Goal: Participate in discussion: Engage in conversation with other users on a specific topic

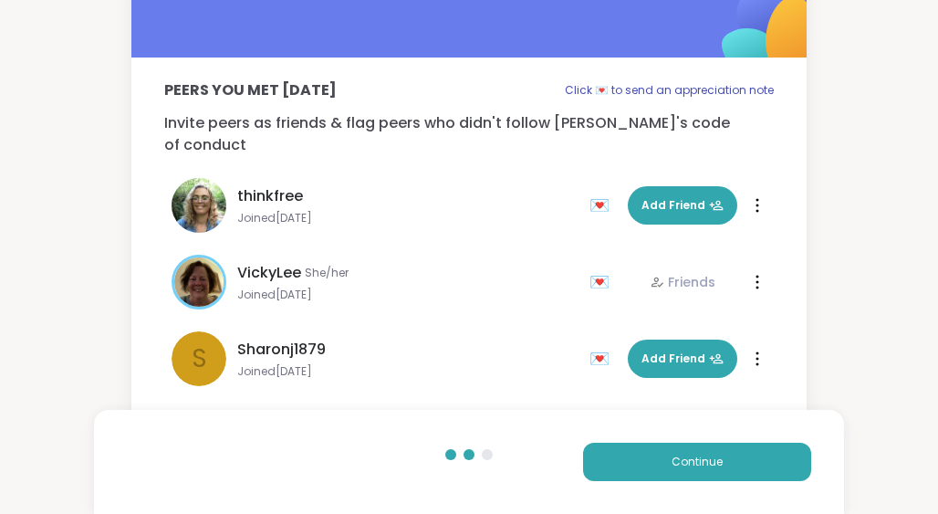
click at [895, 127] on div "Peers you met [DATE] Click 💌 to send an appreciation note Invite peers as frien…" at bounding box center [469, 191] width 938 height 485
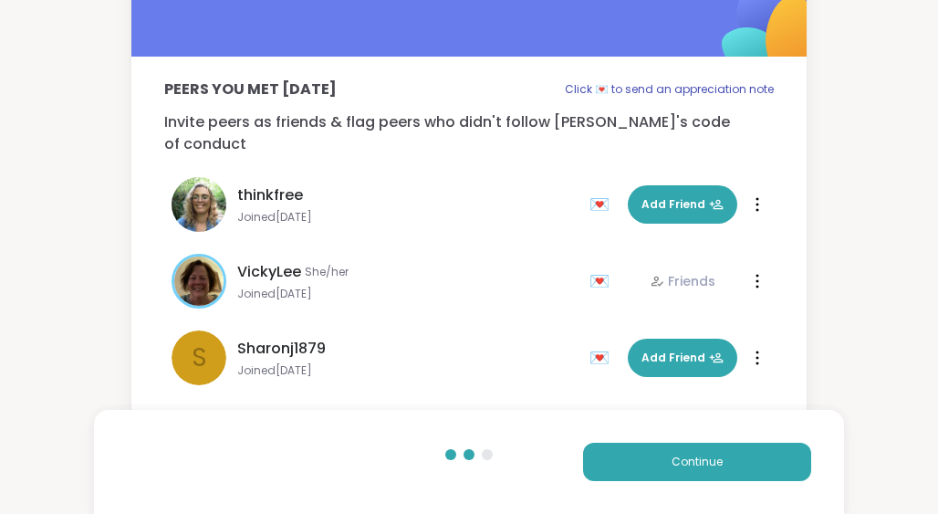
scroll to position [51, 0]
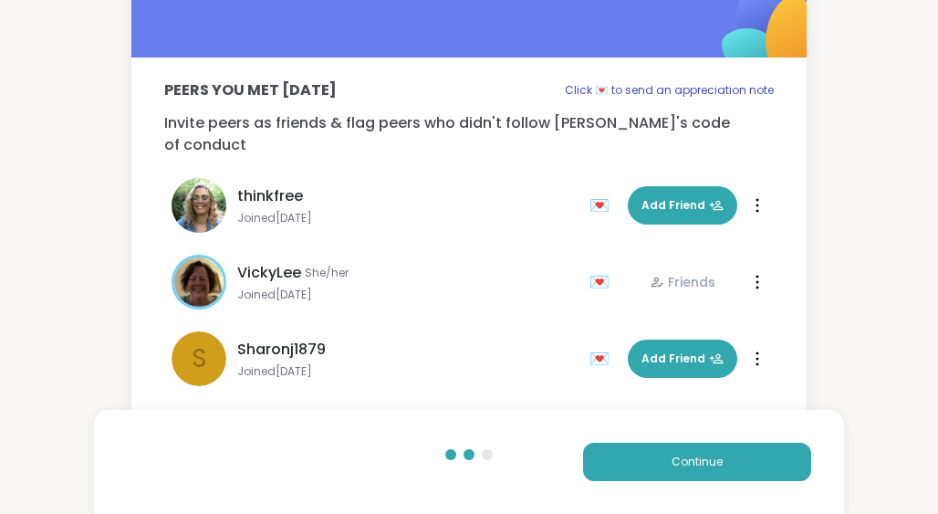
click at [599, 191] on div "💌" at bounding box center [603, 205] width 27 height 29
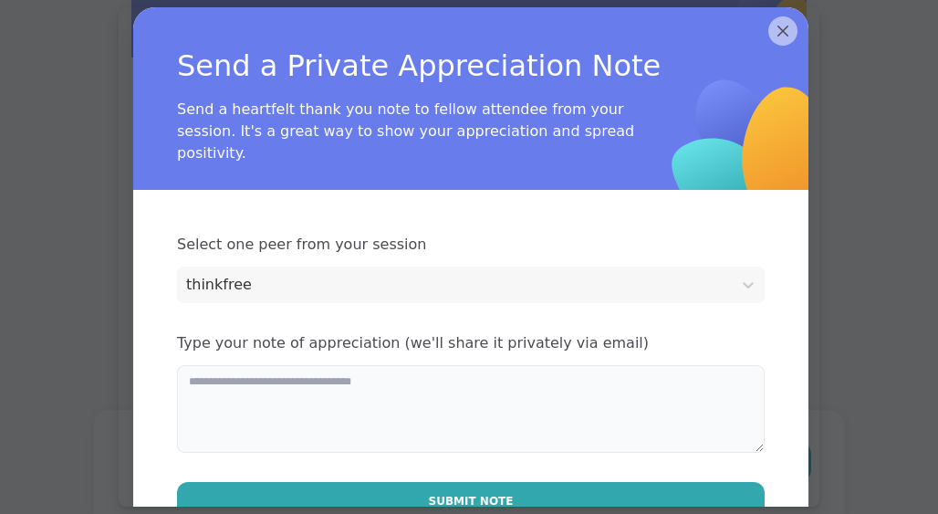
click at [381, 394] on textarea at bounding box center [471, 409] width 588 height 88
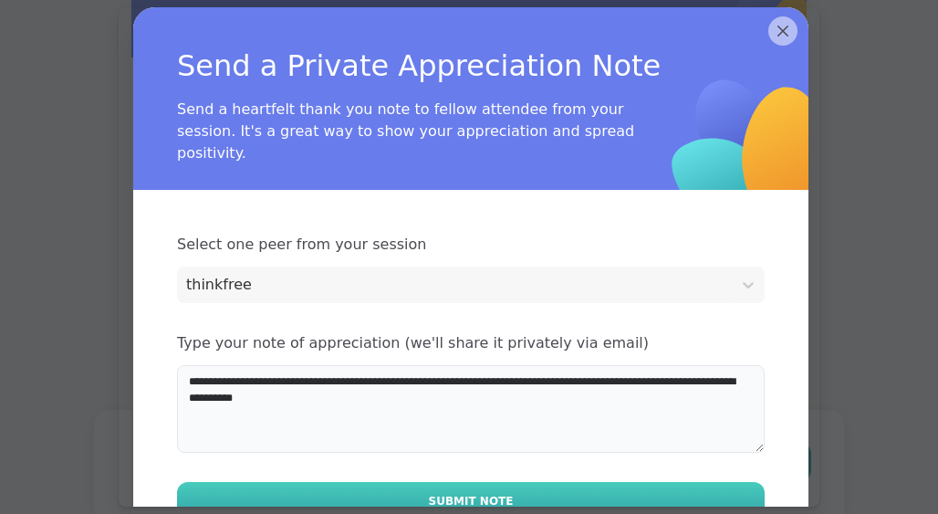
type textarea "**********"
click at [483, 496] on span "Submit Note" at bounding box center [471, 501] width 85 height 16
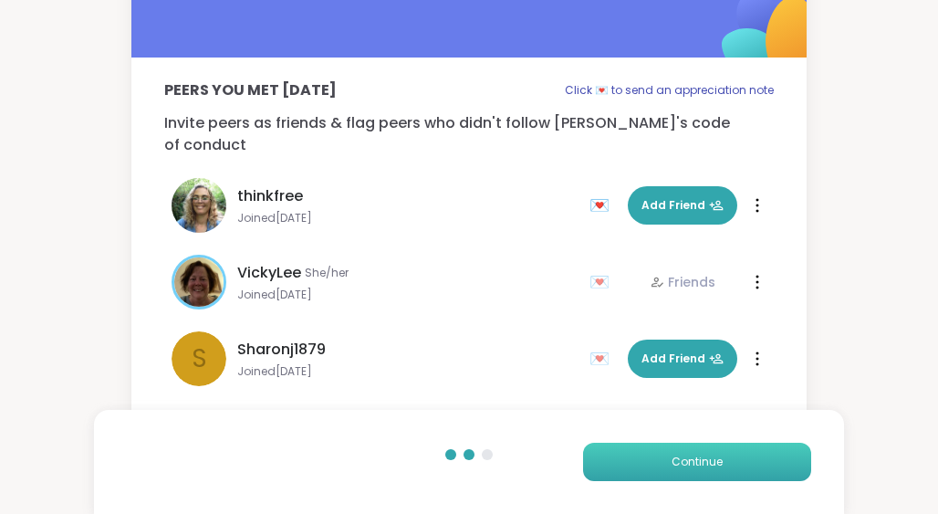
click at [705, 460] on span "Continue" at bounding box center [697, 462] width 51 height 16
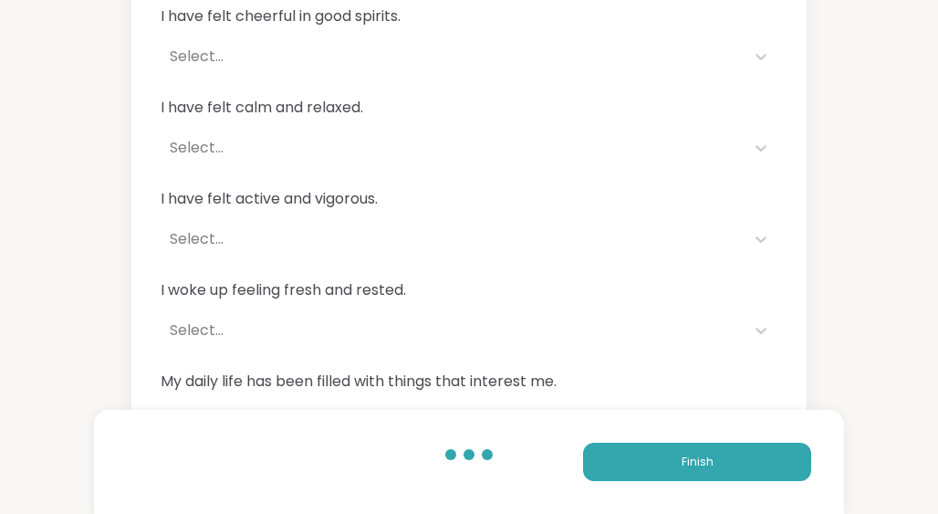
scroll to position [200, 0]
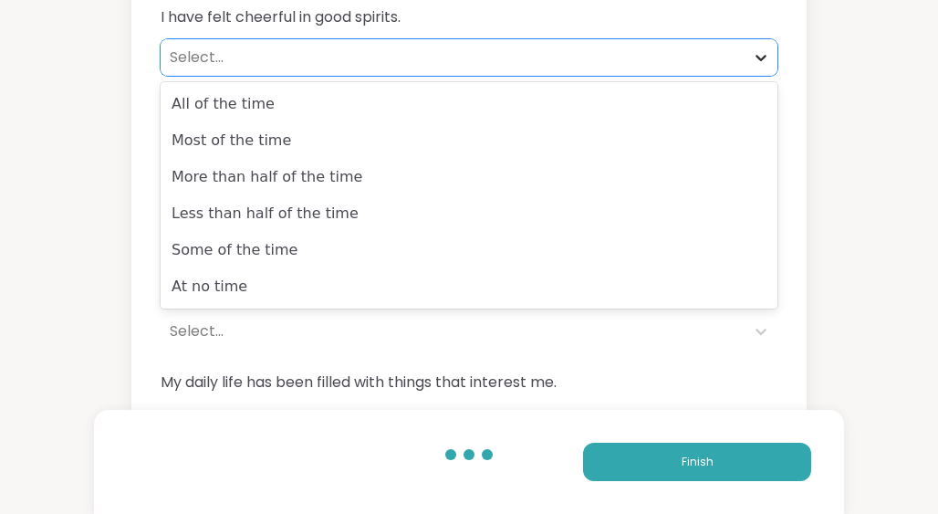
click at [759, 57] on icon at bounding box center [761, 58] width 11 height 6
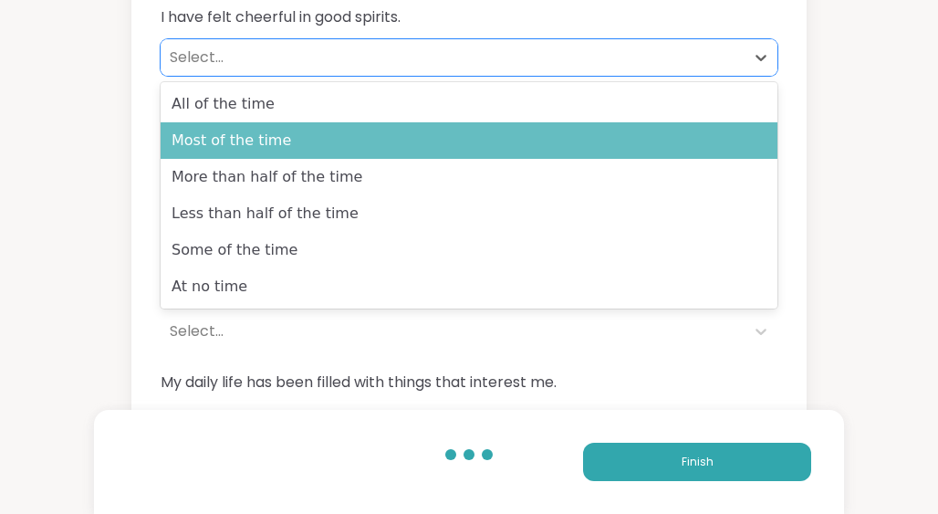
click at [669, 136] on div "Most of the time" at bounding box center [469, 140] width 617 height 37
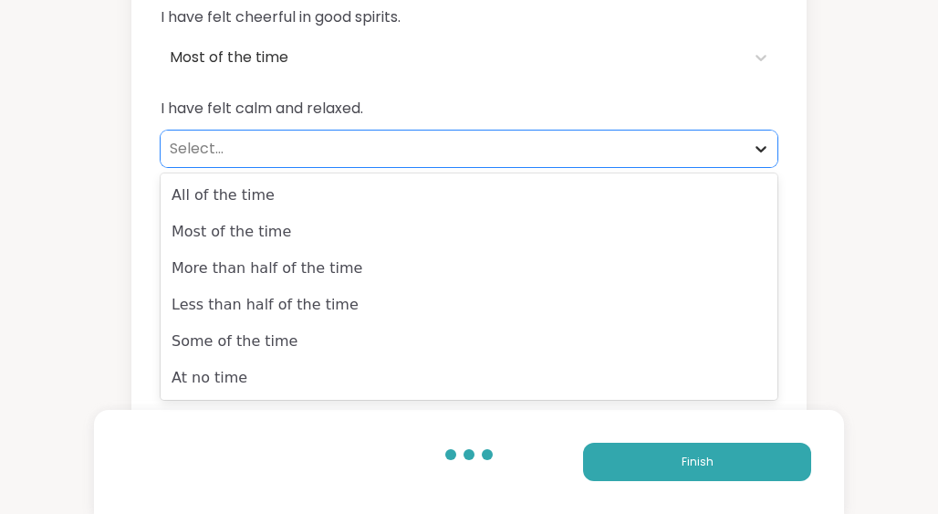
click at [763, 144] on icon at bounding box center [761, 149] width 18 height 18
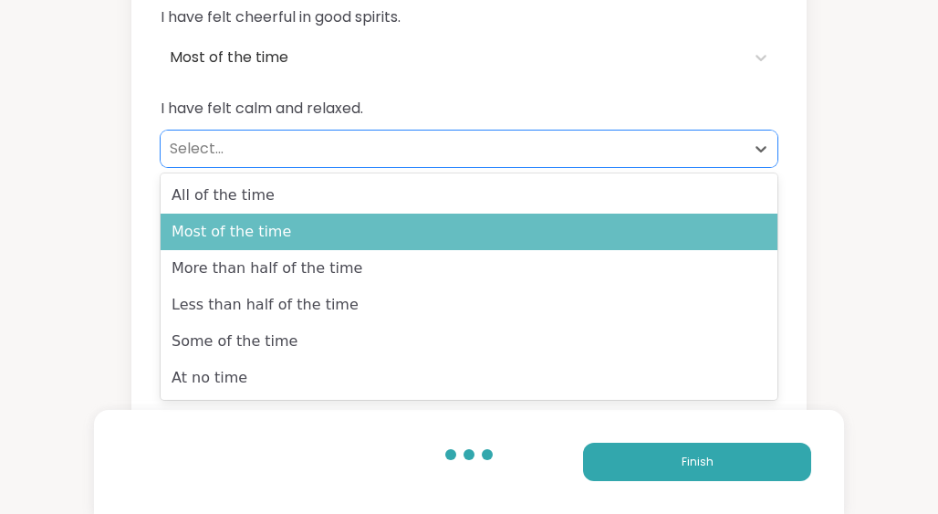
click at [673, 223] on div "Most of the time" at bounding box center [469, 232] width 617 height 37
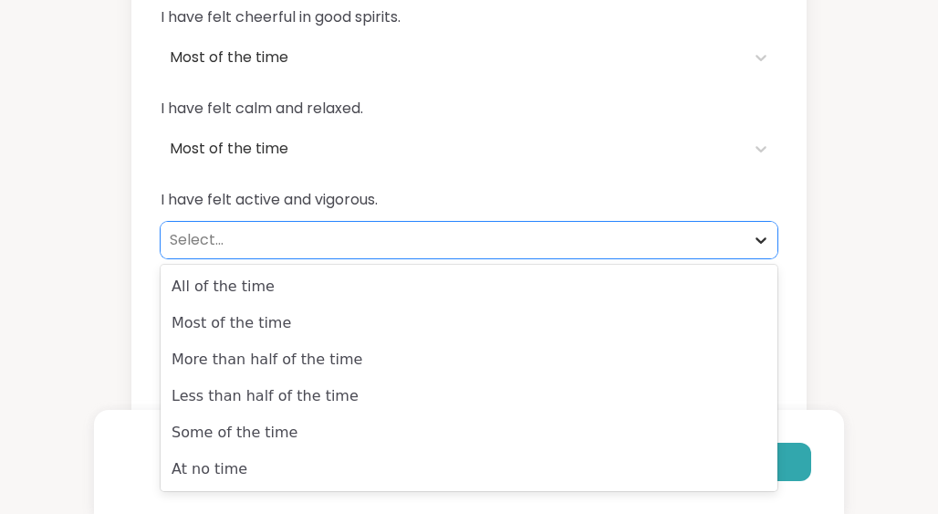
click at [758, 234] on icon at bounding box center [761, 240] width 18 height 18
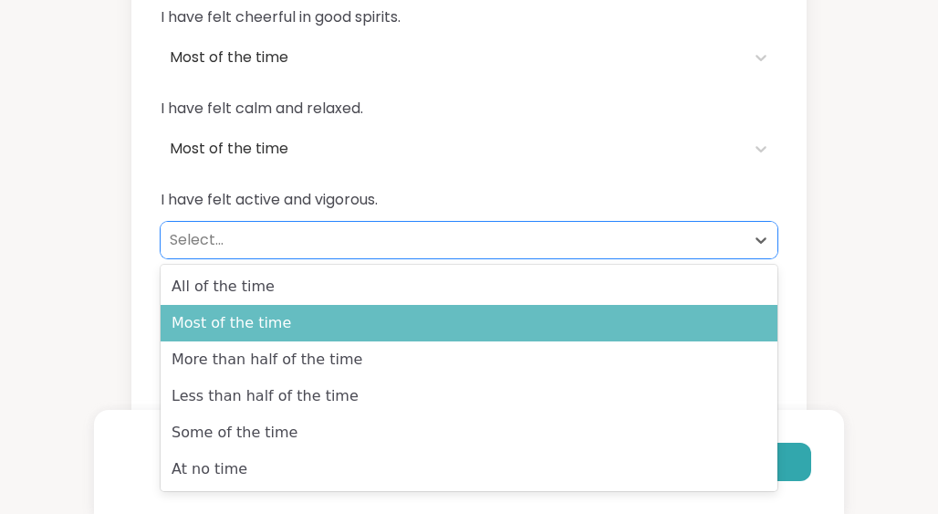
click at [652, 315] on div "Most of the time" at bounding box center [469, 323] width 617 height 37
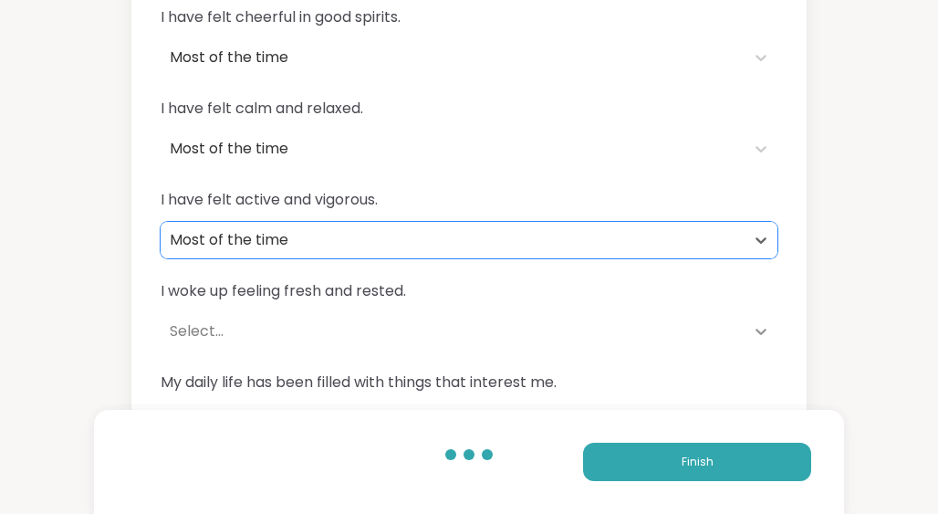
click at [761, 329] on icon at bounding box center [761, 331] width 18 height 18
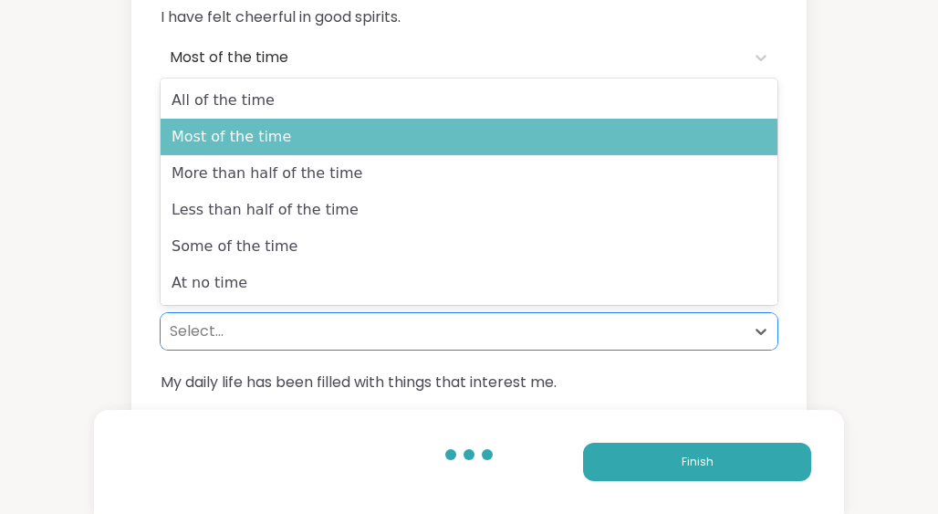
click at [712, 142] on div "Most of the time" at bounding box center [469, 137] width 617 height 37
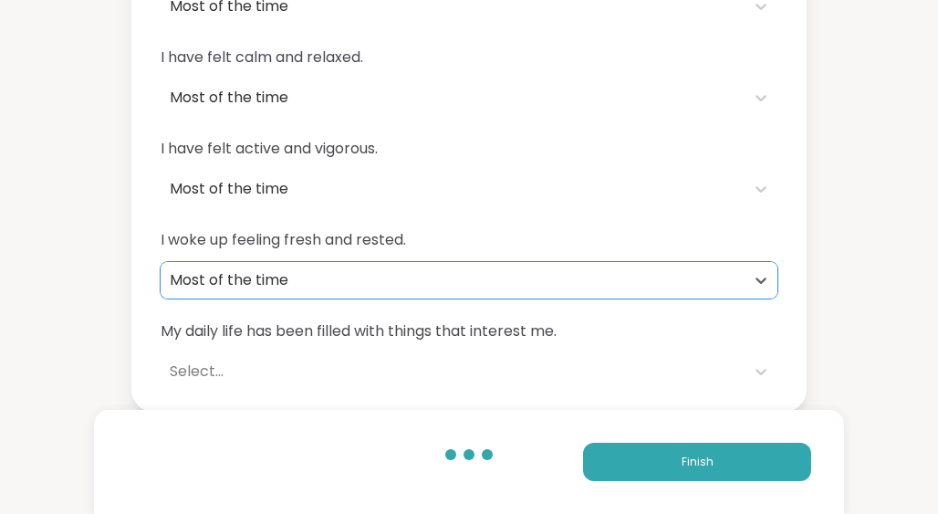
scroll to position [251, 0]
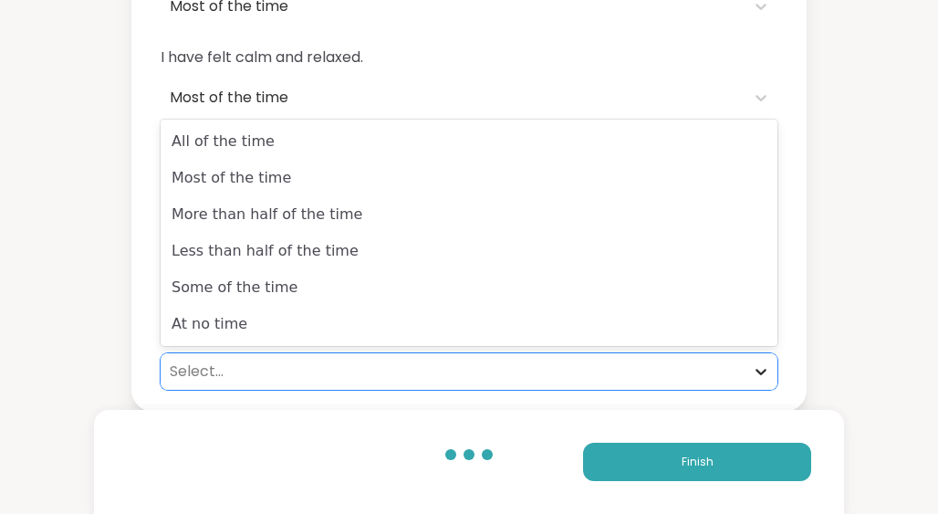
click at [760, 369] on icon at bounding box center [761, 371] width 18 height 18
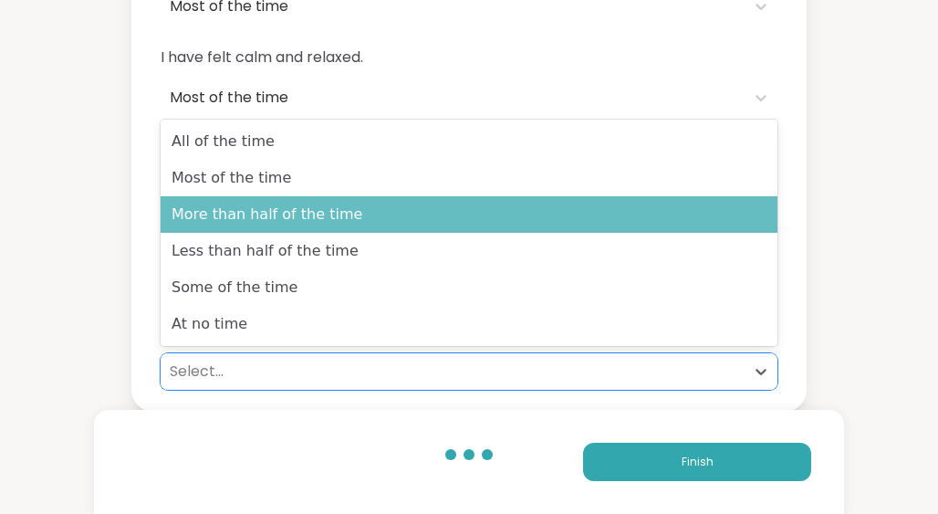
click at [732, 196] on div "More than half of the time" at bounding box center [469, 214] width 617 height 37
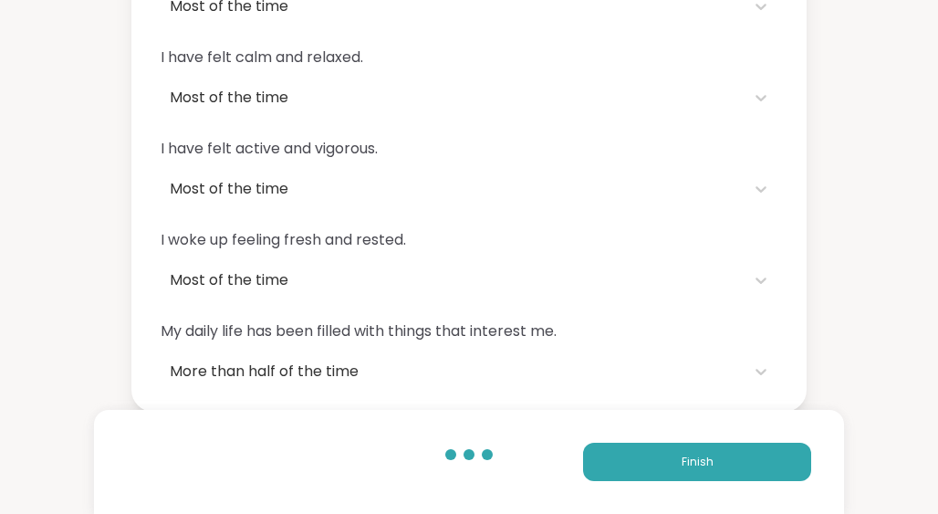
click at [870, 175] on div "Let’s do a little check-in. How have you felt over the past 2 weeks? I have fel…" at bounding box center [469, 80] width 938 height 663
click at [652, 448] on button "Finish" at bounding box center [697, 462] width 228 height 38
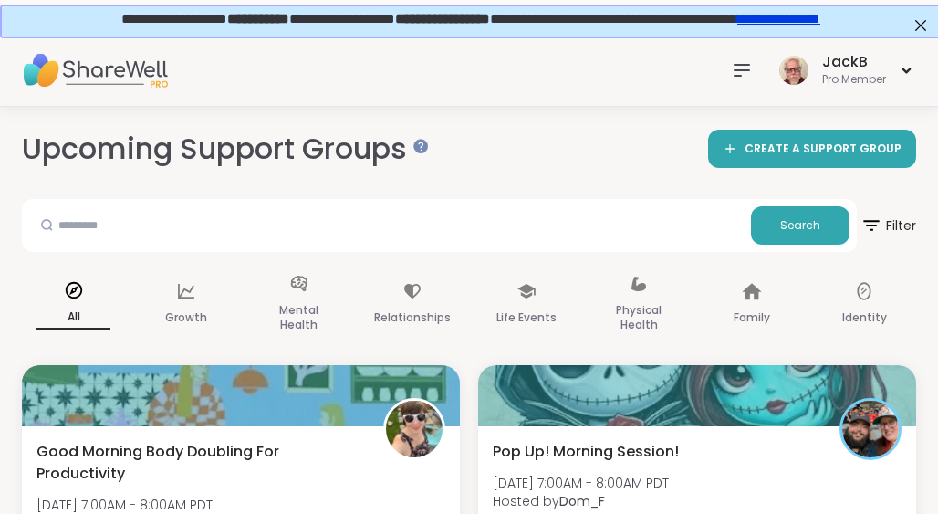
click at [744, 68] on icon at bounding box center [742, 70] width 22 height 22
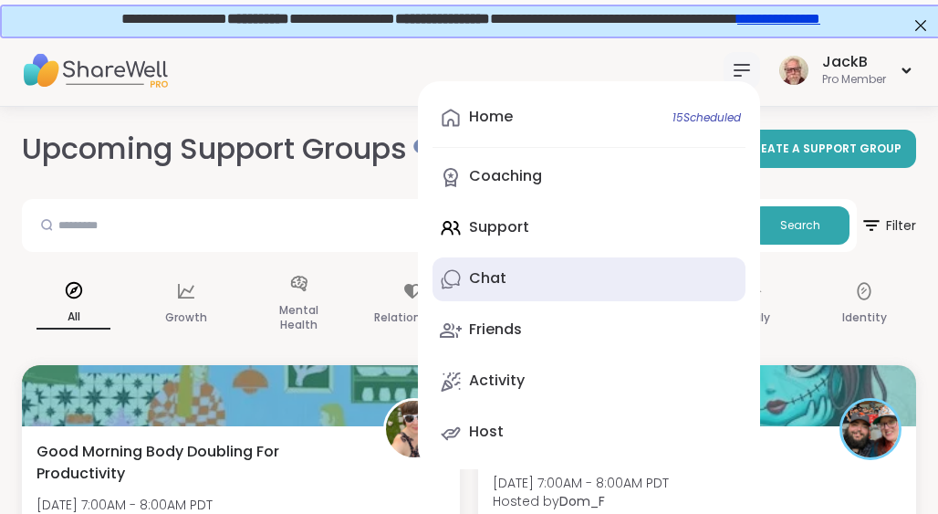
click at [494, 278] on div "Chat" at bounding box center [487, 278] width 37 height 20
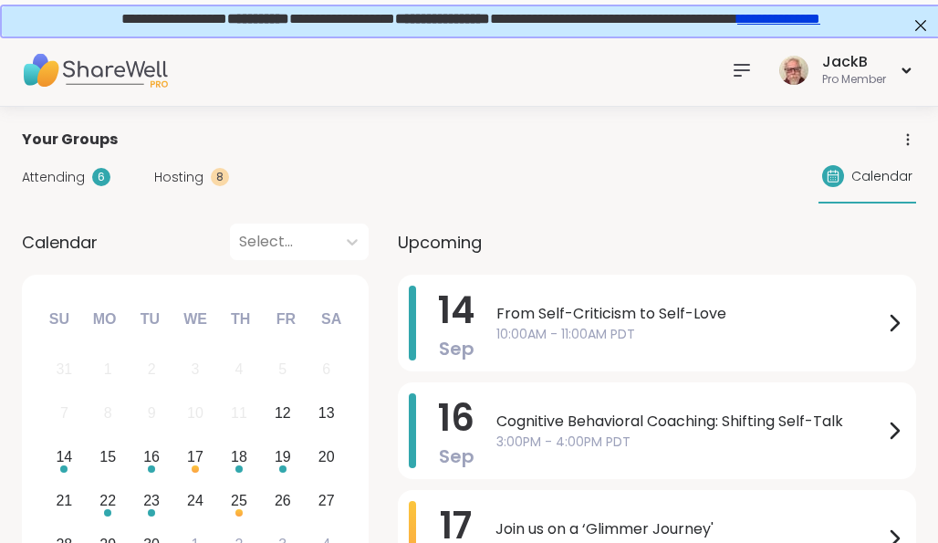
click at [743, 65] on icon at bounding box center [742, 70] width 15 height 11
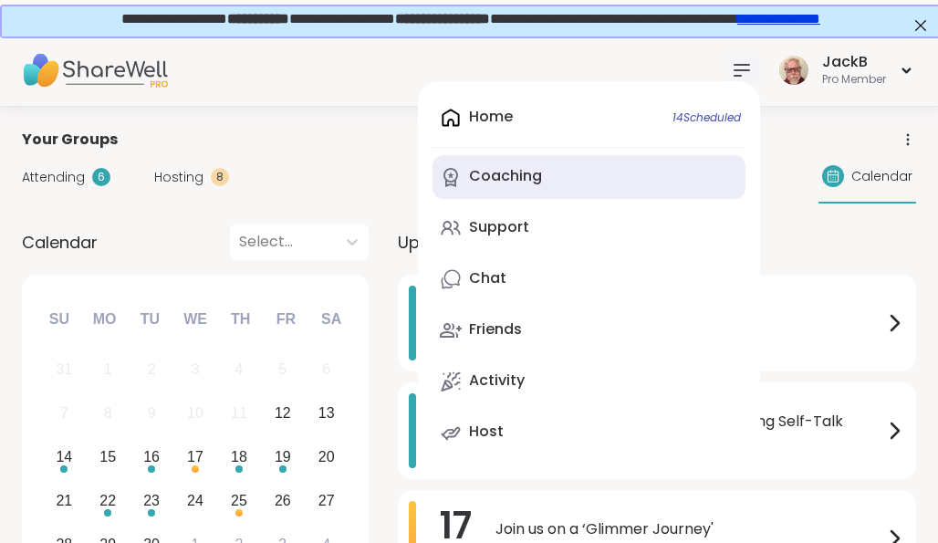
click at [493, 172] on div "Coaching" at bounding box center [505, 176] width 73 height 20
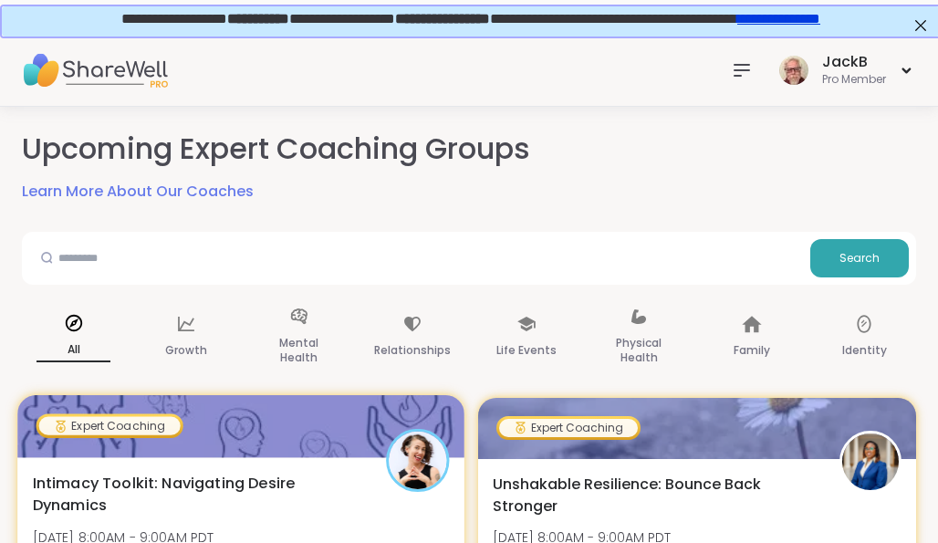
click at [295, 431] on div at bounding box center [240, 426] width 447 height 62
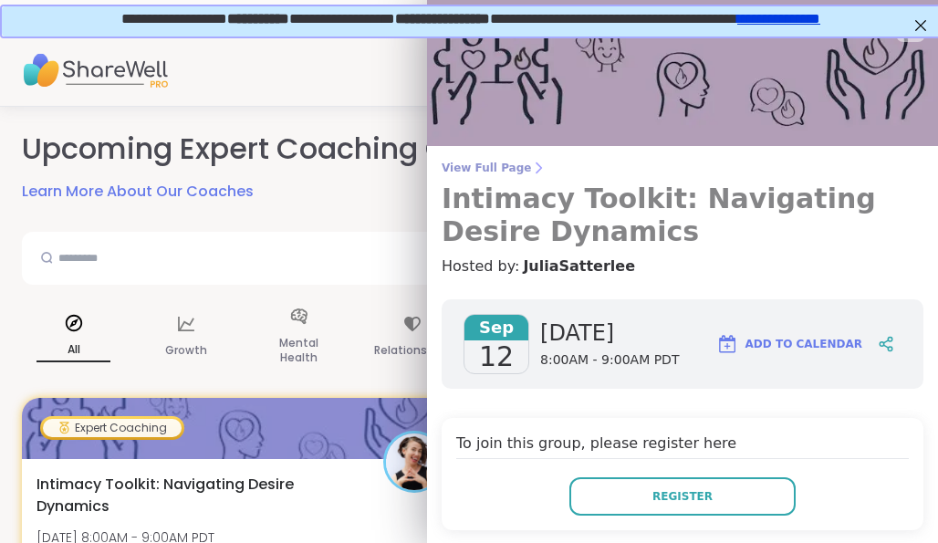
click at [483, 164] on span "View Full Page" at bounding box center [683, 168] width 482 height 15
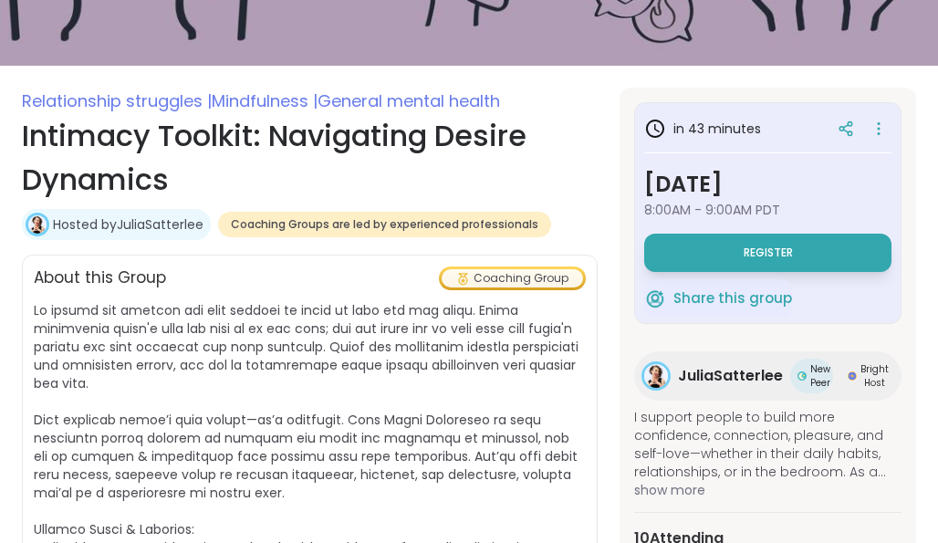
scroll to position [247, 0]
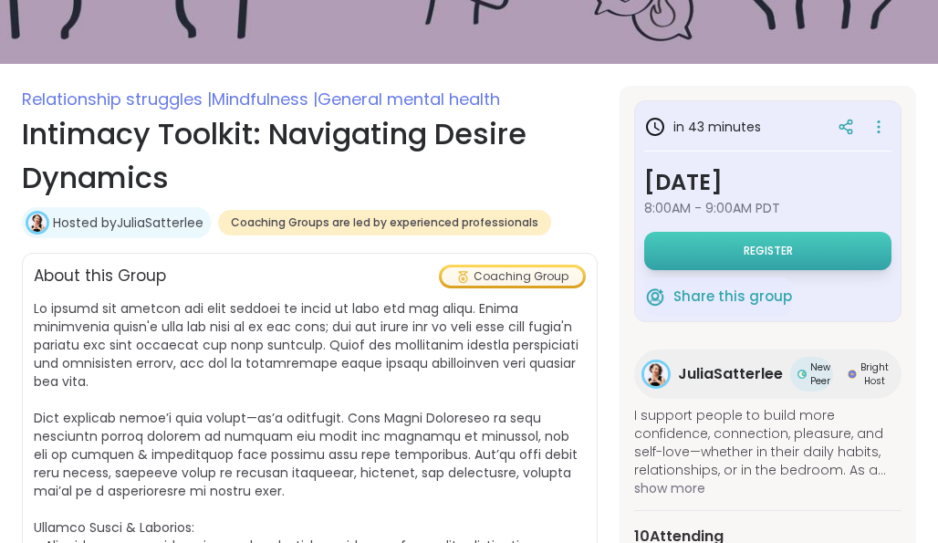
click at [771, 248] on span "Register" at bounding box center [768, 252] width 49 height 15
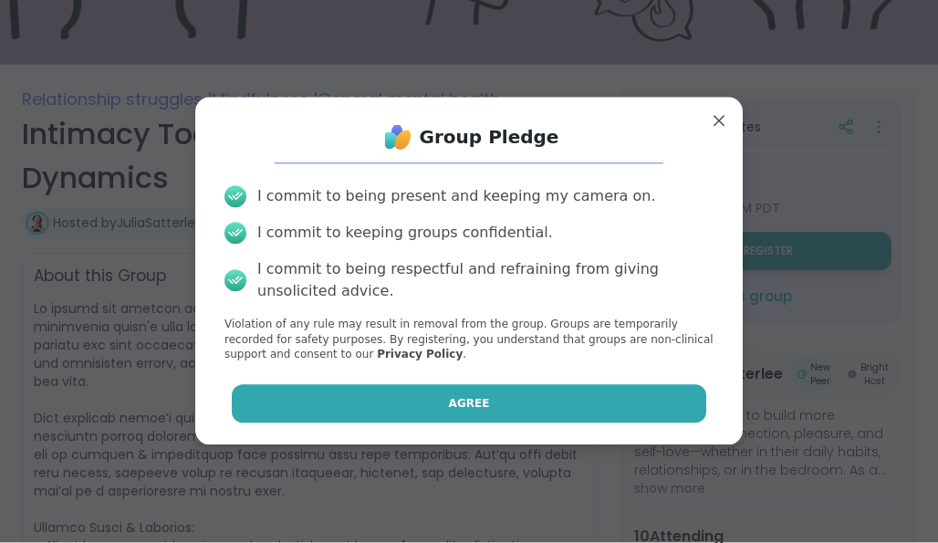
click at [605, 391] on button "Agree" at bounding box center [469, 404] width 475 height 38
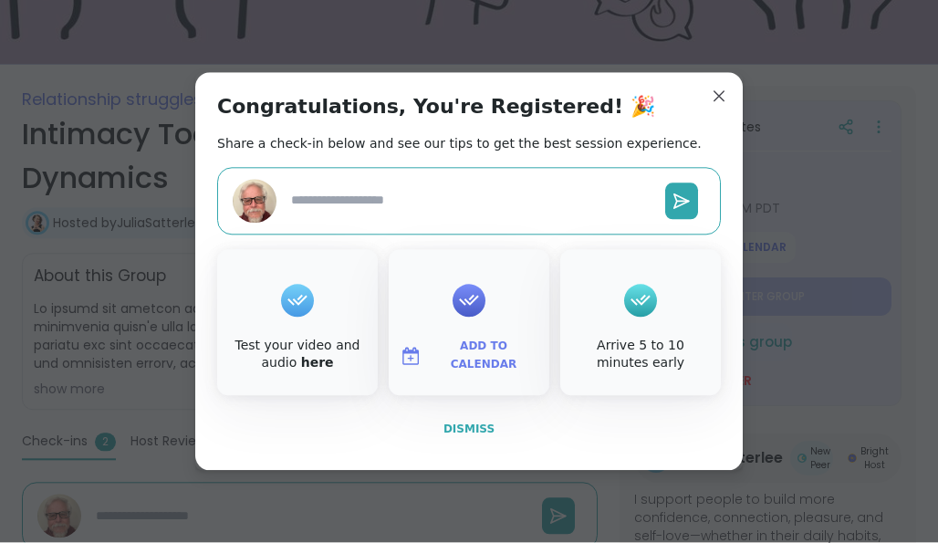
click at [466, 427] on span "Dismiss" at bounding box center [468, 429] width 51 height 13
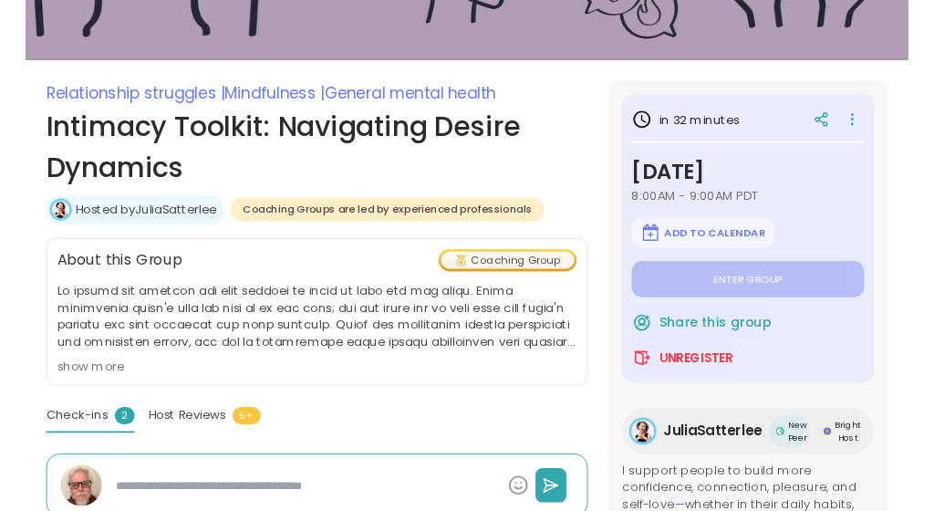
scroll to position [248, 0]
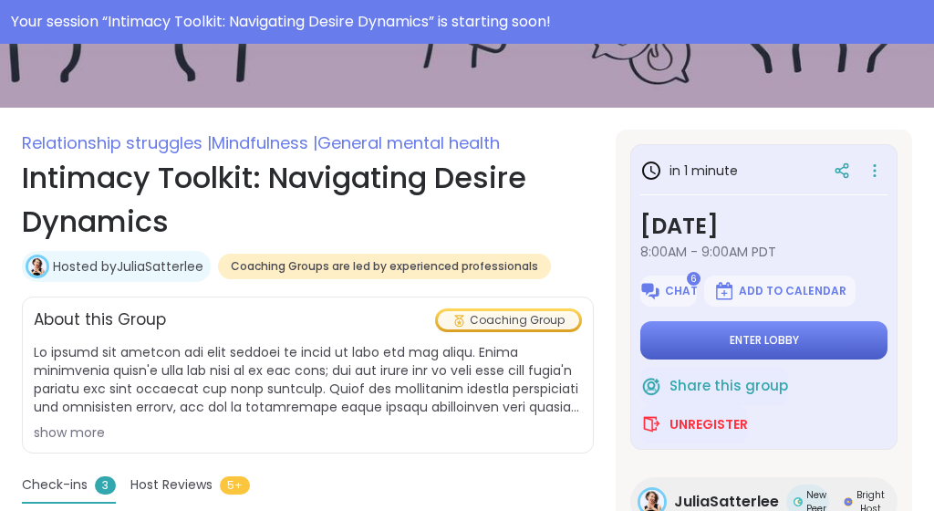
click at [756, 339] on span "Enter lobby" at bounding box center [764, 340] width 69 height 15
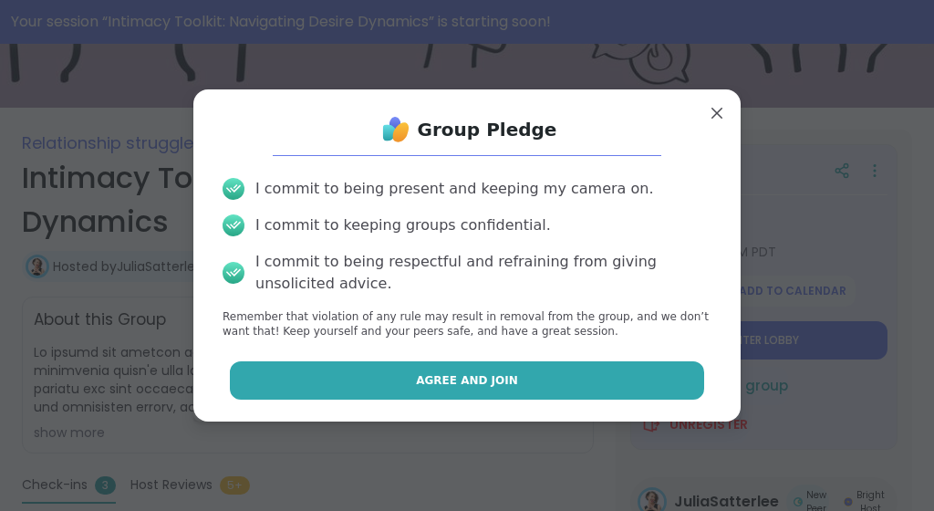
click at [673, 388] on button "Agree and Join" at bounding box center [467, 380] width 475 height 38
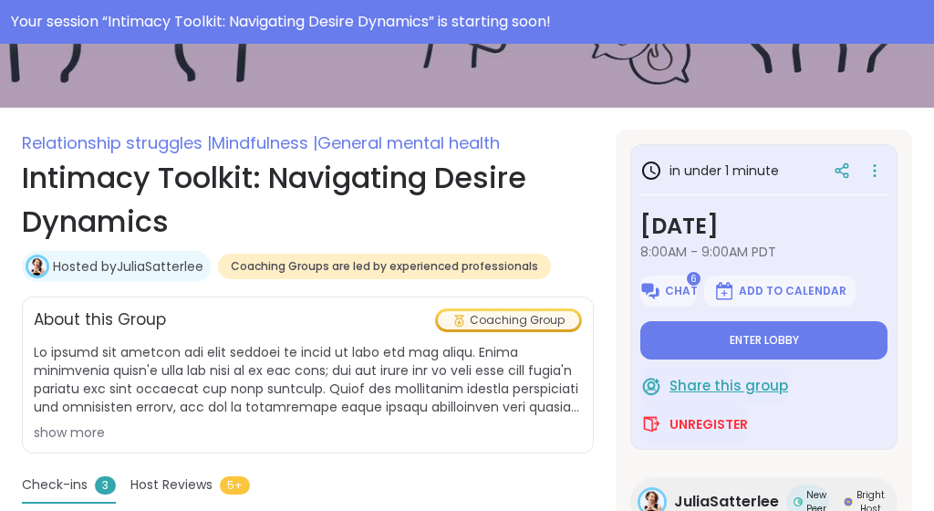
type textarea "*"
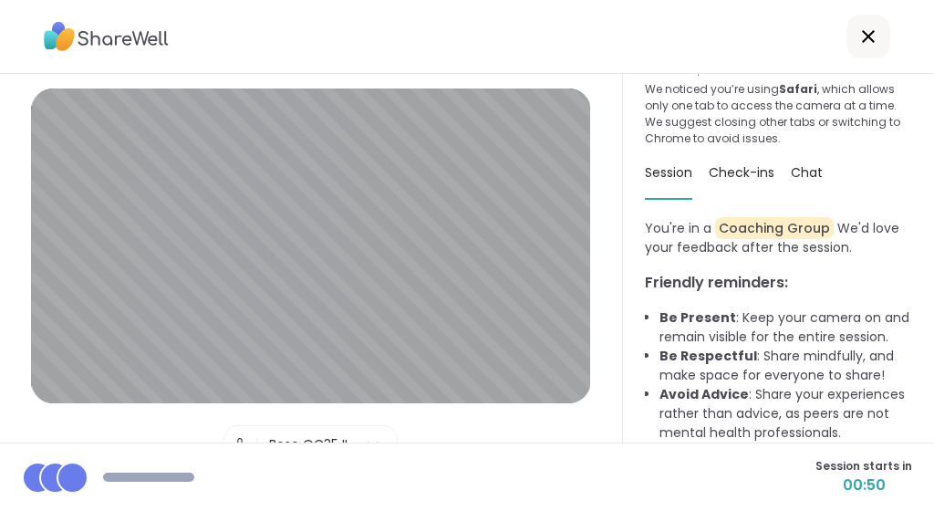
scroll to position [109, 0]
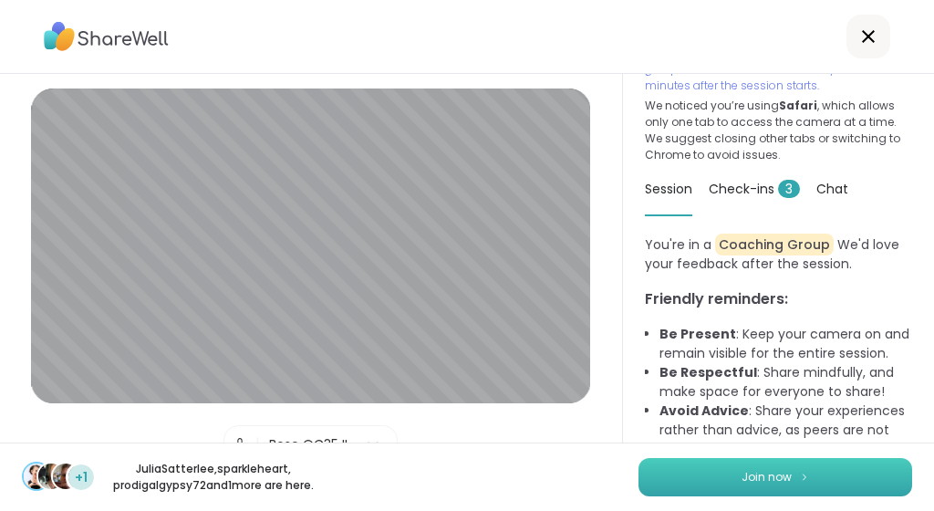
click at [781, 461] on button "Join now" at bounding box center [776, 477] width 274 height 38
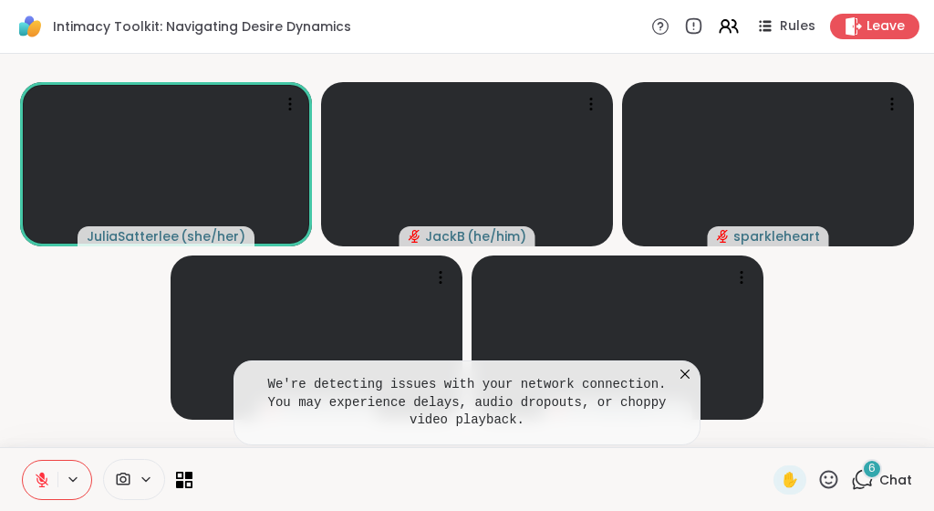
click at [687, 372] on icon at bounding box center [685, 374] width 18 height 18
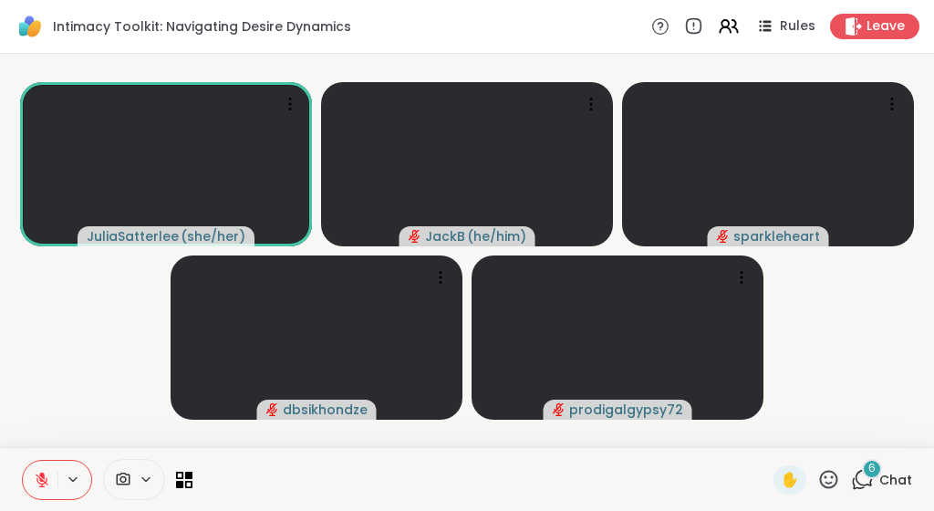
click at [871, 340] on video-player-container "JuliaSatterlee ( she/her ) JackB ( he/him ) sparkleheart dbsikhondze prodigalgy…" at bounding box center [467, 250] width 913 height 379
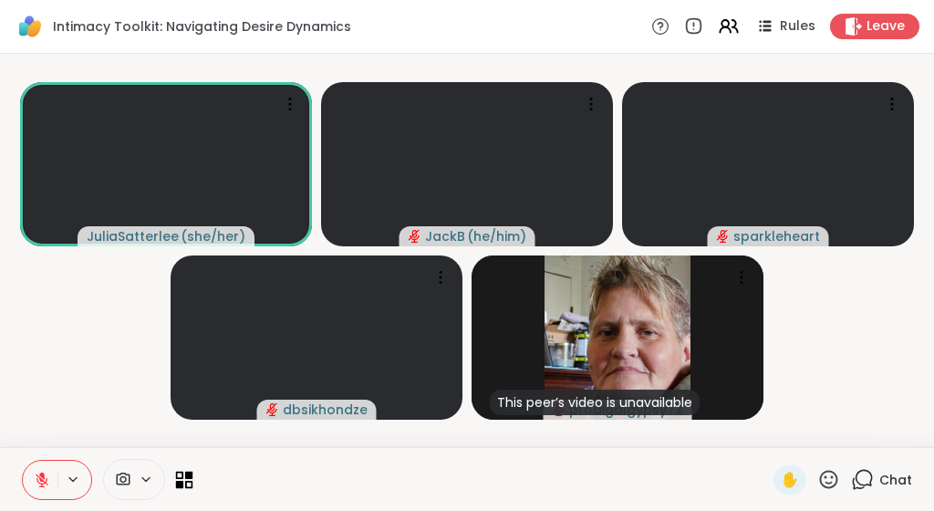
click at [183, 476] on icon at bounding box center [180, 475] width 8 height 8
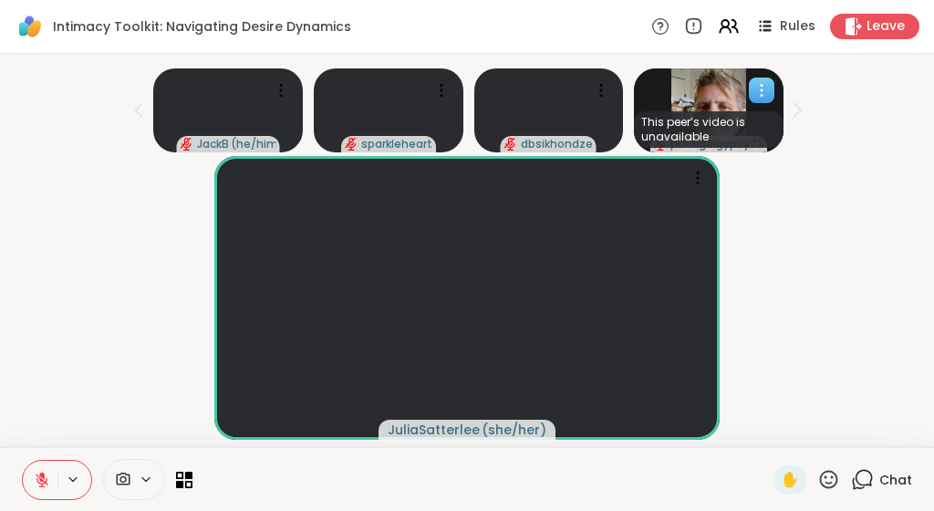
click at [765, 89] on icon at bounding box center [762, 90] width 18 height 18
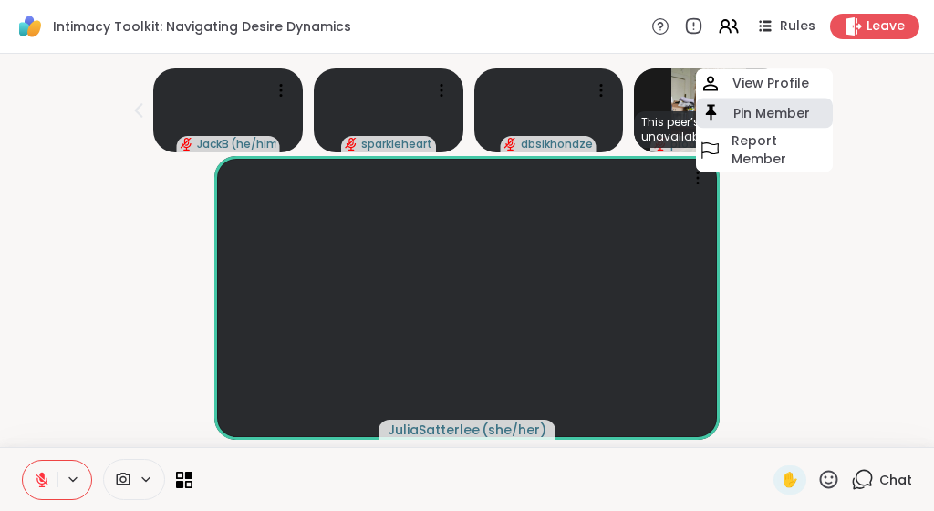
click at [758, 108] on h4 "Pin Member" at bounding box center [772, 113] width 77 height 18
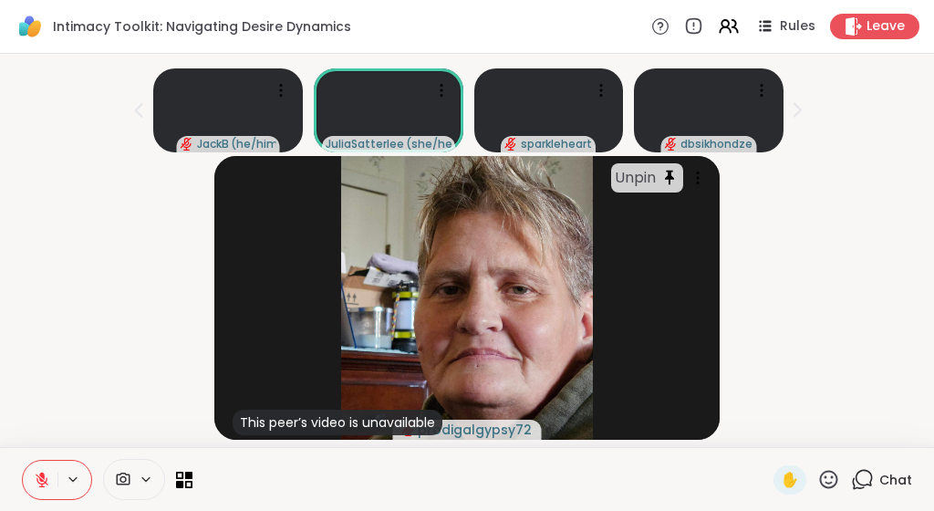
scroll to position [31, 0]
click at [892, 183] on div "Unpin This peer’s video is unavailable prodigalgypsy72" at bounding box center [467, 298] width 913 height 284
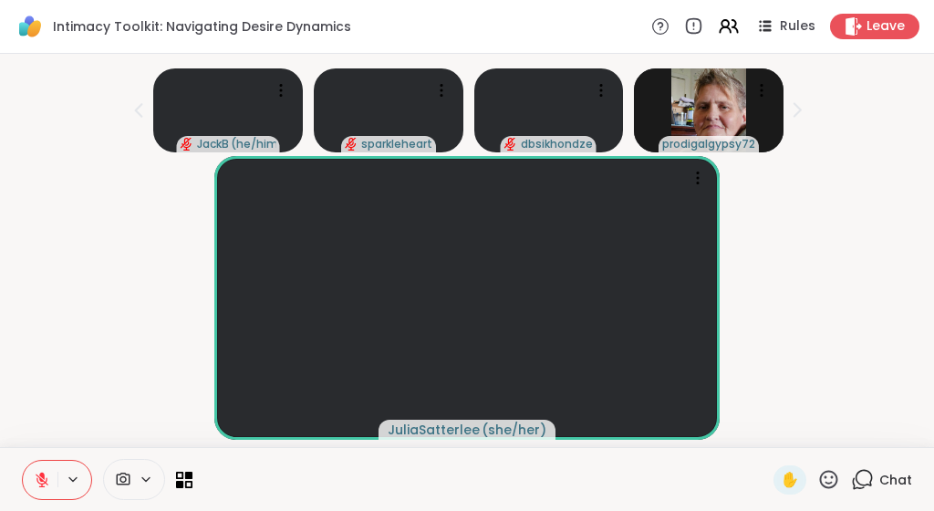
click at [124, 478] on icon at bounding box center [123, 479] width 16 height 17
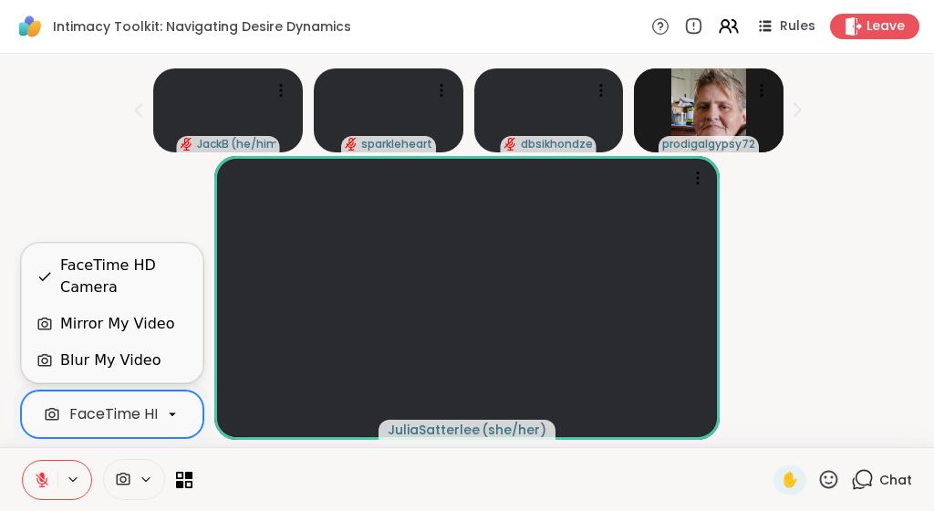
click at [173, 411] on icon at bounding box center [172, 414] width 16 height 16
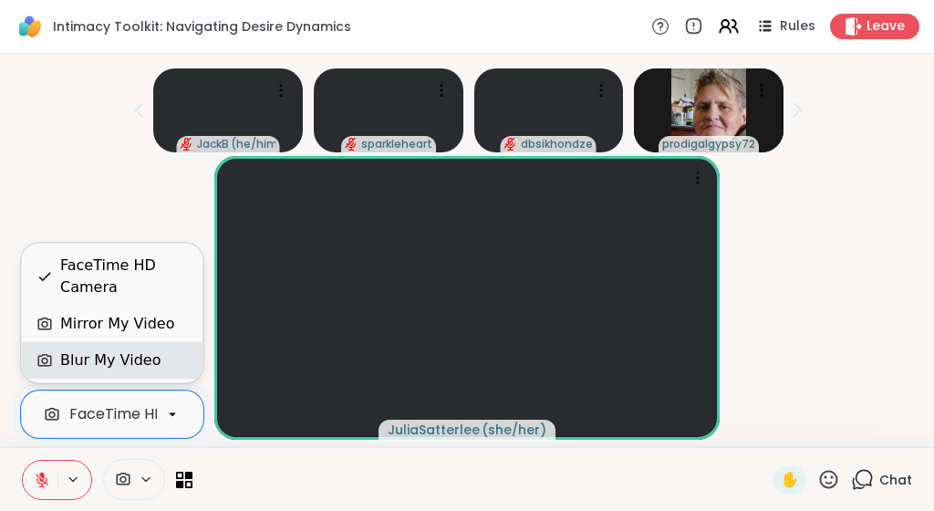
click at [136, 366] on div "Blur My Video" at bounding box center [110, 361] width 100 height 22
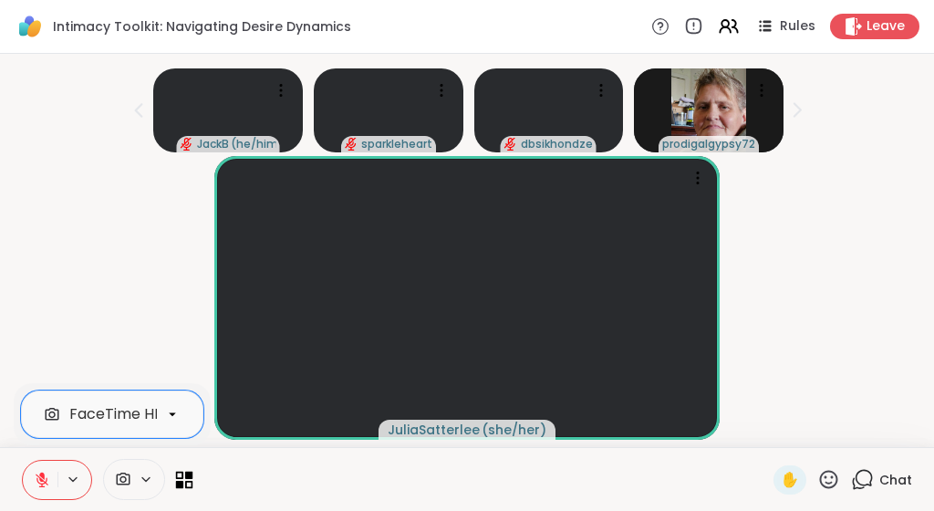
click at [186, 480] on icon at bounding box center [184, 479] width 17 height 17
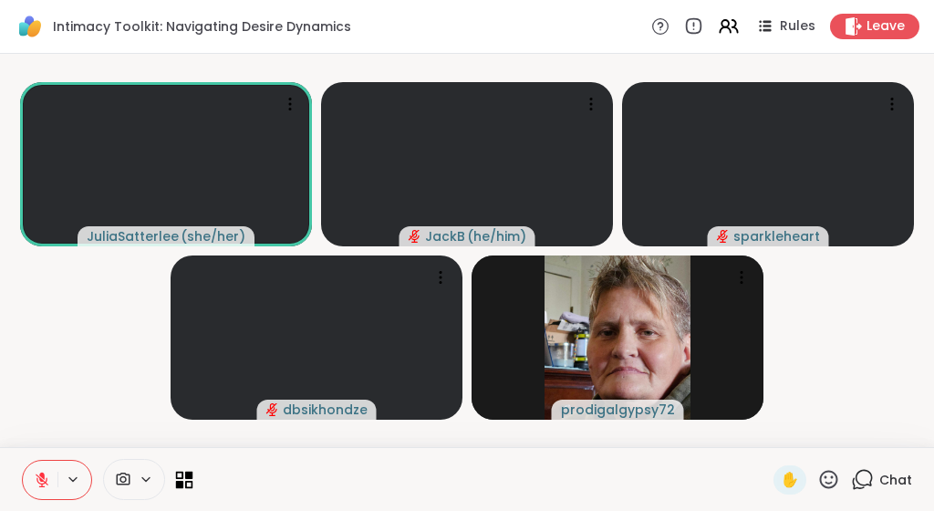
scroll to position [0, 0]
click at [826, 477] on icon at bounding box center [829, 479] width 18 height 18
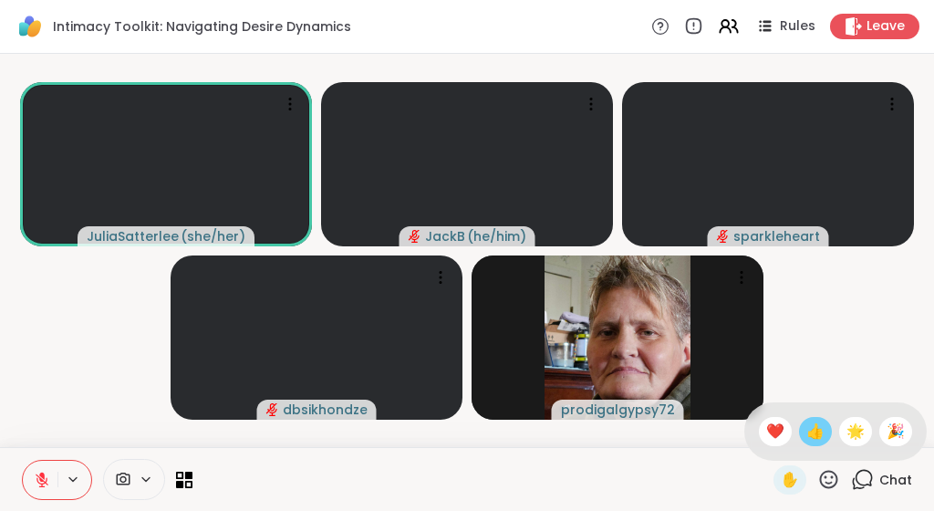
click at [815, 444] on div "👍" at bounding box center [815, 431] width 33 height 29
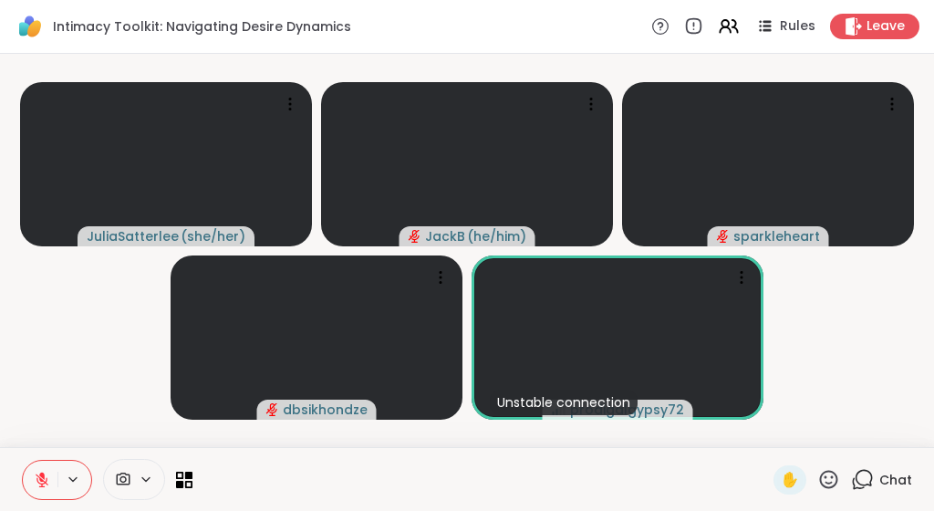
click at [830, 475] on icon at bounding box center [829, 479] width 23 height 23
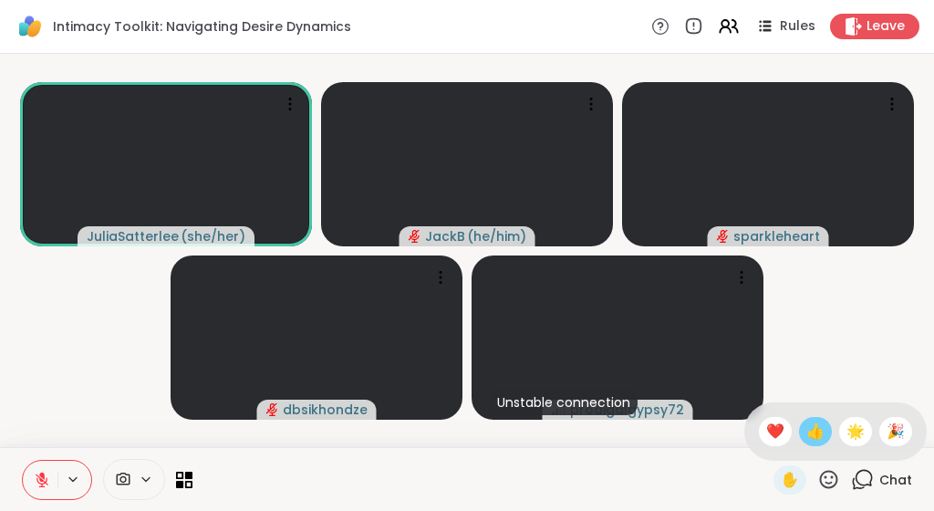
click at [814, 426] on span "👍" at bounding box center [816, 432] width 18 height 22
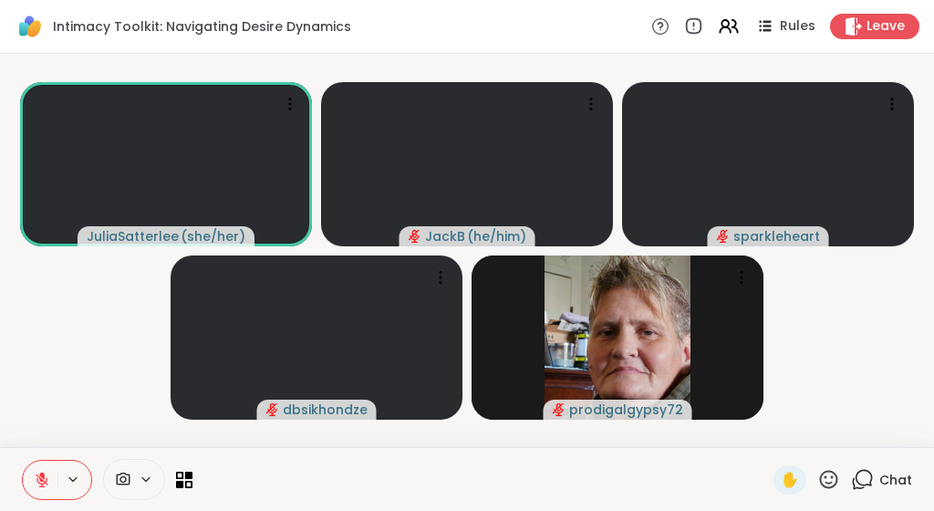
click at [867, 483] on icon at bounding box center [862, 479] width 23 height 23
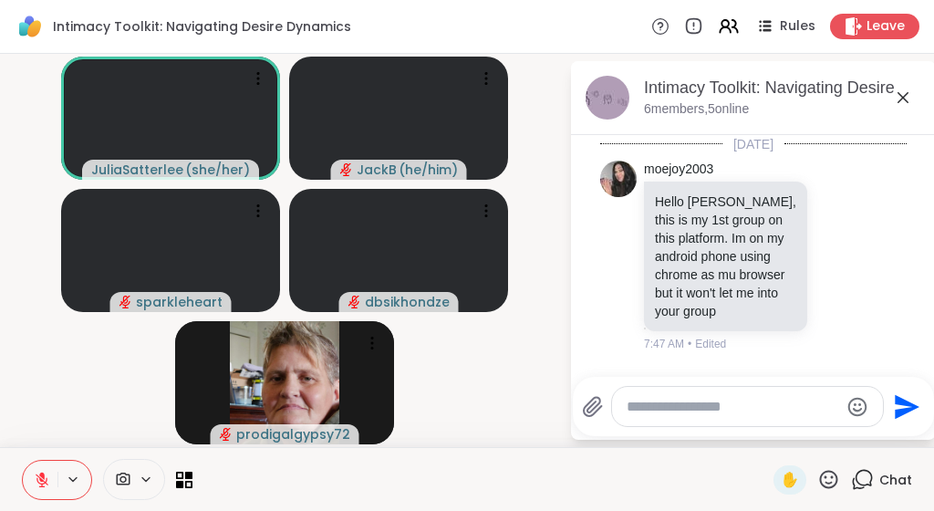
scroll to position [988, 0]
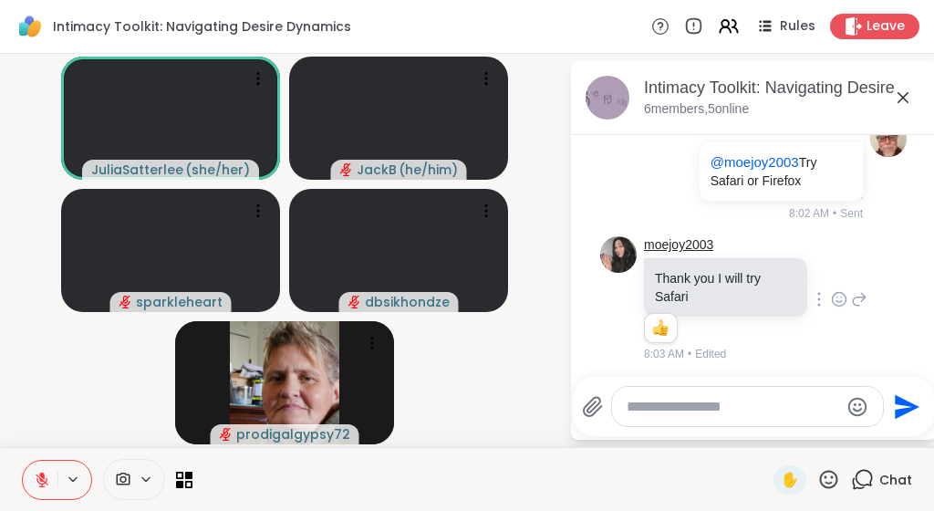
click at [701, 236] on link "moejoy2003" at bounding box center [678, 245] width 69 height 18
click at [903, 96] on icon at bounding box center [903, 98] width 22 height 22
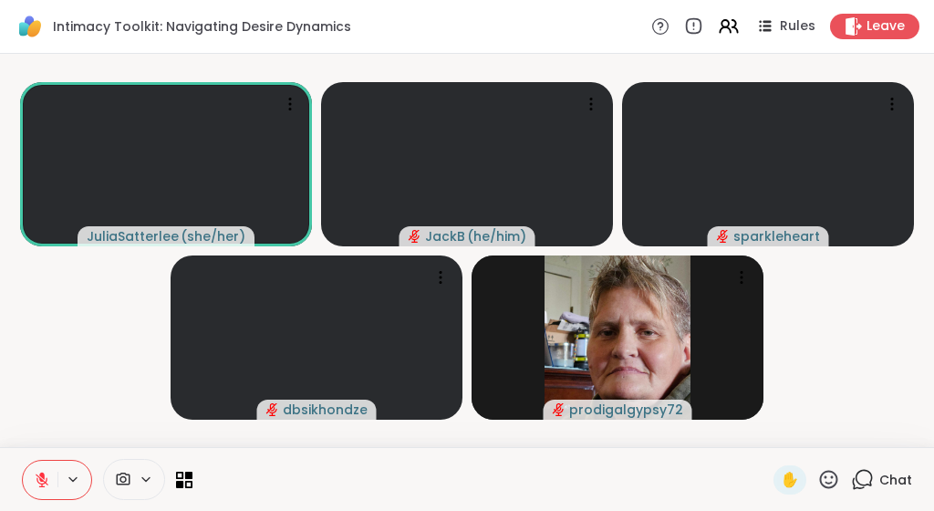
click at [826, 296] on video-player-container "JuliaSatterlee ( she/her ) JackB ( he/him ) sparkleheart dbsikhondze prodigalgy…" at bounding box center [467, 250] width 913 height 379
click at [862, 477] on icon at bounding box center [862, 479] width 23 height 23
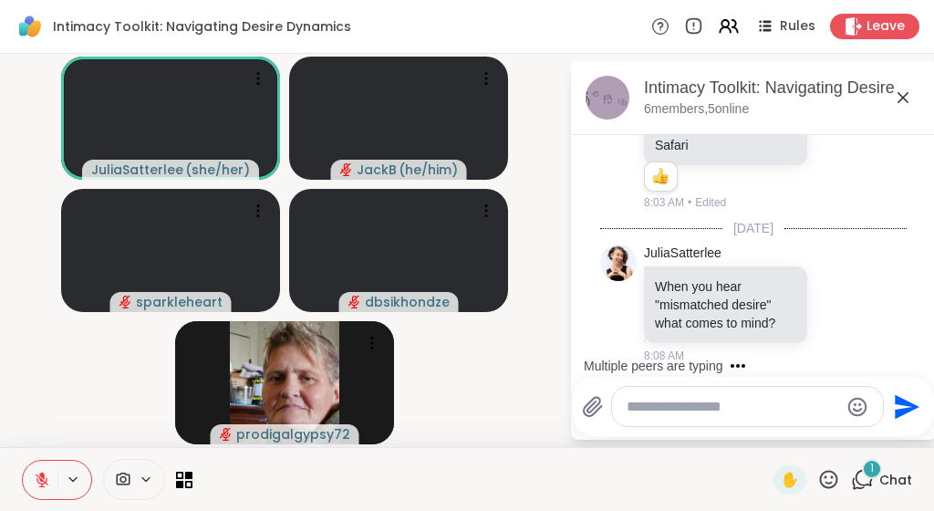
scroll to position [1236, 0]
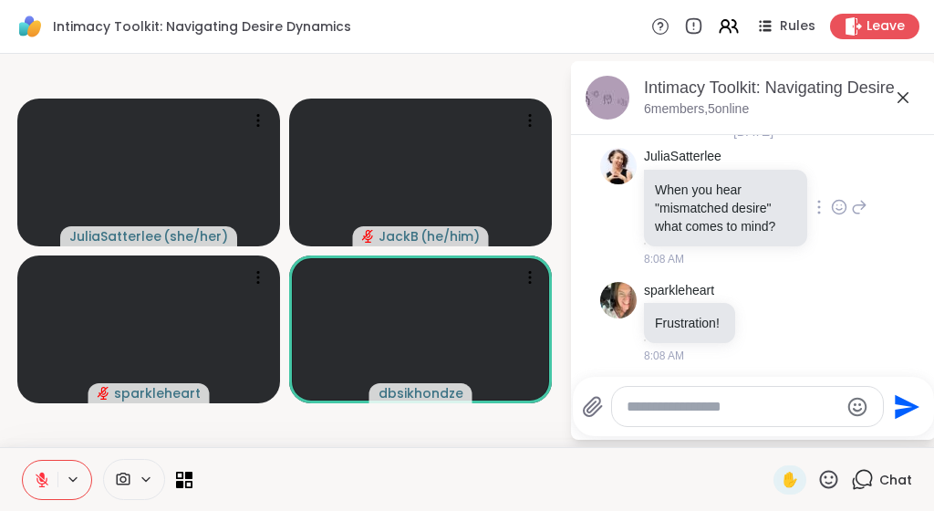
click at [858, 201] on icon at bounding box center [859, 207] width 16 height 22
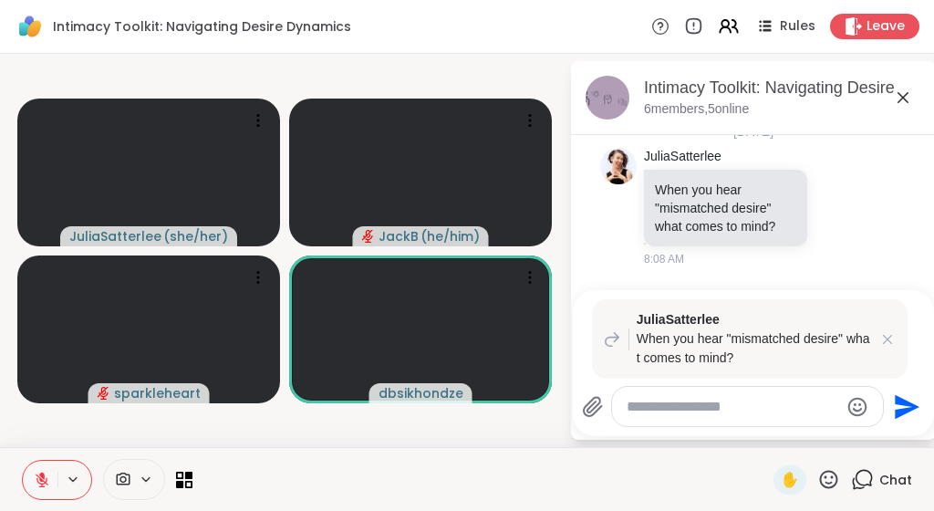
click at [683, 410] on textarea "Type your message" at bounding box center [733, 407] width 213 height 18
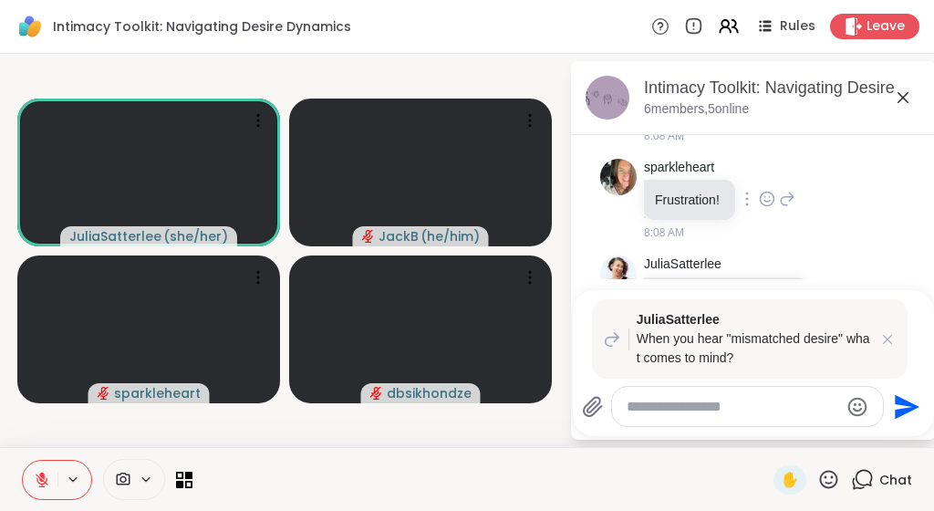
scroll to position [1475, 0]
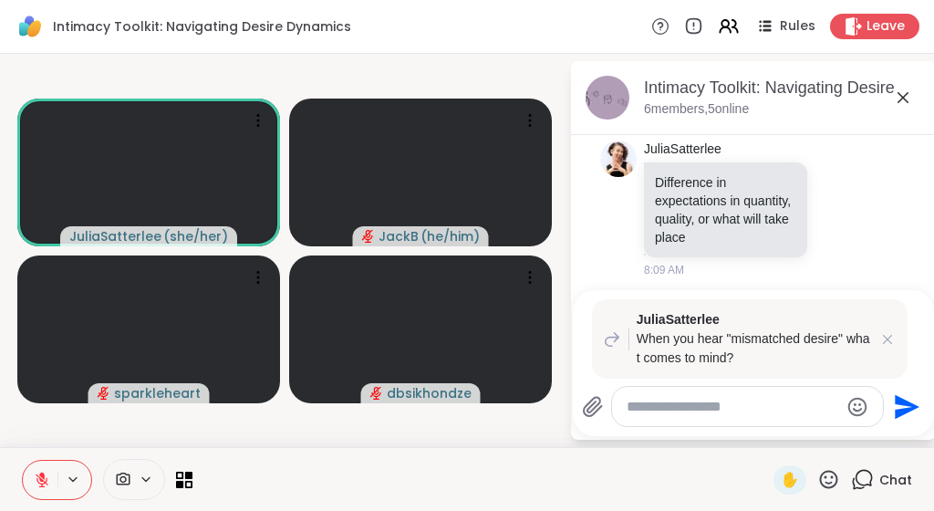
click at [732, 409] on textarea "Type your message" at bounding box center [733, 407] width 213 height 18
click at [670, 406] on textarea "**********" at bounding box center [735, 407] width 213 height 18
click at [784, 406] on textarea "**********" at bounding box center [735, 407] width 213 height 18
type textarea "**********"
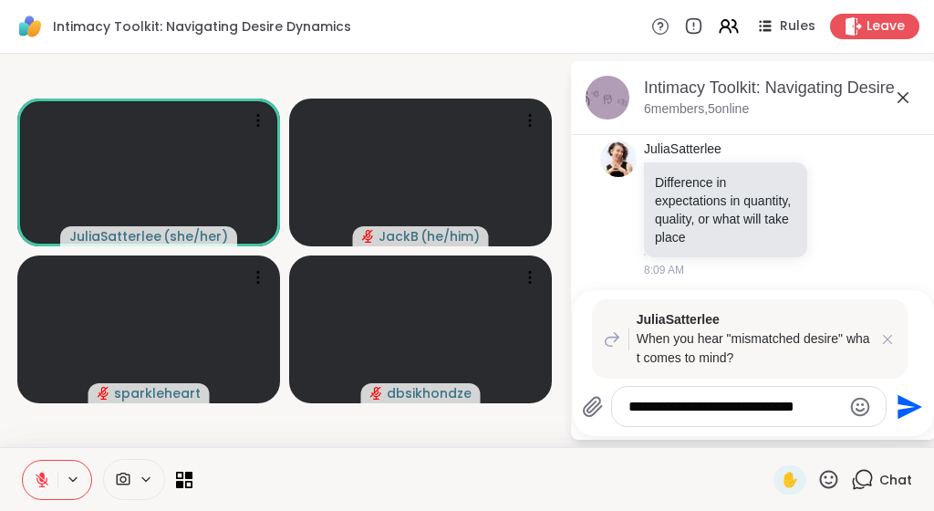
click at [903, 407] on icon "Send" at bounding box center [907, 406] width 29 height 29
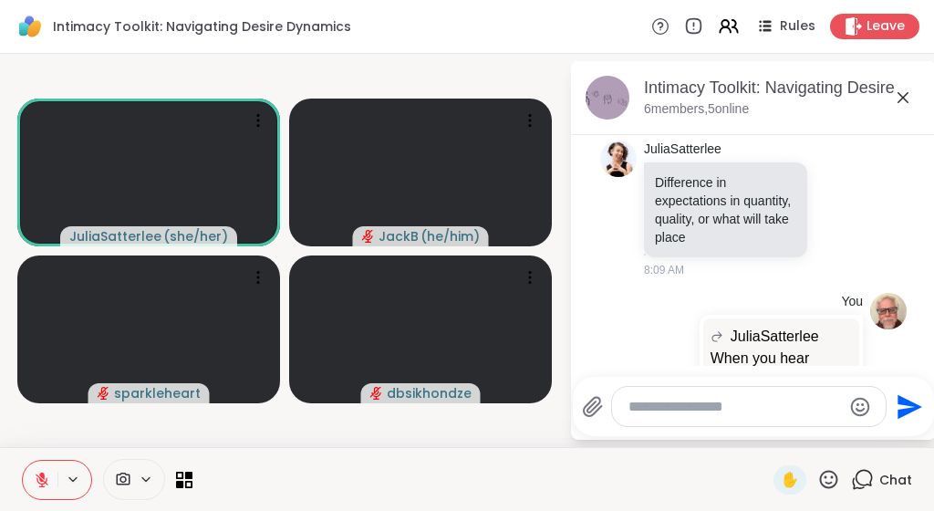
scroll to position [1609, 0]
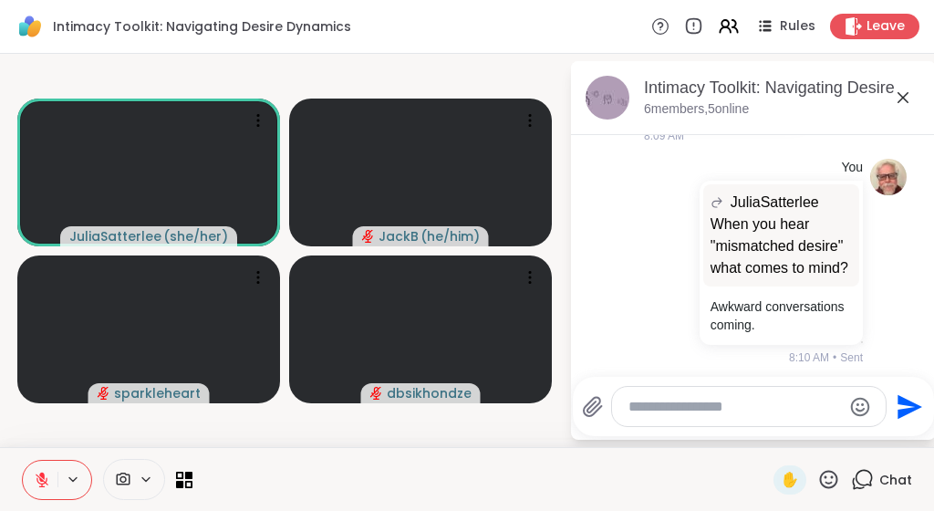
click at [898, 99] on icon at bounding box center [903, 98] width 22 height 22
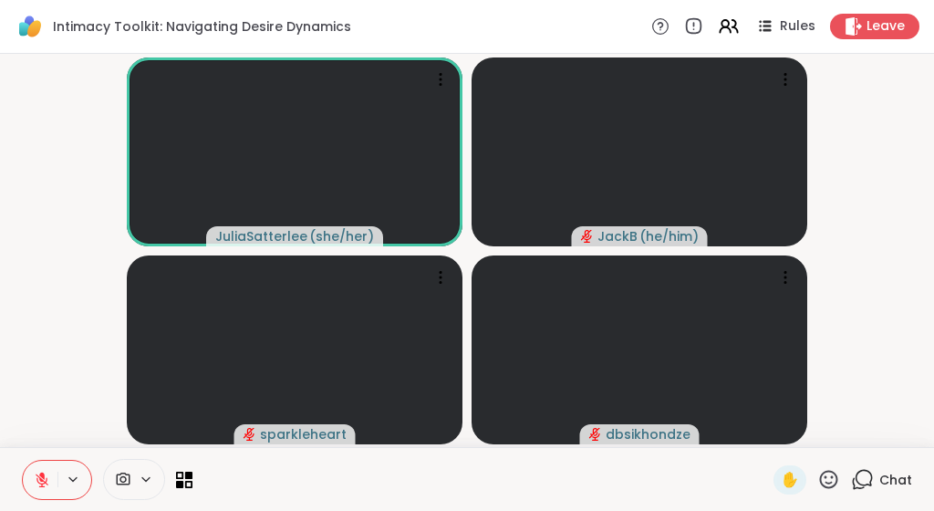
click at [869, 162] on video-player-container "JuliaSatterlee ( she/her ) JackB ( he/him ) sparkleheart dbsikhondze" at bounding box center [467, 250] width 913 height 379
click at [834, 475] on icon at bounding box center [829, 479] width 23 height 23
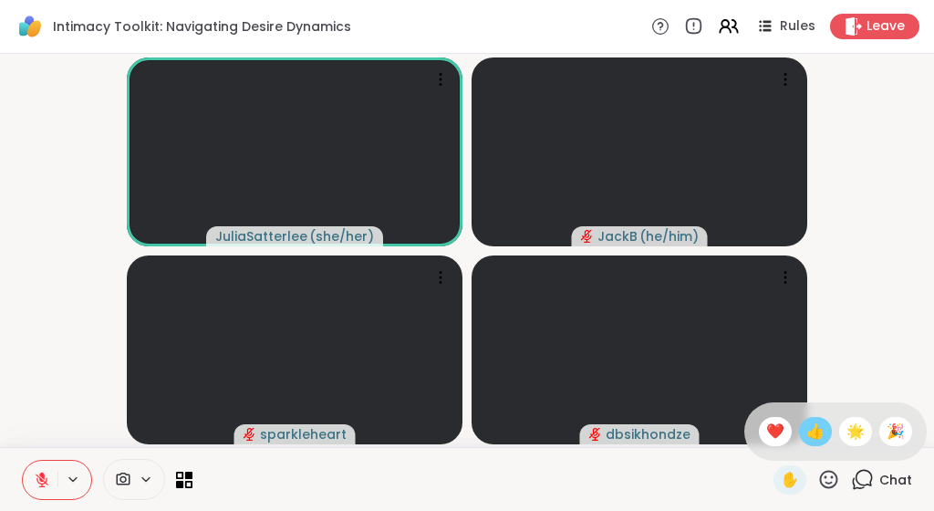
click at [819, 435] on span "👍" at bounding box center [816, 432] width 18 height 22
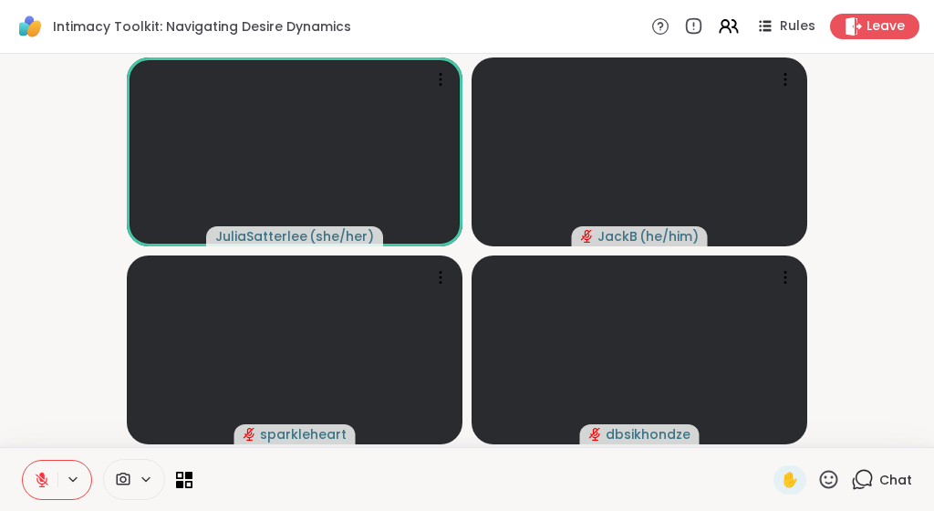
click at [850, 285] on video-player-container "JuliaSatterlee ( she/her ) JackB ( he/him ) sparkleheart dbsikhondze" at bounding box center [467, 250] width 913 height 379
click at [864, 478] on icon at bounding box center [862, 479] width 23 height 23
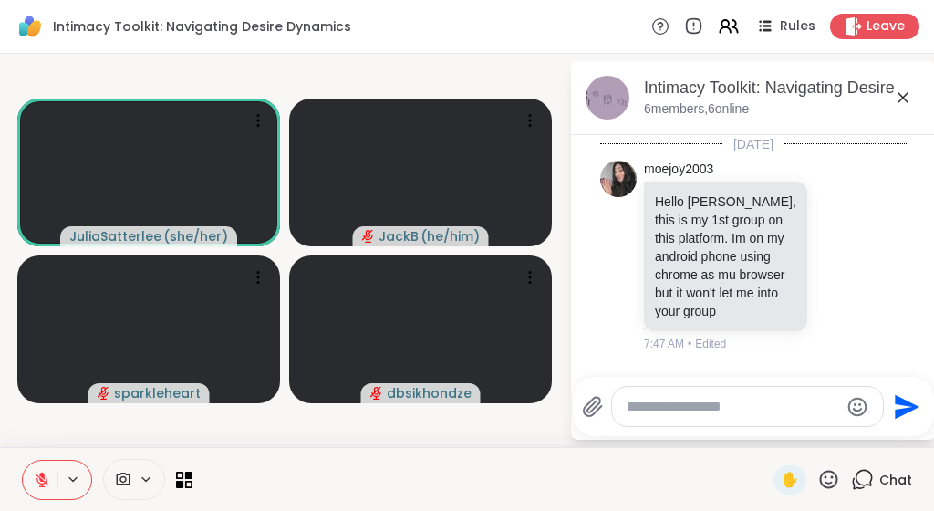
scroll to position [1591, 0]
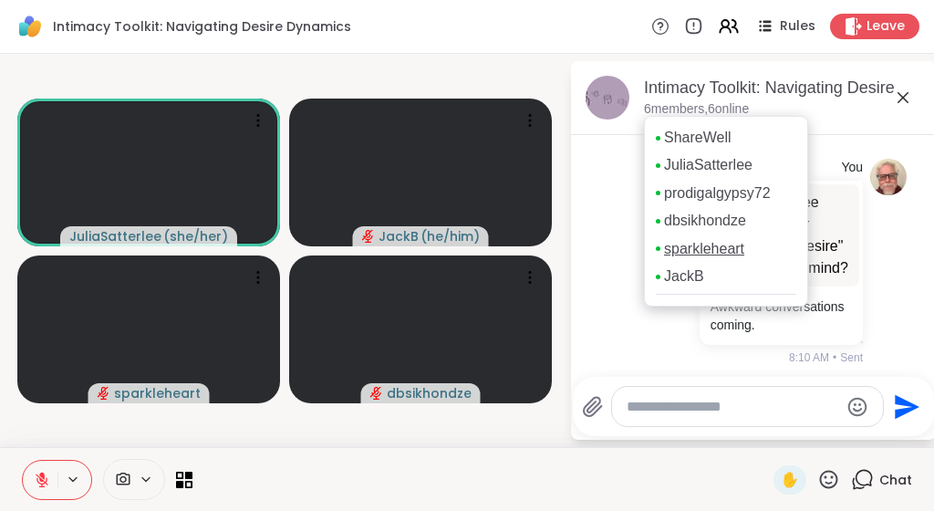
click at [681, 247] on link "sparkleheart" at bounding box center [704, 249] width 80 height 20
click at [686, 217] on link "dbsikhondze" at bounding box center [705, 221] width 82 height 20
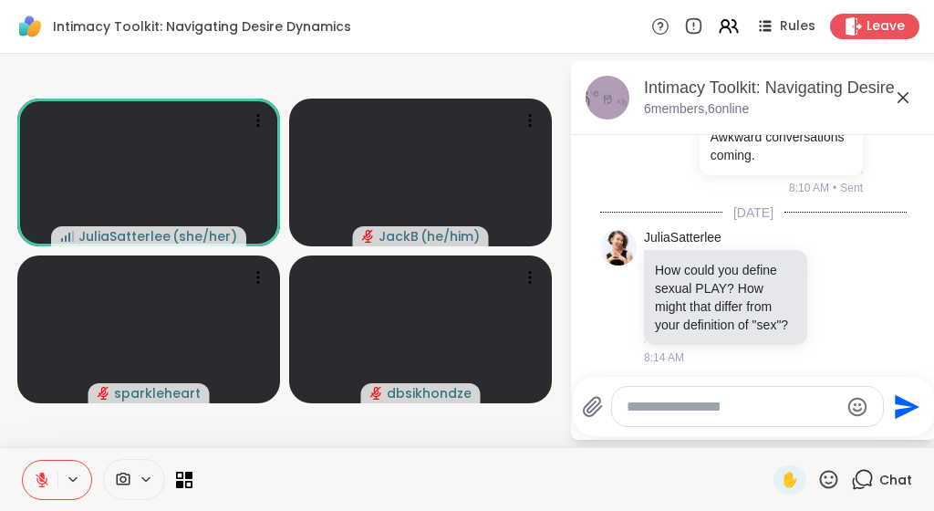
click at [711, 411] on textarea "Type your message" at bounding box center [733, 407] width 213 height 18
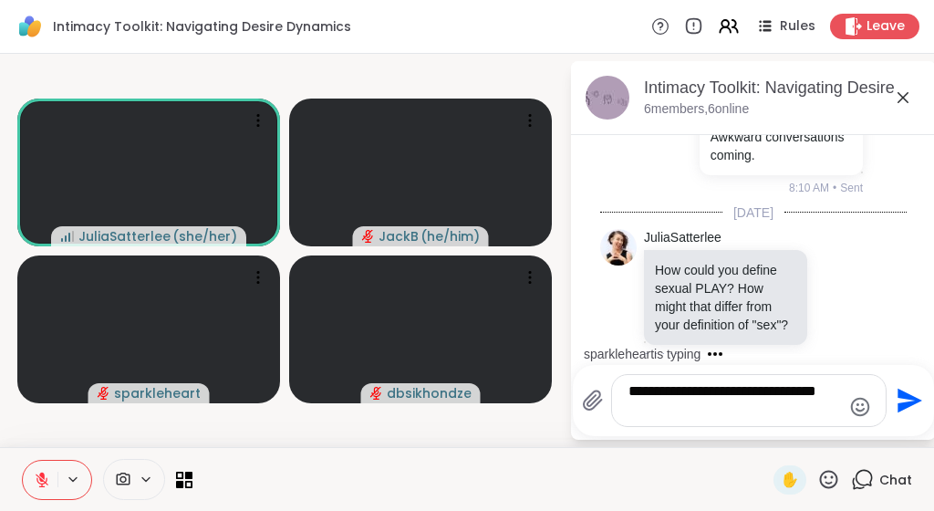
scroll to position [1960, 0]
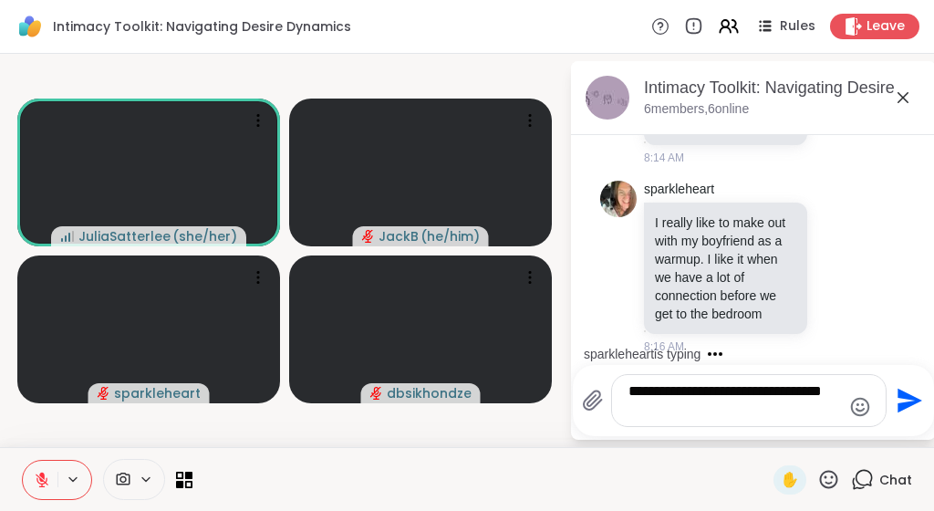
type textarea "**********"
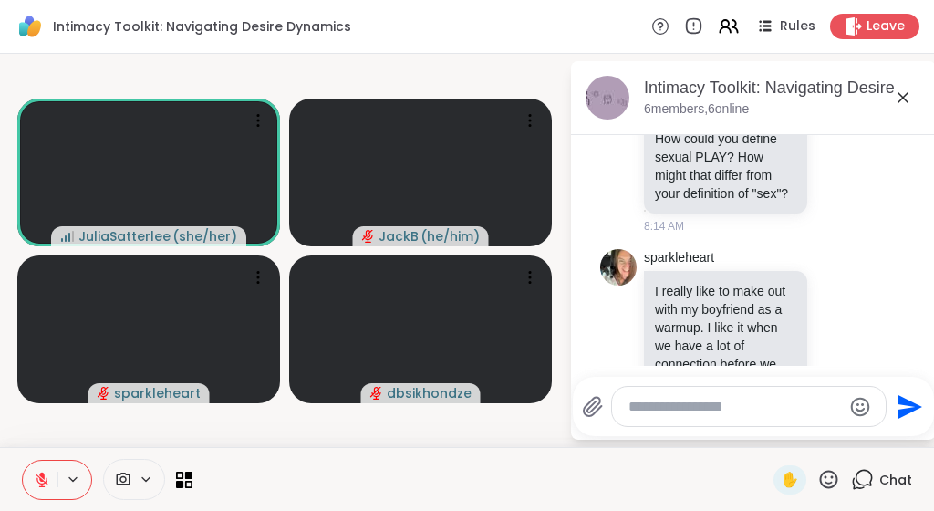
scroll to position [1891, 0]
click at [660, 407] on textarea "Type your message" at bounding box center [735, 407] width 213 height 18
click at [590, 194] on li "JuliaSatterlee How could you define sexual PLAY? How might that differ from you…" at bounding box center [754, 167] width 331 height 152
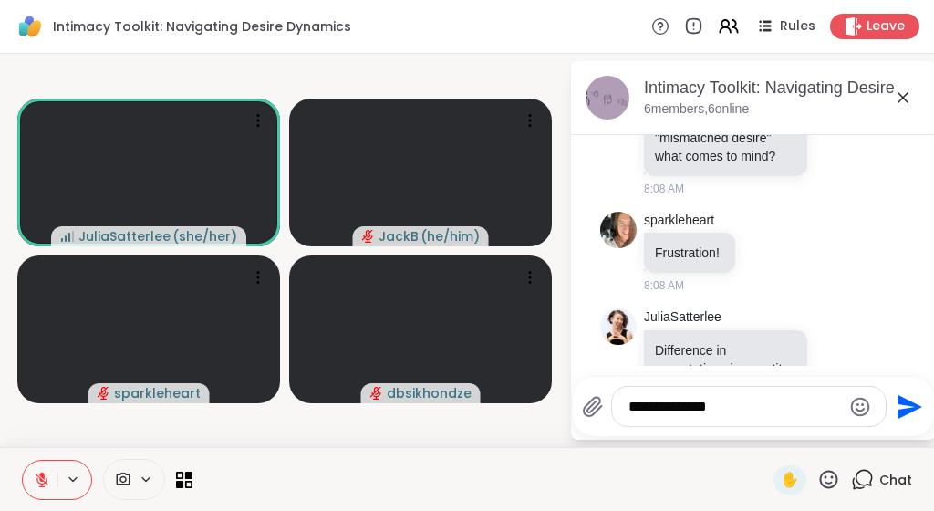
scroll to position [1288, 0]
click at [733, 404] on textarea "**********" at bounding box center [735, 407] width 213 height 18
type textarea "*"
click at [750, 398] on textarea "Type your message" at bounding box center [735, 407] width 213 height 18
click at [756, 409] on textarea "Type your message" at bounding box center [735, 407] width 213 height 18
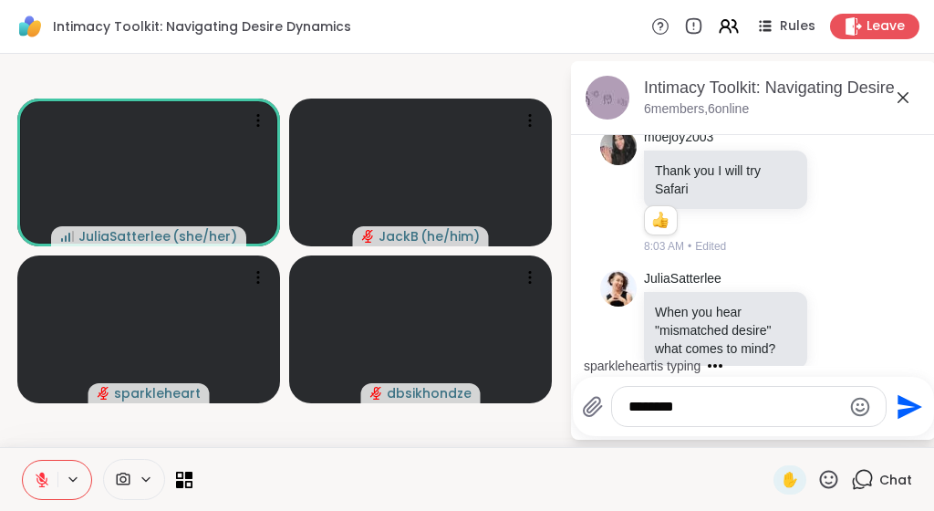
scroll to position [1090, 0]
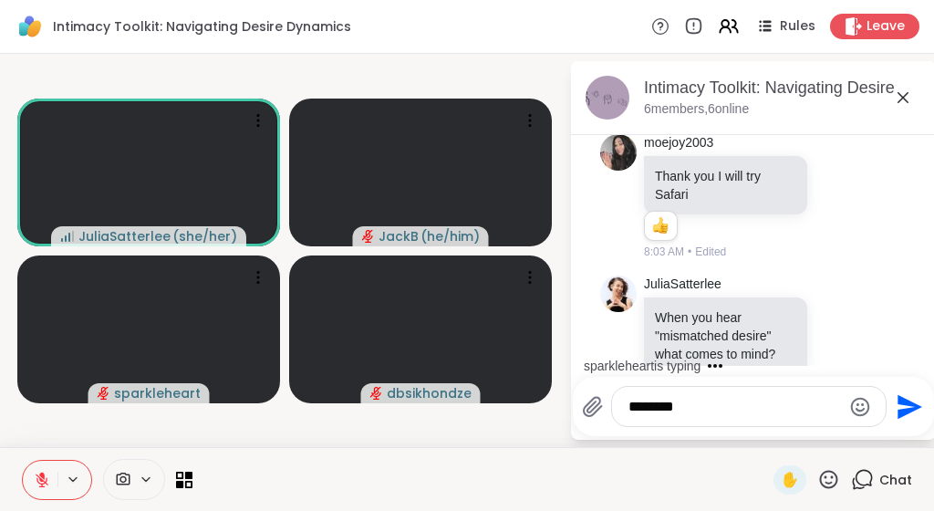
click at [754, 408] on textarea "*******" at bounding box center [735, 407] width 213 height 18
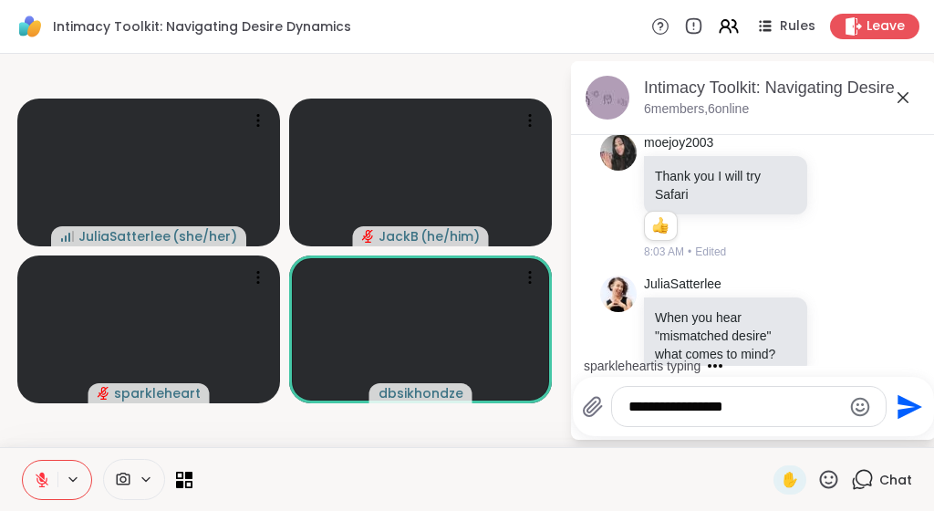
type textarea "**********"
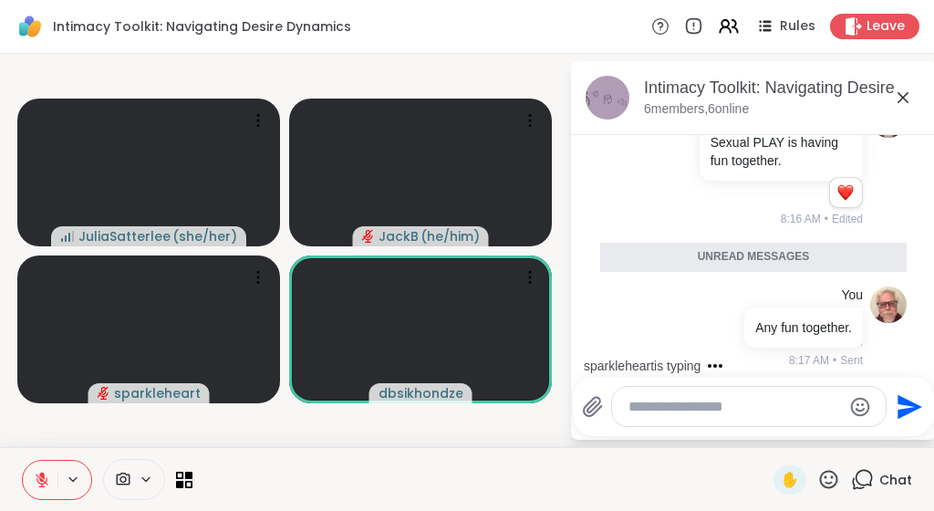
scroll to position [2186, 0]
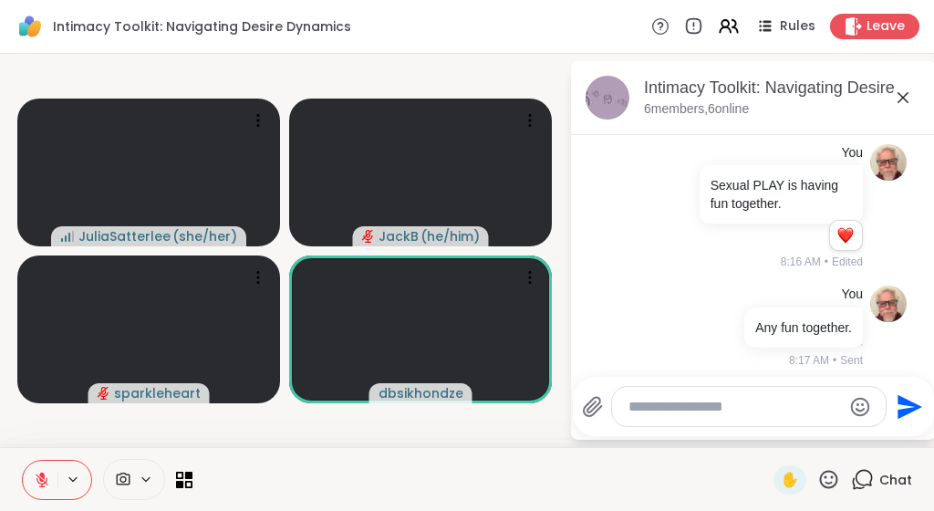
click at [830, 479] on icon at bounding box center [829, 479] width 23 height 23
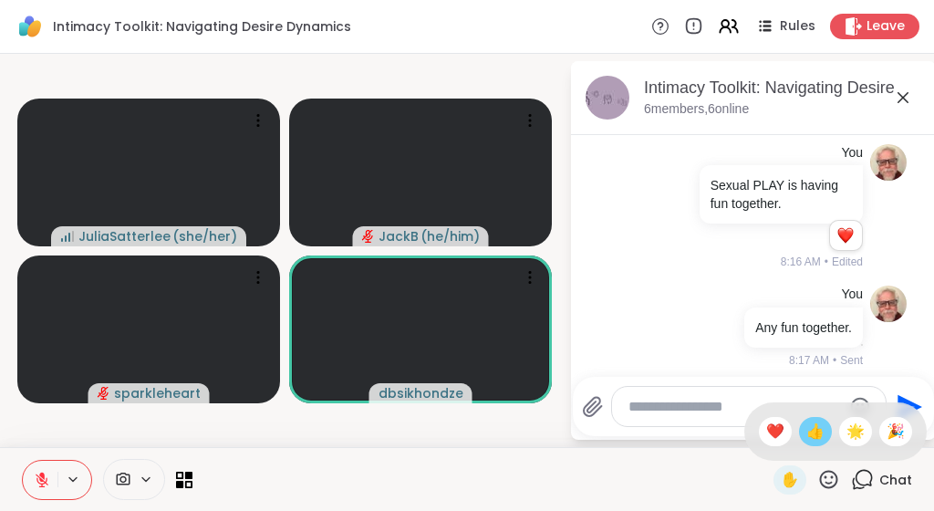
click at [809, 422] on span "👍" at bounding box center [816, 432] width 18 height 22
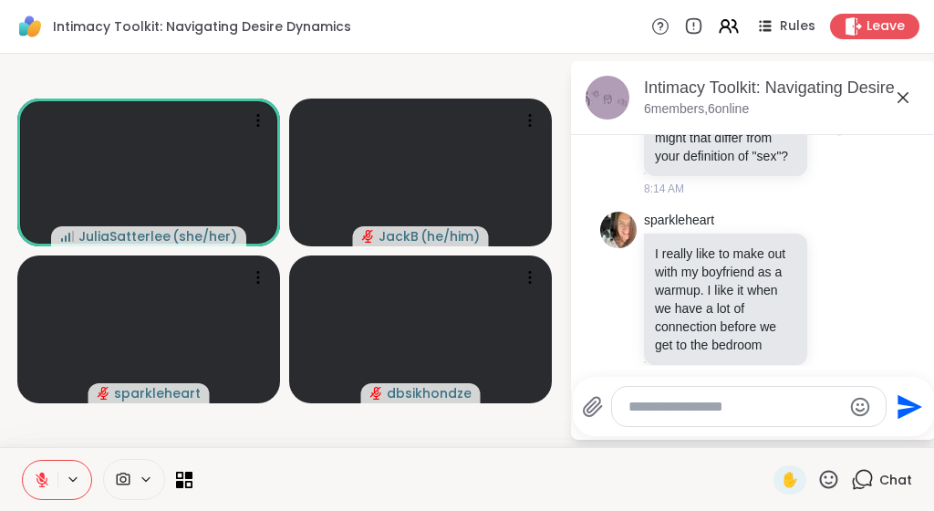
scroll to position [1928, 0]
click at [841, 300] on icon at bounding box center [839, 301] width 5 height 2
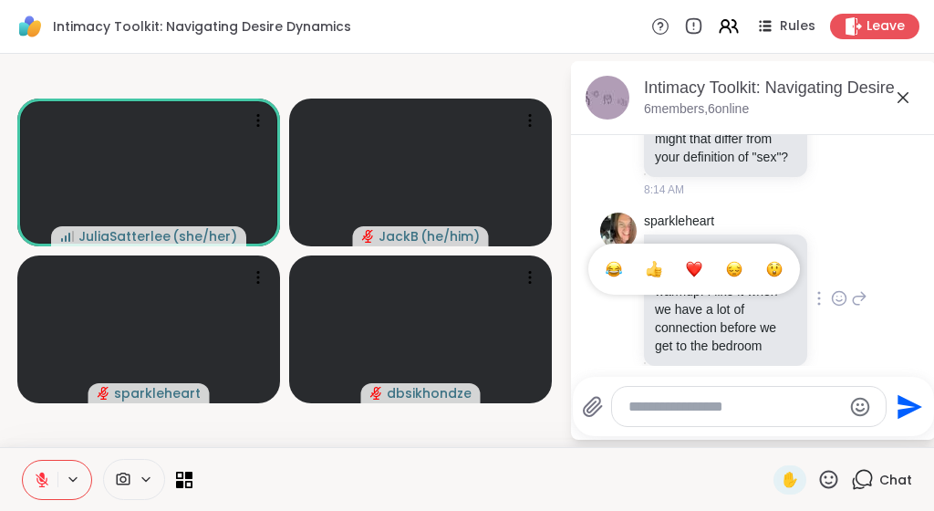
click at [661, 263] on div "Select Reaction: Thumbs up" at bounding box center [654, 269] width 16 height 16
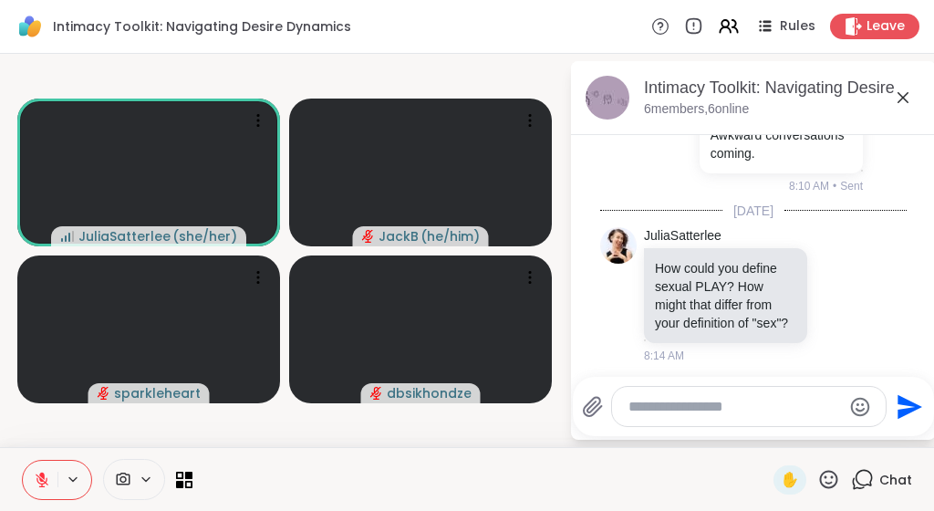
scroll to position [1777, 0]
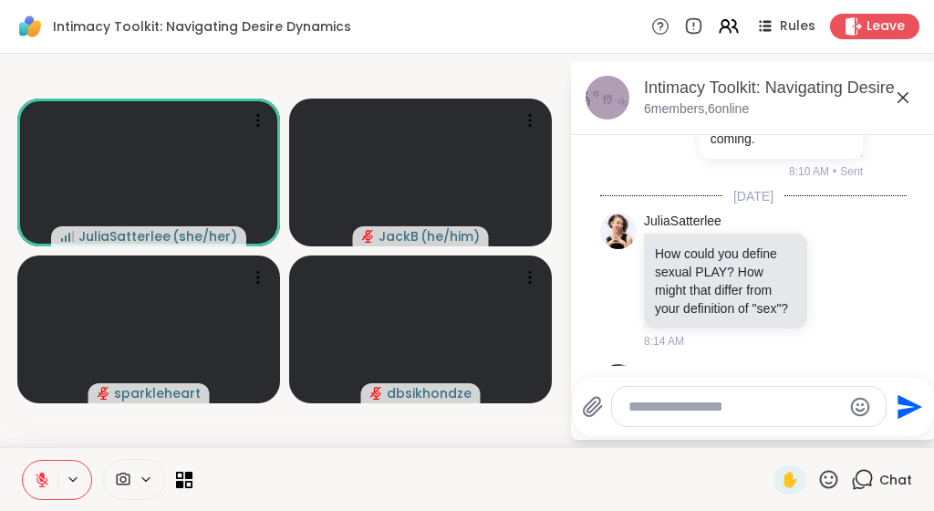
click at [830, 481] on icon at bounding box center [829, 479] width 23 height 23
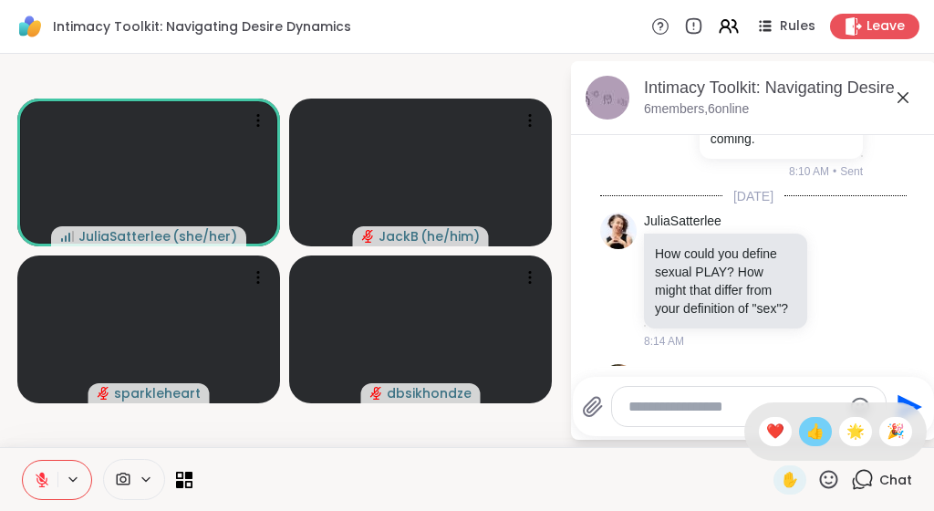
click at [810, 436] on span "👍" at bounding box center [816, 432] width 18 height 22
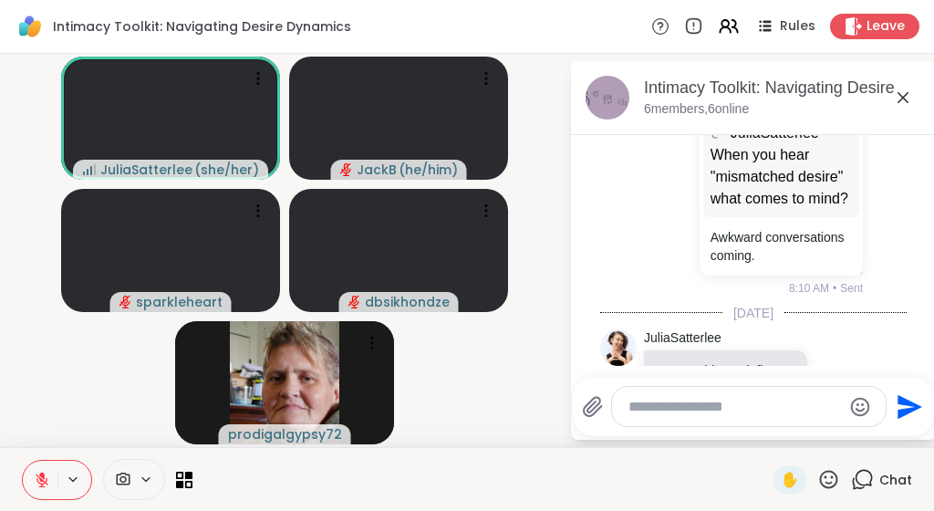
scroll to position [2211, 0]
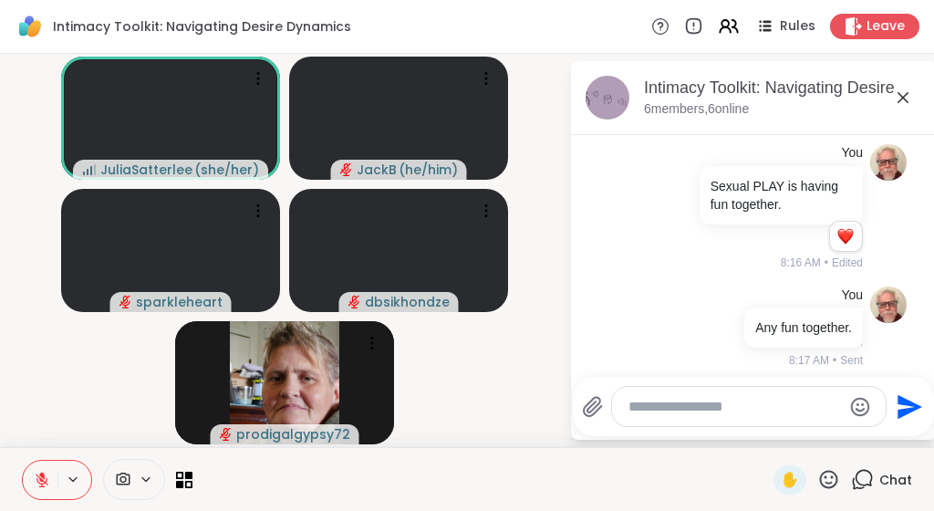
click at [903, 97] on icon at bounding box center [903, 97] width 11 height 11
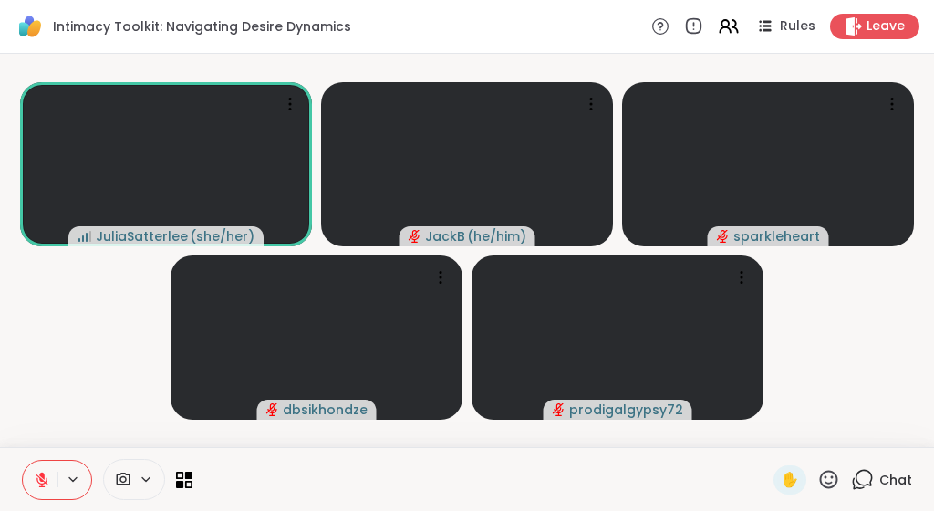
click at [821, 311] on video-player-container "JuliaSatterlee ( she/her ) JackB ( he/him ) sparkleheart dbsikhondze prodigalgy…" at bounding box center [467, 250] width 913 height 379
click at [181, 474] on icon at bounding box center [184, 479] width 17 height 17
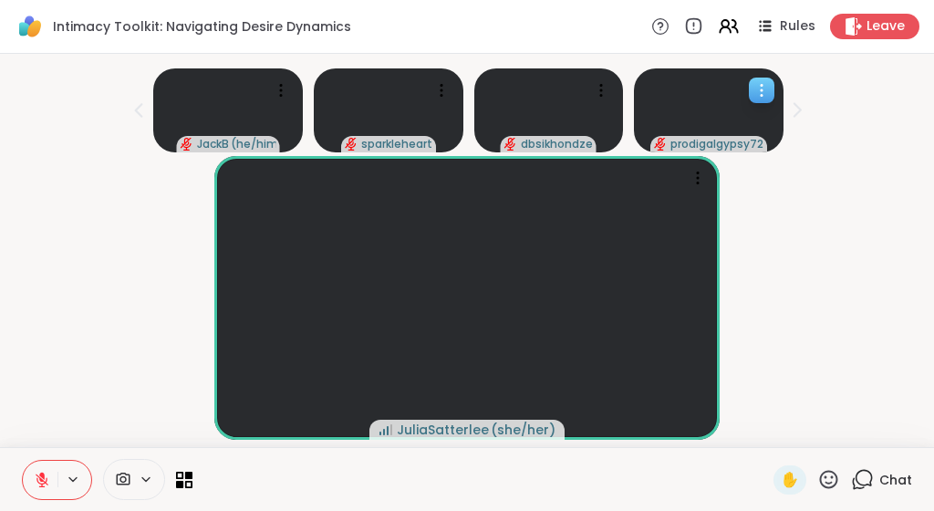
click at [762, 85] on icon at bounding box center [762, 86] width 2 height 2
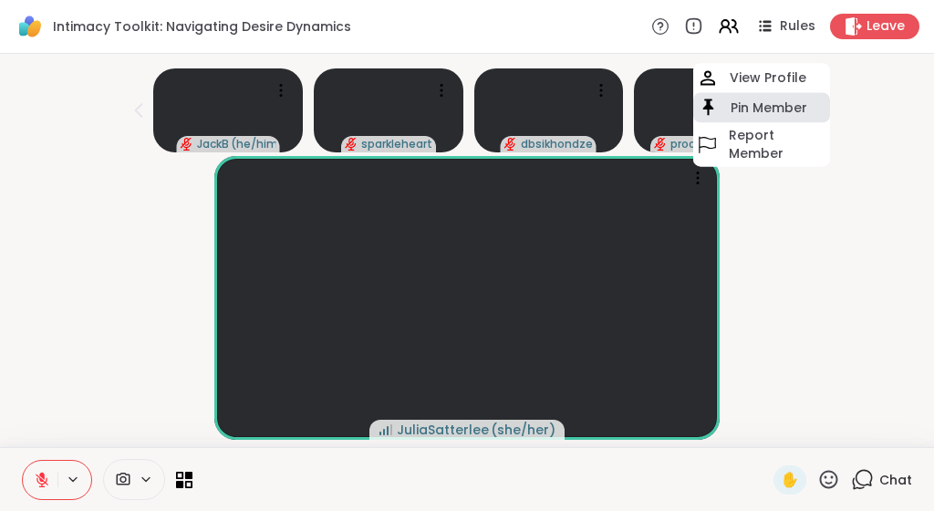
click at [754, 105] on h4 "Pin Member" at bounding box center [769, 108] width 77 height 18
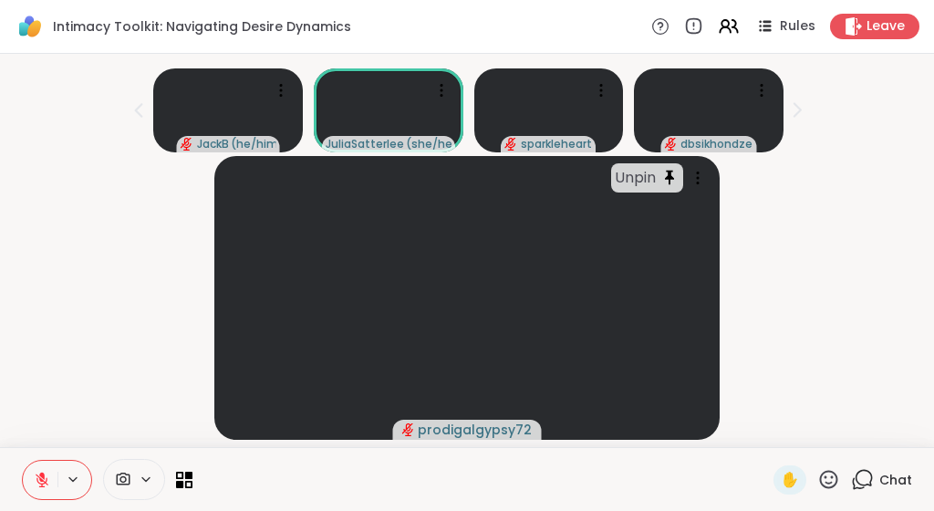
scroll to position [0, 0]
click at [666, 176] on div "Unpin" at bounding box center [647, 177] width 72 height 29
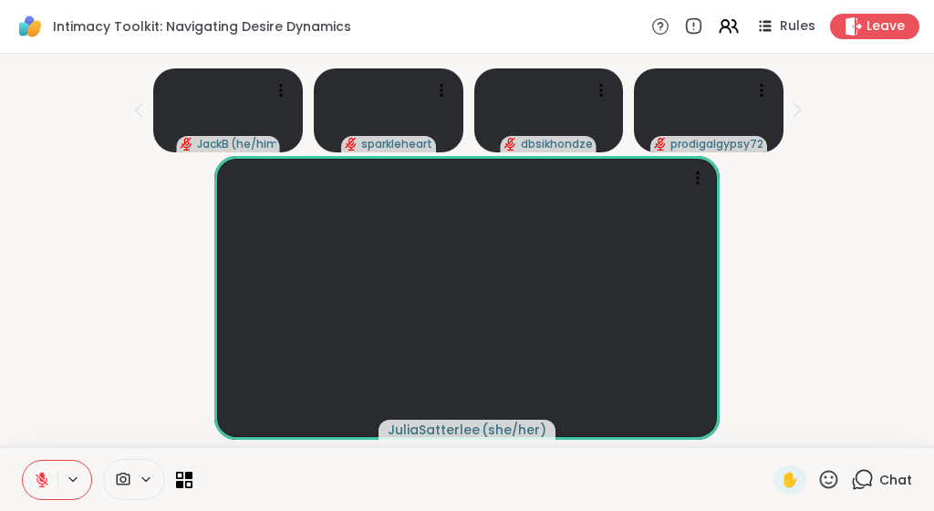
click at [860, 208] on div "JuliaSatterlee ( she/her )" at bounding box center [467, 298] width 913 height 284
click at [870, 356] on div "JuliaSatterlee ( she/her )" at bounding box center [467, 298] width 913 height 284
click at [864, 479] on icon at bounding box center [862, 479] width 23 height 23
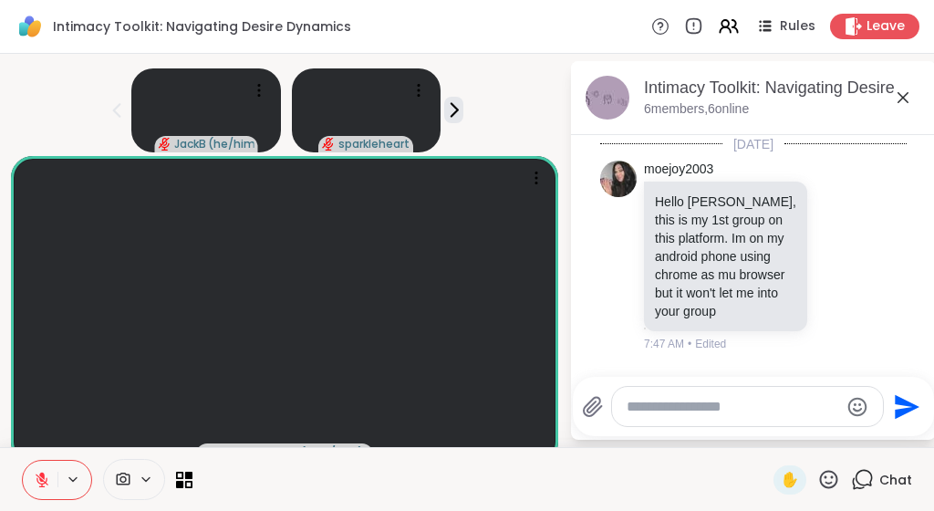
scroll to position [2193, 0]
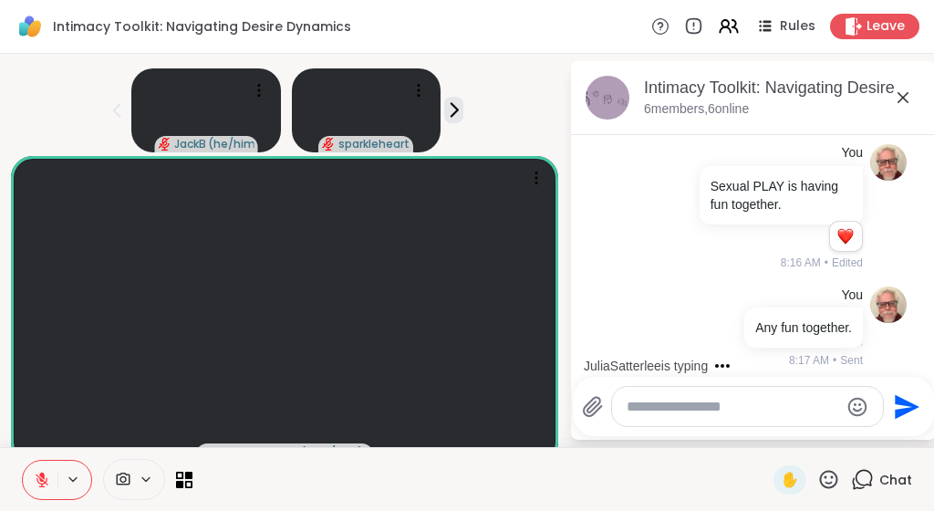
click at [778, 407] on textarea "Type your message" at bounding box center [733, 407] width 213 height 18
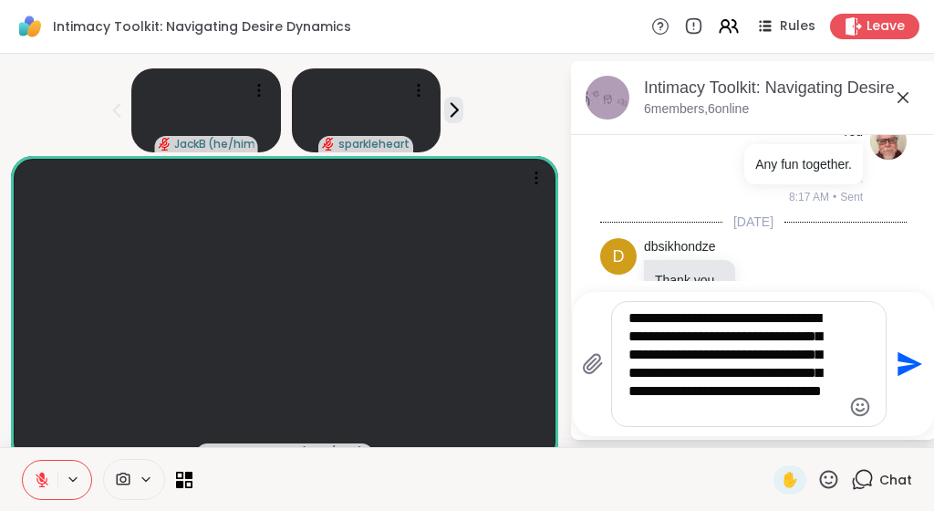
scroll to position [0, 0]
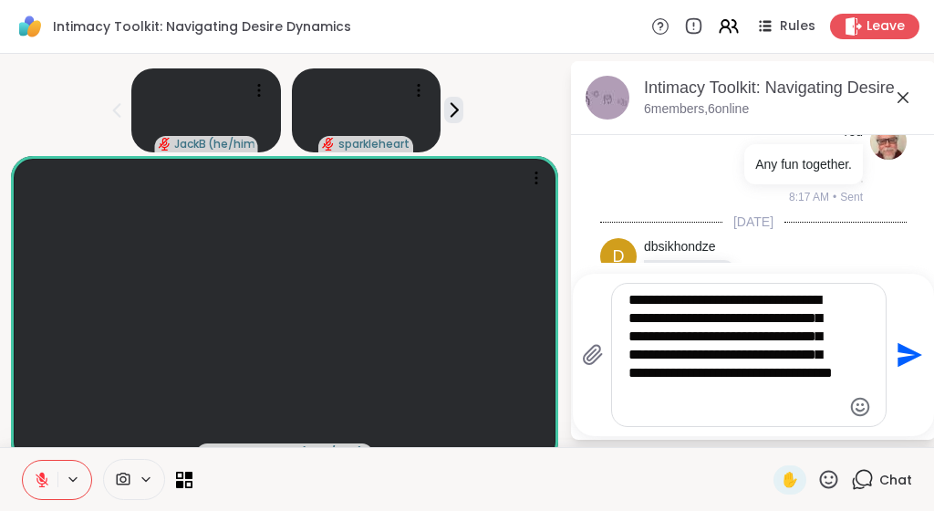
click at [809, 416] on textarea "**********" at bounding box center [735, 355] width 213 height 128
type textarea "**********"
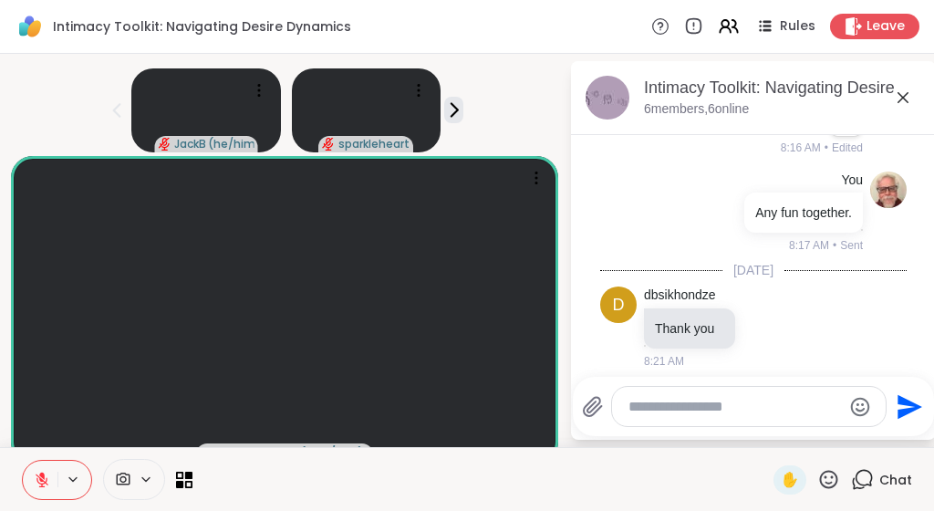
scroll to position [2569, 0]
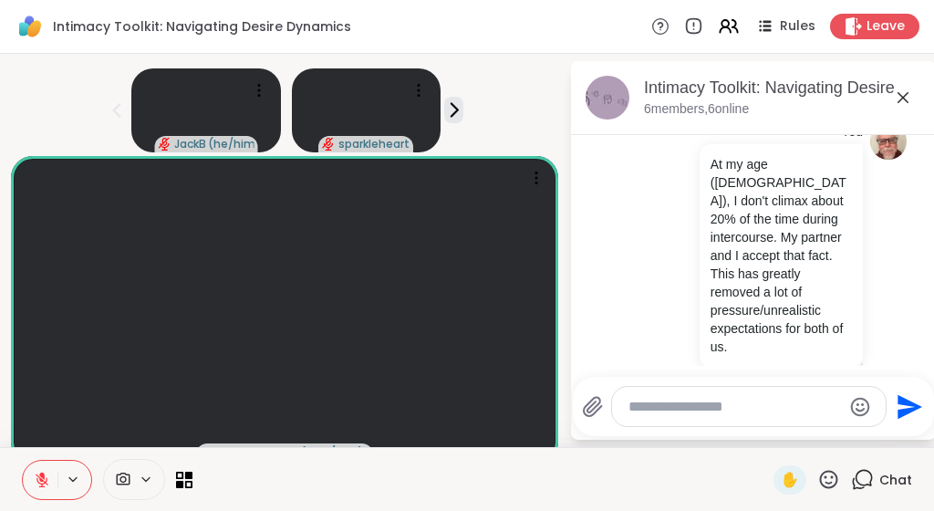
click at [909, 101] on icon at bounding box center [903, 97] width 11 height 11
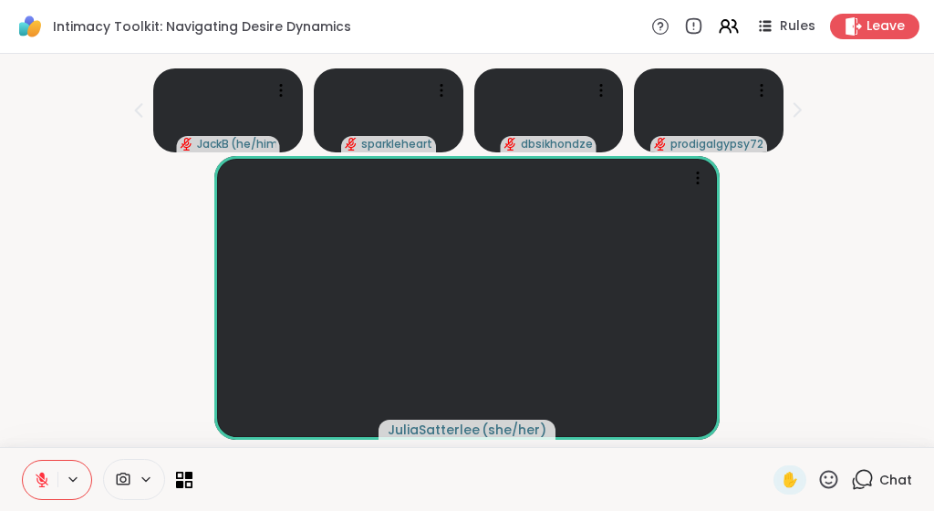
click at [868, 208] on div "JuliaSatterlee ( she/her )" at bounding box center [467, 298] width 913 height 284
click at [830, 478] on icon at bounding box center [829, 479] width 23 height 23
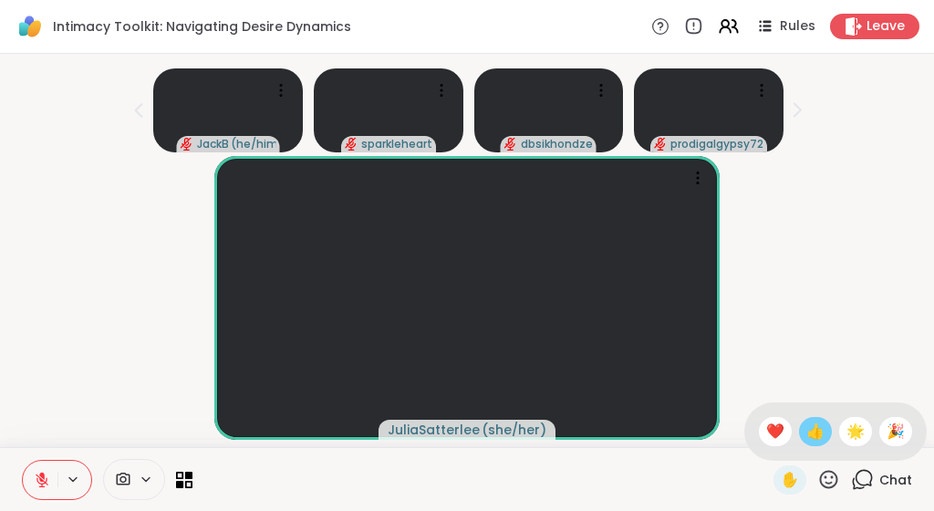
click at [815, 437] on span "👍" at bounding box center [816, 432] width 18 height 22
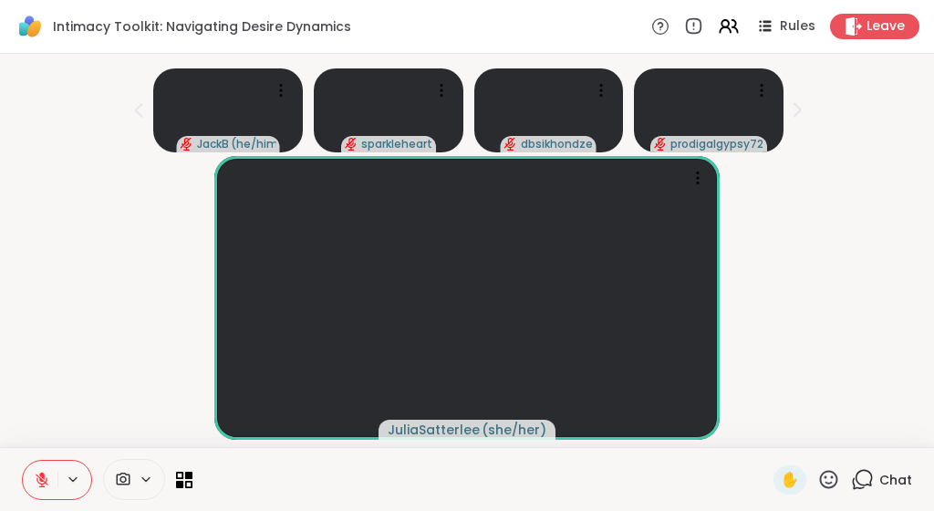
click at [867, 478] on icon at bounding box center [862, 479] width 23 height 23
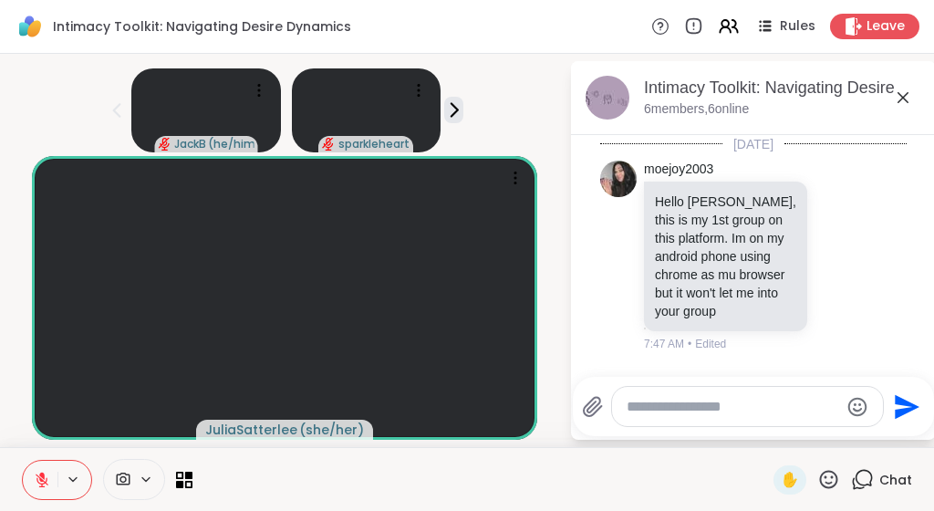
scroll to position [2576, 0]
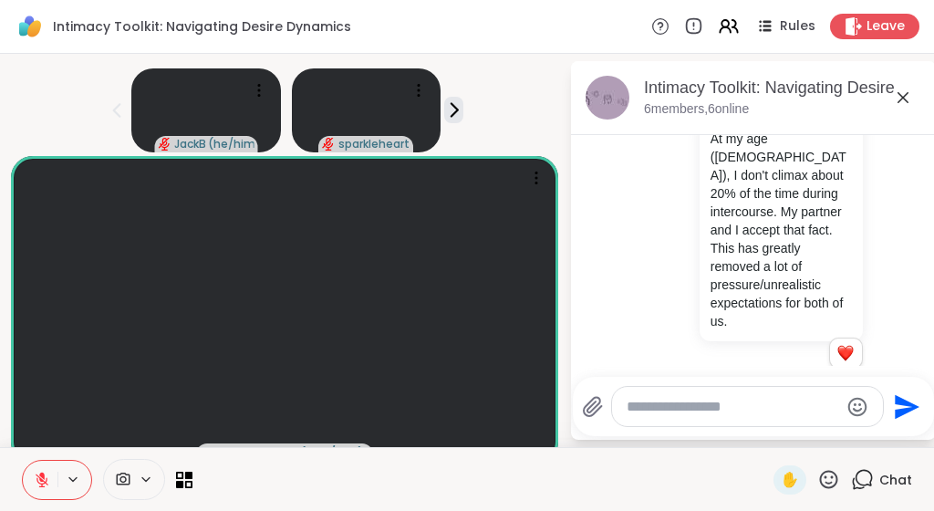
click at [625, 255] on li "You At my age (73), I don't climax about 20% of the time during intercourse. My…" at bounding box center [754, 243] width 331 height 306
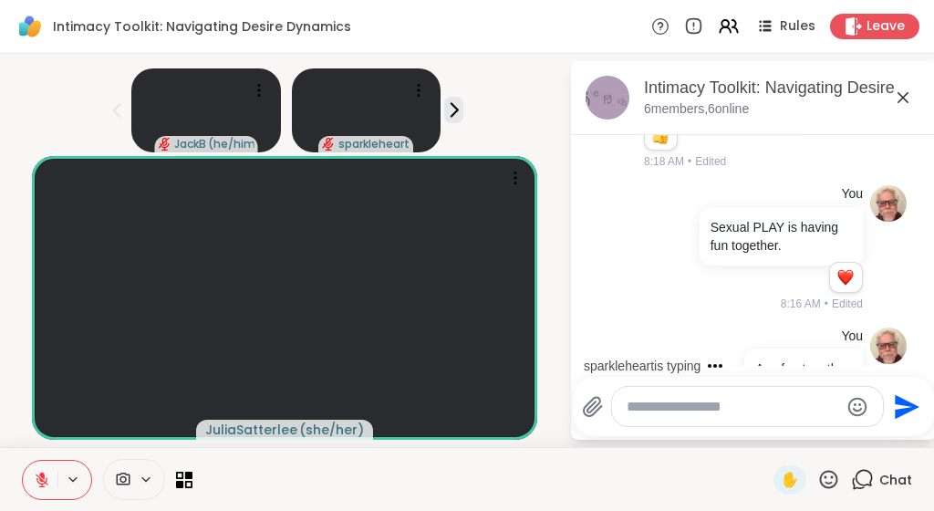
scroll to position [2150, 0]
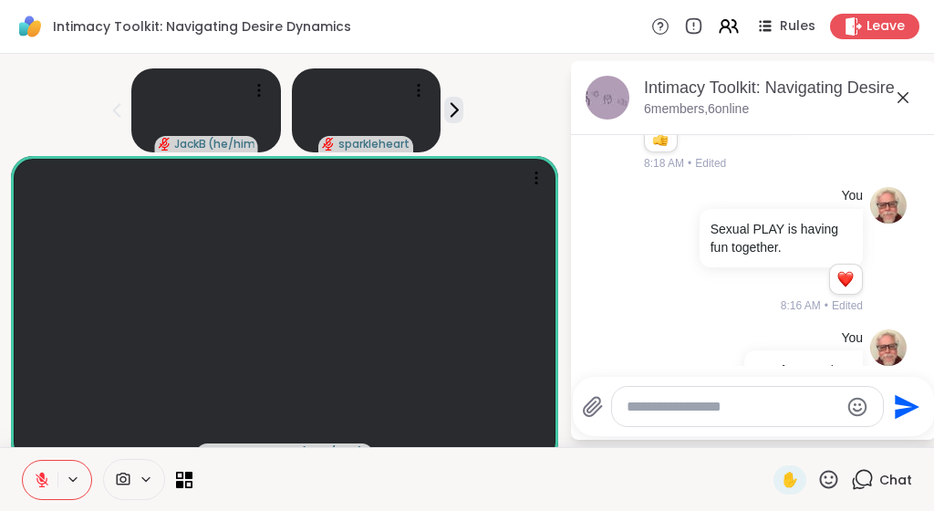
click at [914, 97] on icon at bounding box center [903, 98] width 22 height 22
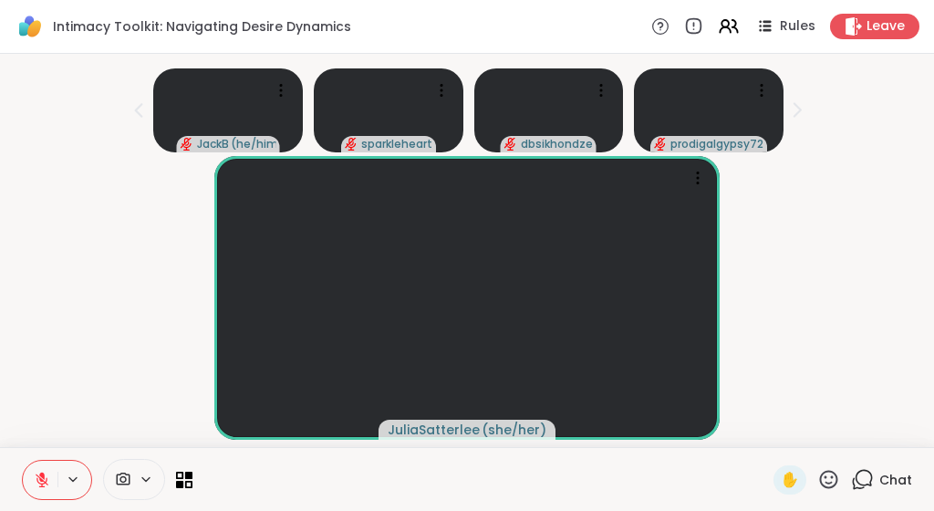
click at [832, 298] on div "JuliaSatterlee ( she/her )" at bounding box center [467, 298] width 913 height 284
click at [829, 480] on icon at bounding box center [829, 479] width 23 height 23
click at [894, 254] on div "JuliaSatterlee ( she/her )" at bounding box center [467, 298] width 913 height 284
click at [863, 479] on icon at bounding box center [862, 479] width 23 height 23
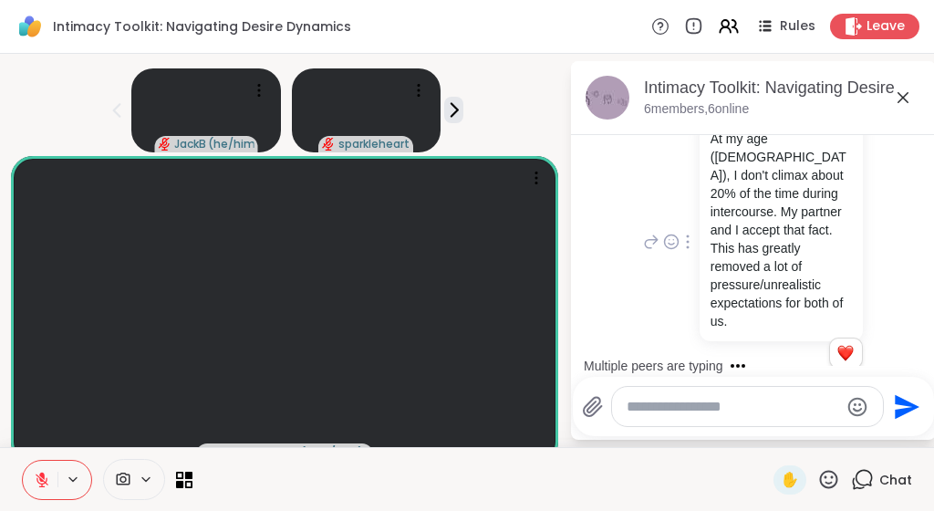
scroll to position [2764, 0]
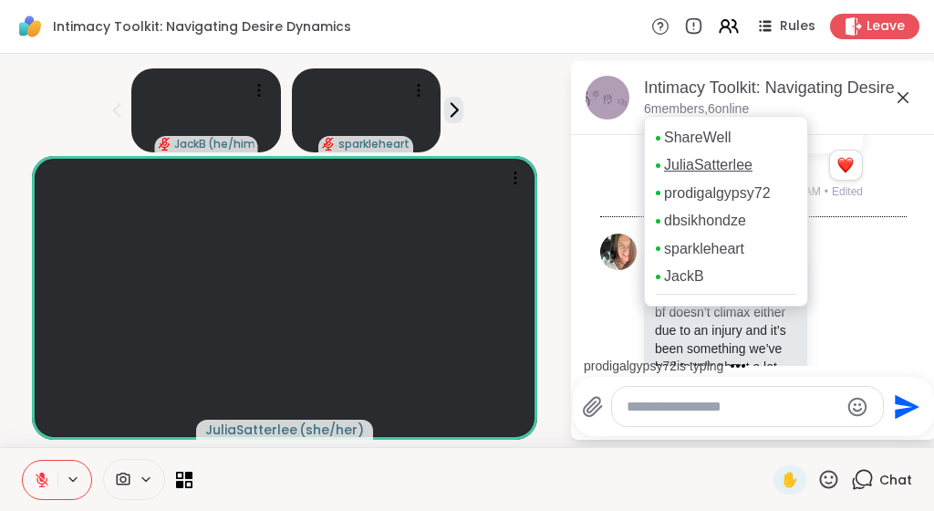
click at [733, 165] on link "JuliaSatterlee" at bounding box center [708, 165] width 89 height 20
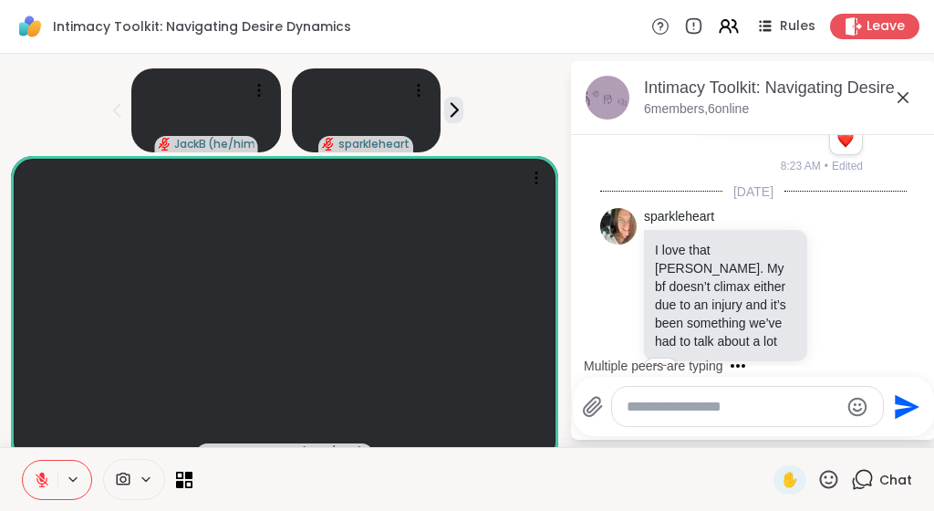
click at [914, 89] on icon at bounding box center [903, 98] width 22 height 22
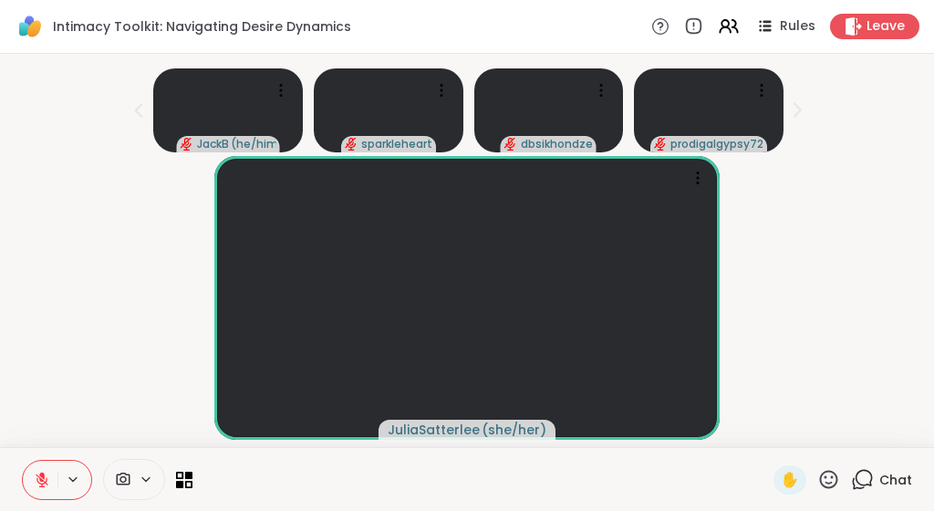
click at [882, 172] on div "JuliaSatterlee ( she/her )" at bounding box center [467, 298] width 913 height 284
click at [876, 231] on div "JuliaSatterlee ( she/her )" at bounding box center [467, 298] width 913 height 284
click at [443, 81] on icon at bounding box center [442, 90] width 18 height 18
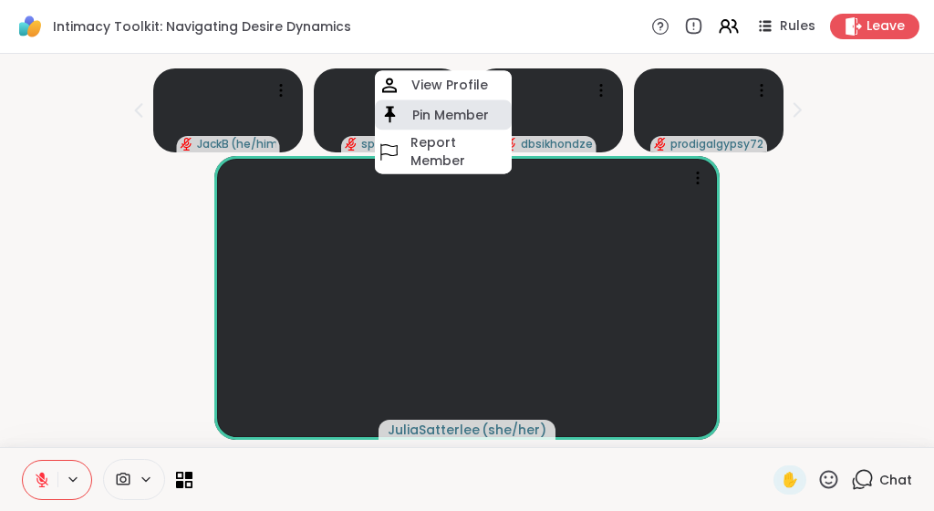
click at [443, 106] on h4 "Pin Member" at bounding box center [450, 115] width 77 height 18
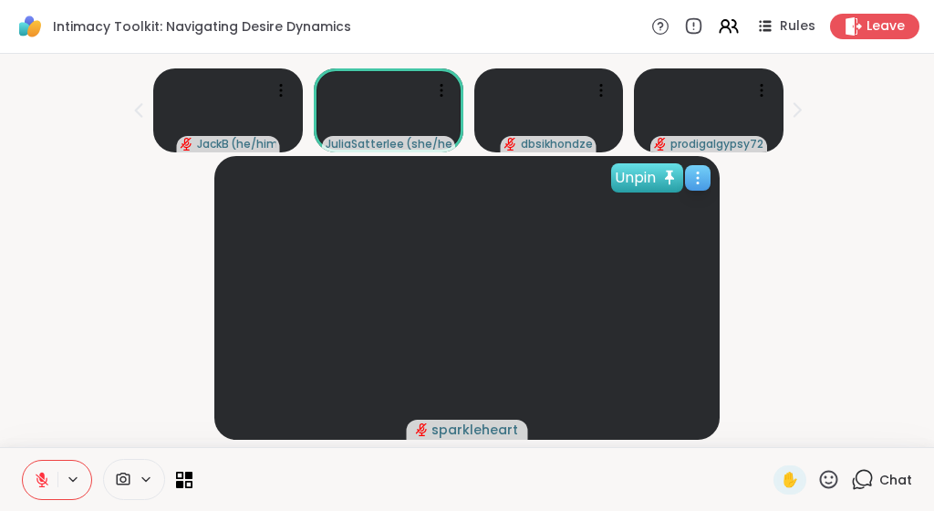
click at [675, 163] on div "Unpin" at bounding box center [647, 177] width 72 height 29
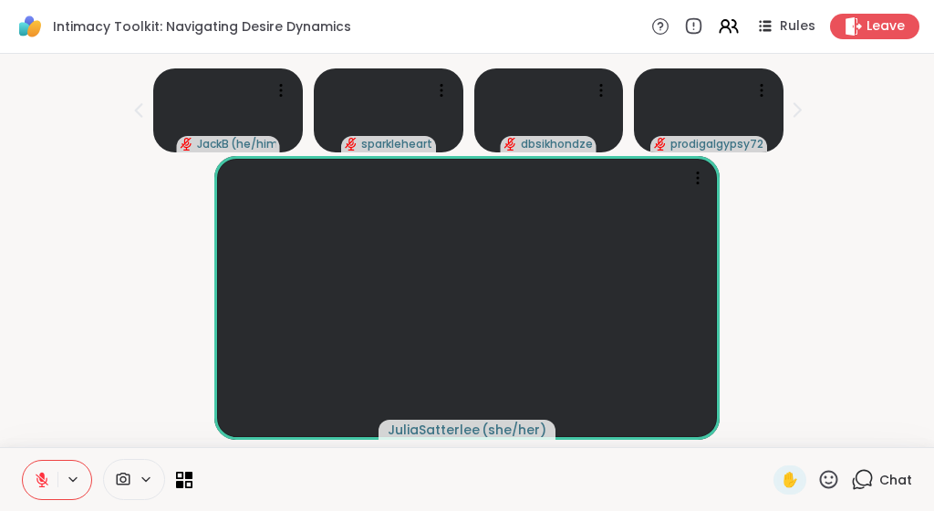
click at [831, 184] on div "JuliaSatterlee ( she/her )" at bounding box center [467, 298] width 913 height 284
click at [860, 481] on icon at bounding box center [862, 479] width 23 height 23
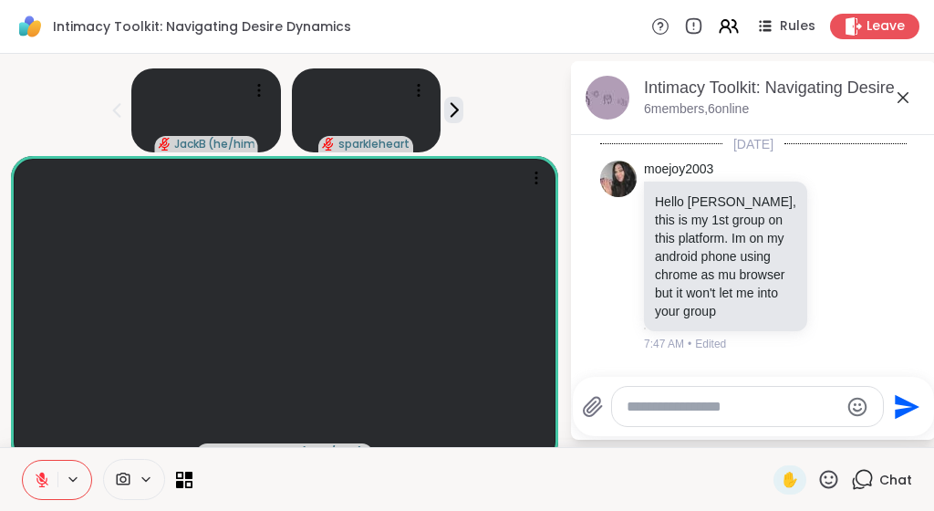
scroll to position [3197, 0]
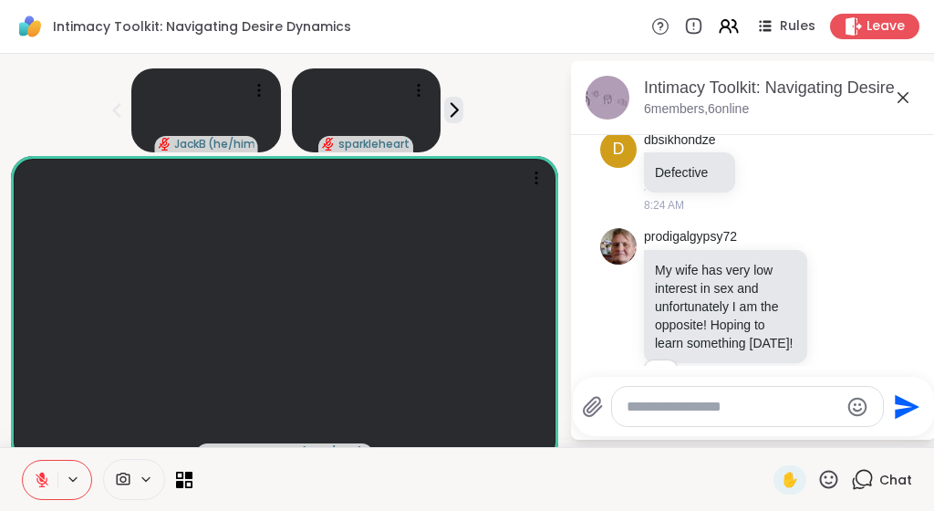
click at [769, 410] on textarea "Type your message" at bounding box center [733, 407] width 213 height 18
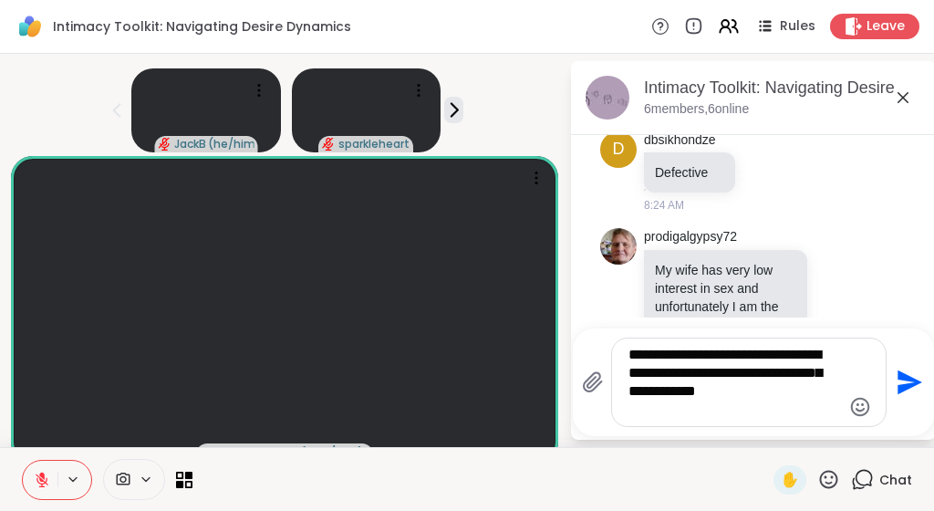
scroll to position [0, 0]
type textarea "**********"
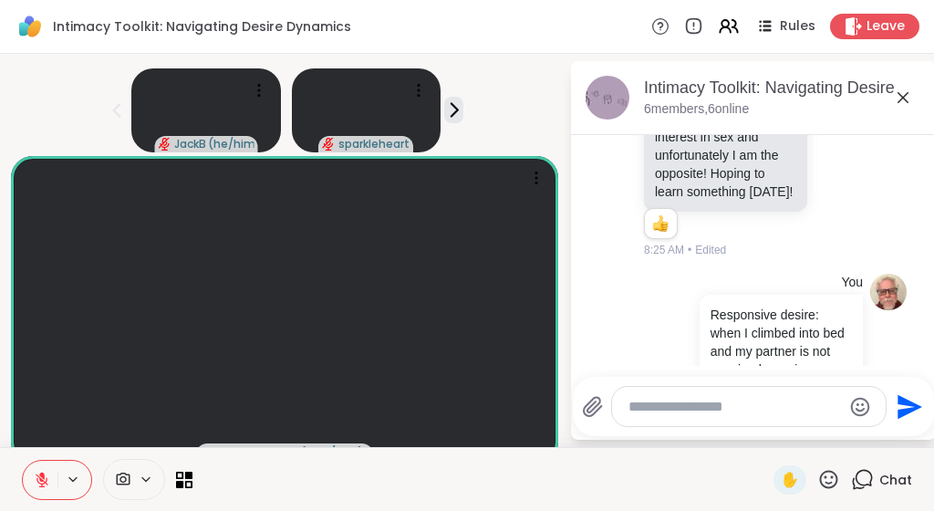
scroll to position [0, 27]
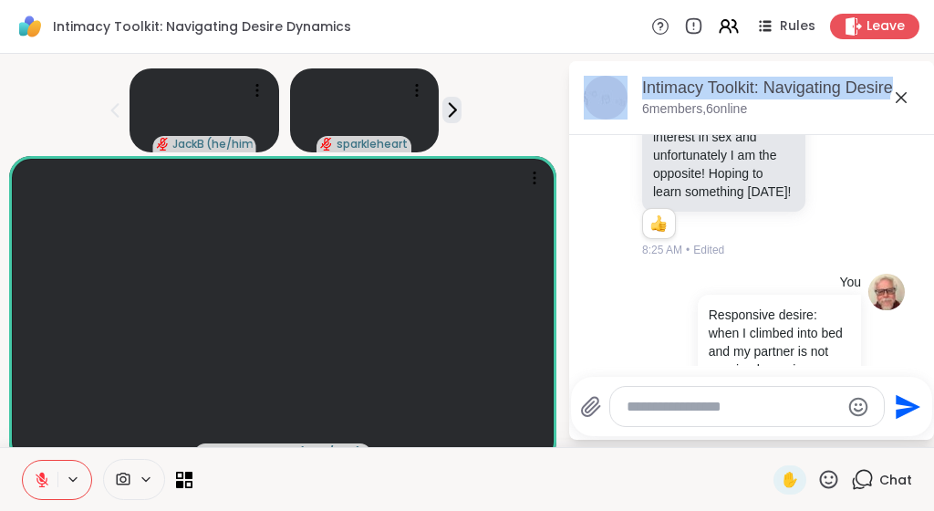
click at [931, 93] on div "Intimacy Toolkit: Navigating Desire Dynamics, Sep 12 6 members, 6 online Today …" at bounding box center [751, 250] width 365 height 379
click at [897, 101] on icon at bounding box center [901, 97] width 11 height 11
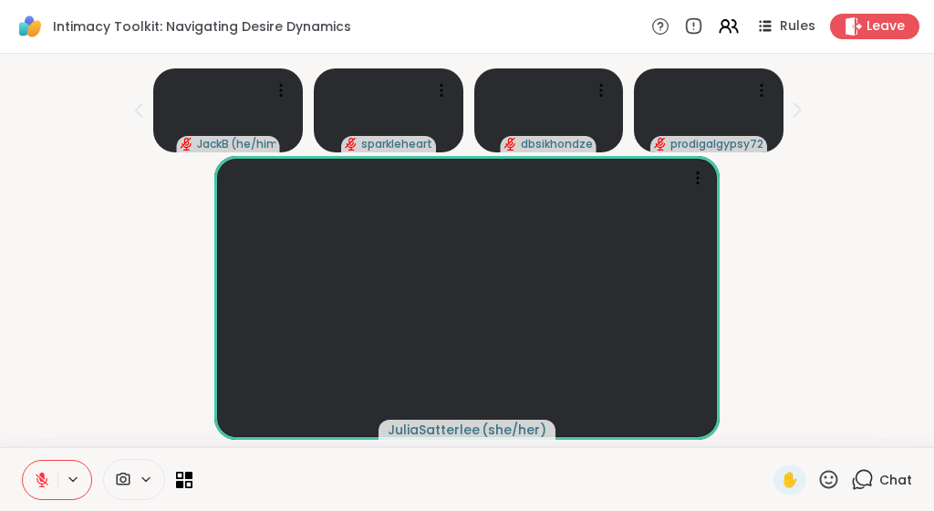
click at [832, 478] on icon at bounding box center [829, 479] width 23 height 23
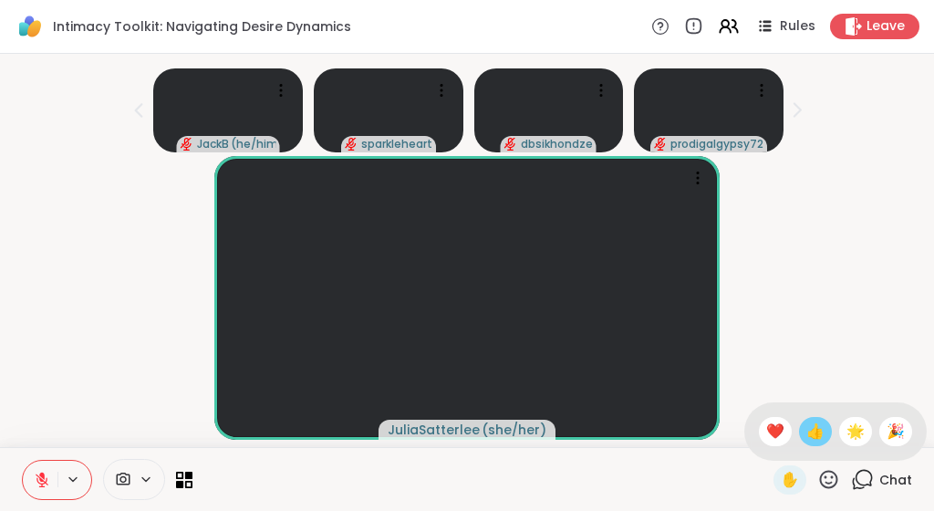
click at [818, 433] on span "👍" at bounding box center [816, 432] width 18 height 22
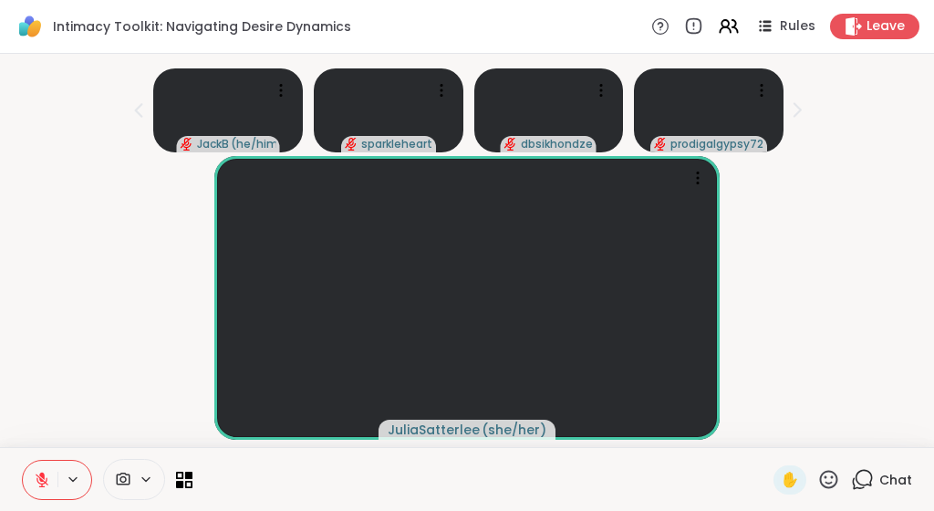
click at [861, 480] on icon at bounding box center [862, 479] width 23 height 23
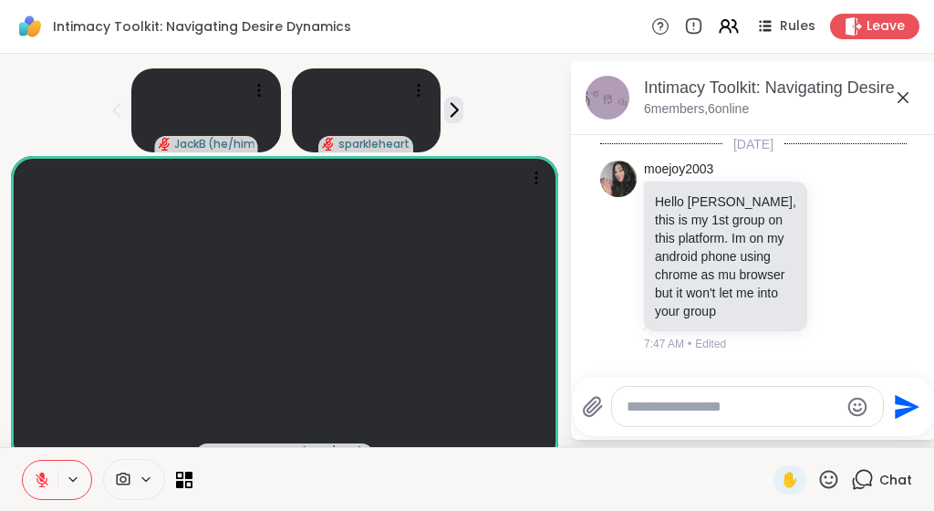
scroll to position [3348, 0]
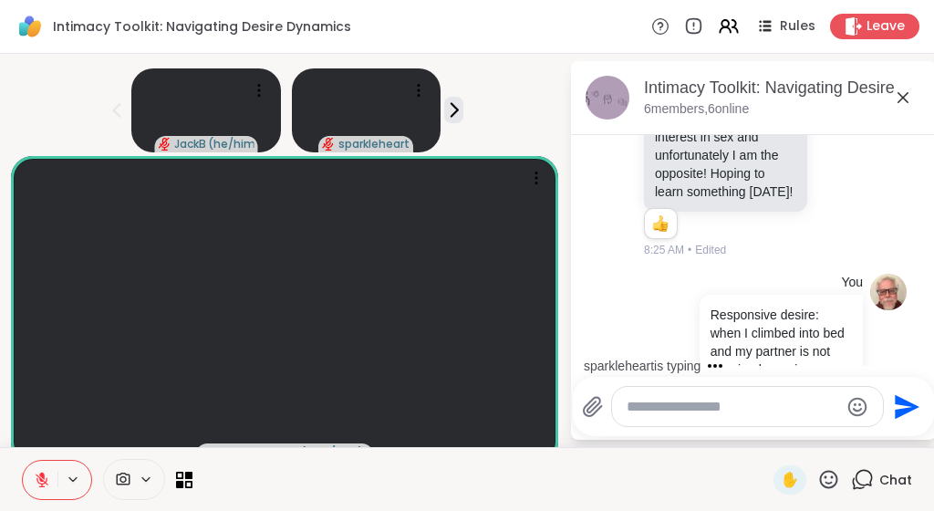
click at [746, 406] on textarea "Type your message" at bounding box center [733, 407] width 213 height 18
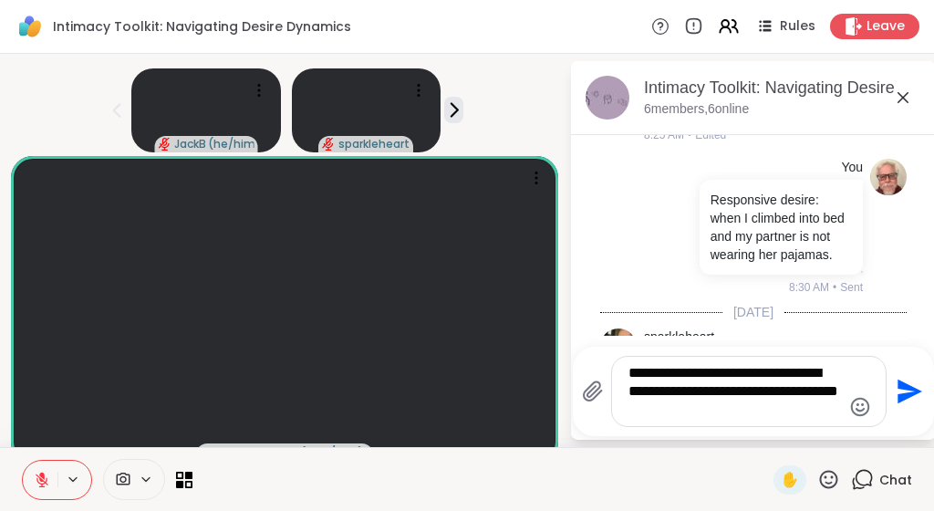
type textarea "**********"
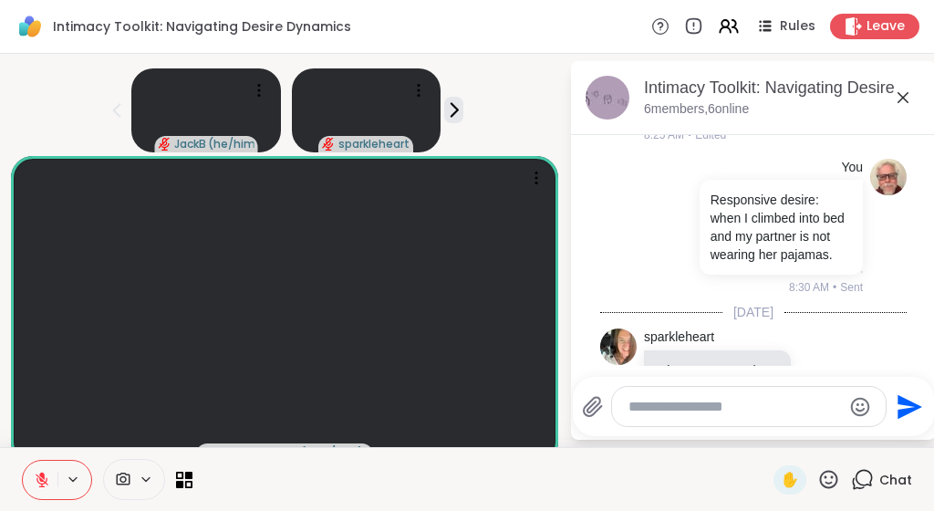
scroll to position [3615, 0]
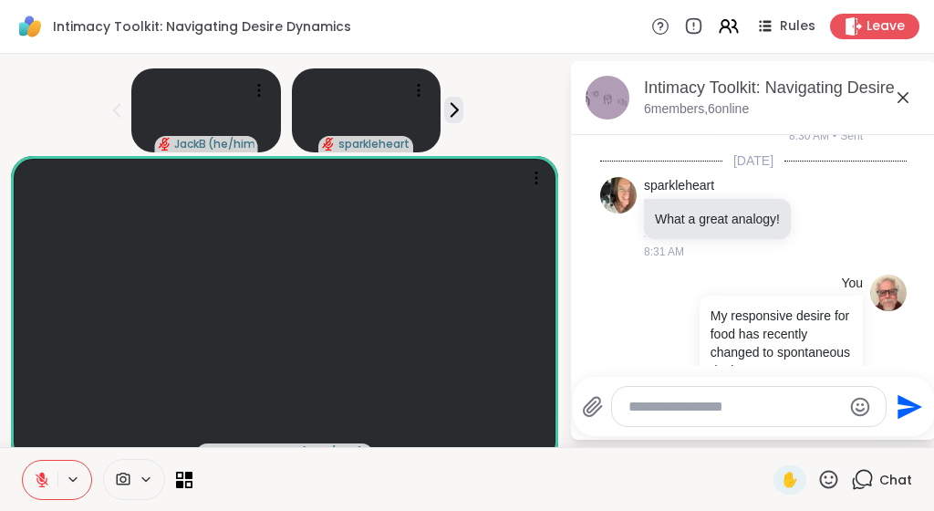
click at [625, 267] on li "You My responsive desire for food has recently changed to spontaneous desire. 8…" at bounding box center [754, 343] width 331 height 152
click at [914, 99] on icon at bounding box center [903, 98] width 22 height 22
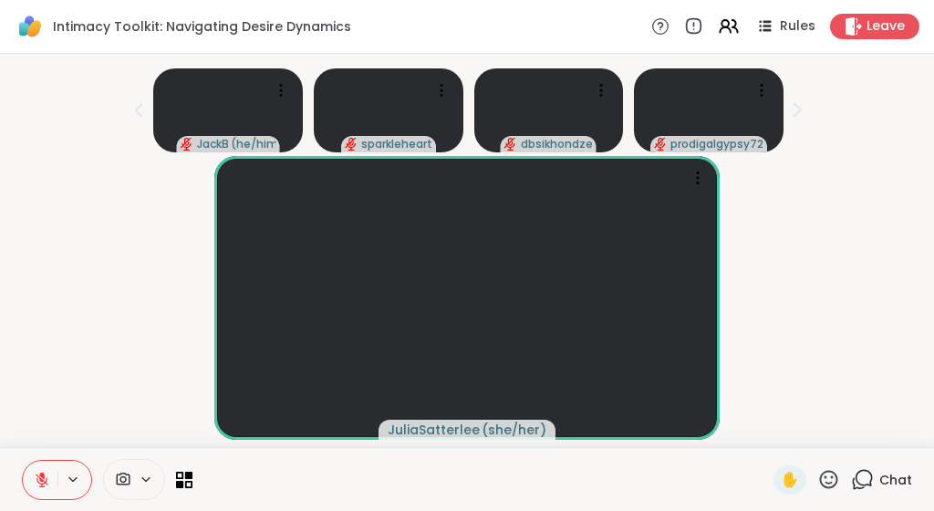
click at [824, 477] on icon at bounding box center [829, 479] width 23 height 23
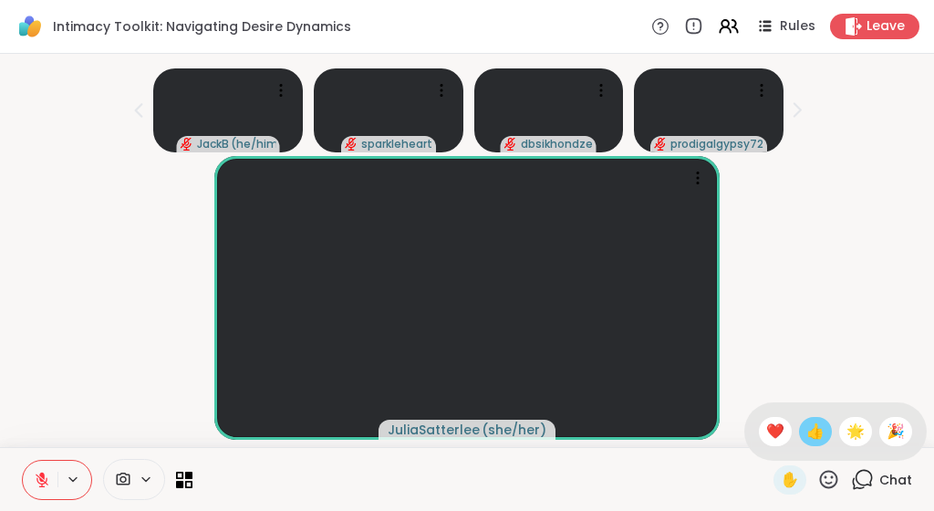
click at [816, 437] on span "👍" at bounding box center [816, 432] width 18 height 22
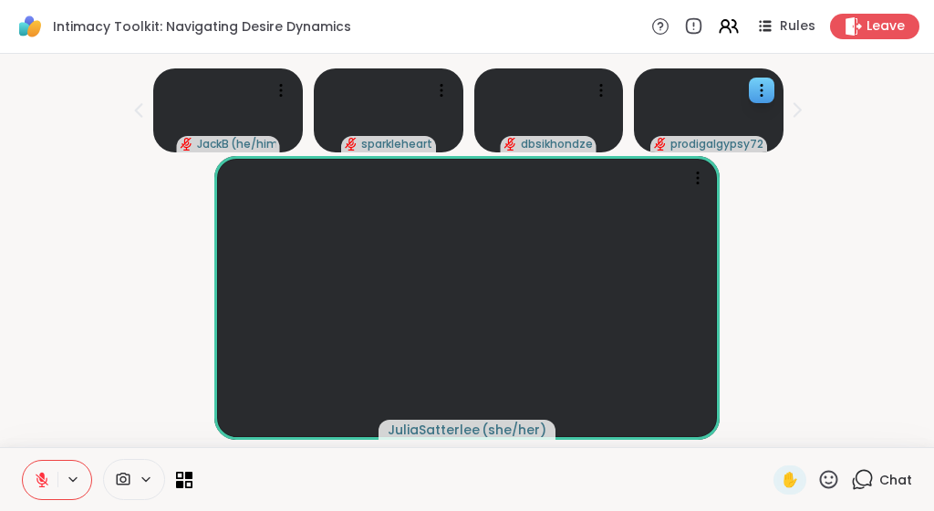
click at [71, 287] on div "JuliaSatterlee ( she/her )" at bounding box center [467, 298] width 913 height 284
click at [863, 481] on icon at bounding box center [862, 479] width 23 height 23
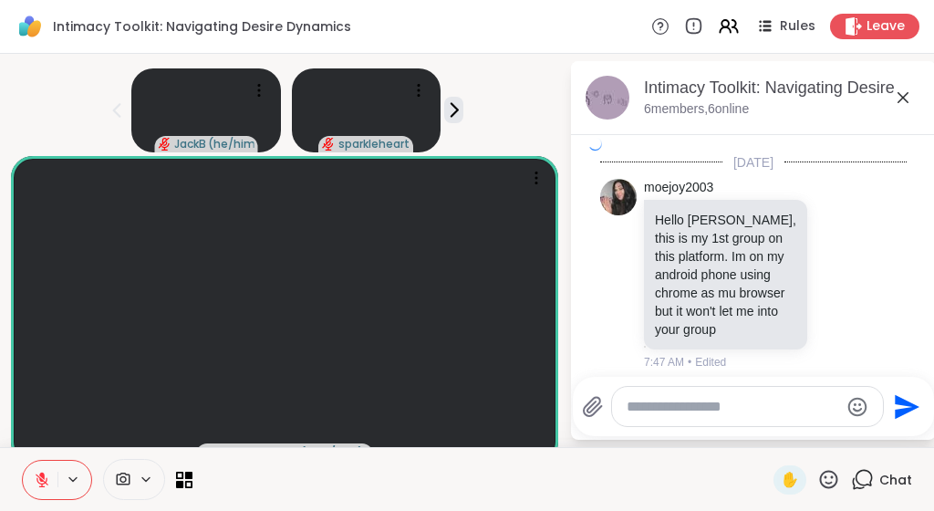
scroll to position [3596, 0]
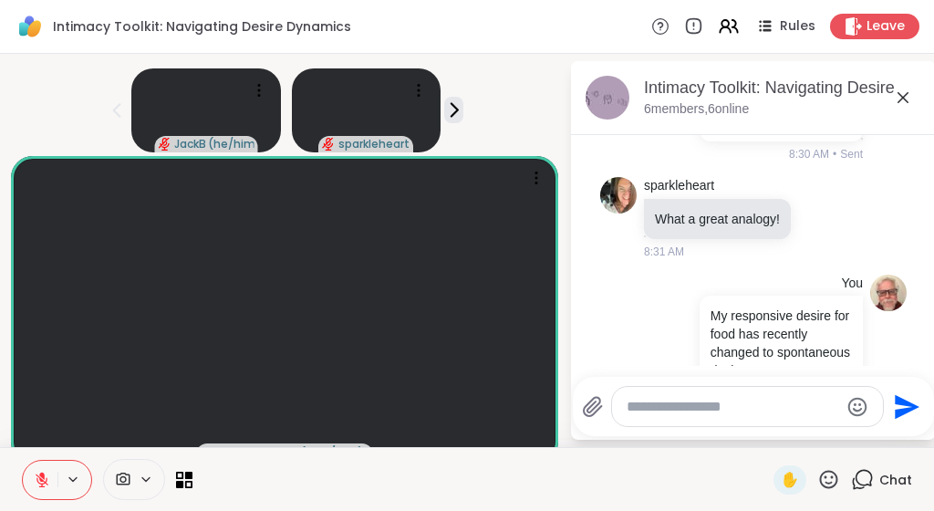
click at [777, 405] on textarea "Type your message" at bounding box center [733, 407] width 213 height 18
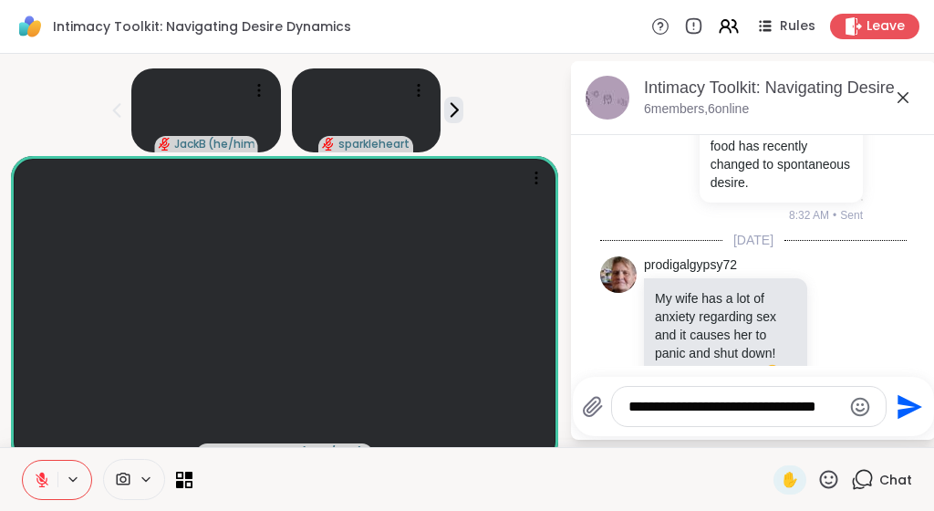
type textarea "**********"
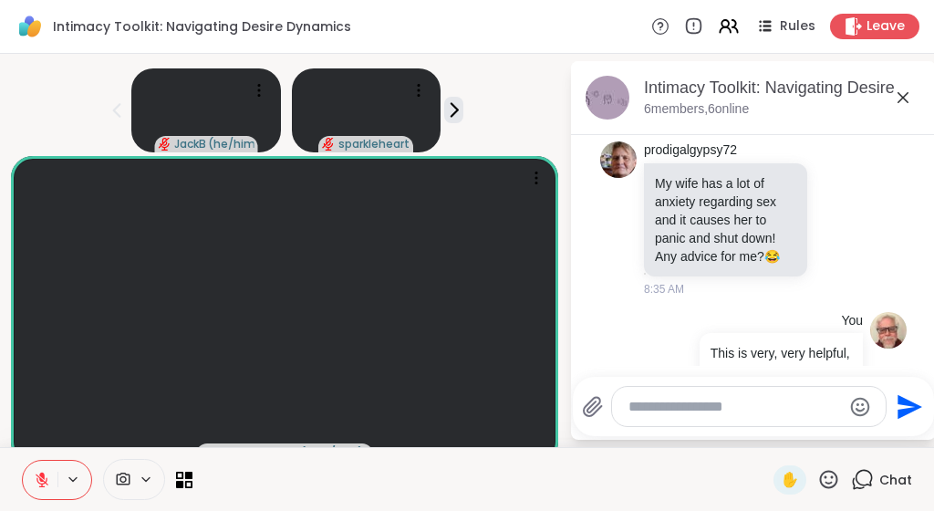
click at [621, 305] on li "You This is very, very helpful, Julia! 8:35 AM • Sent" at bounding box center [754, 363] width 331 height 116
click at [464, 106] on icon at bounding box center [453, 109] width 19 height 19
click at [914, 100] on icon at bounding box center [903, 98] width 22 height 22
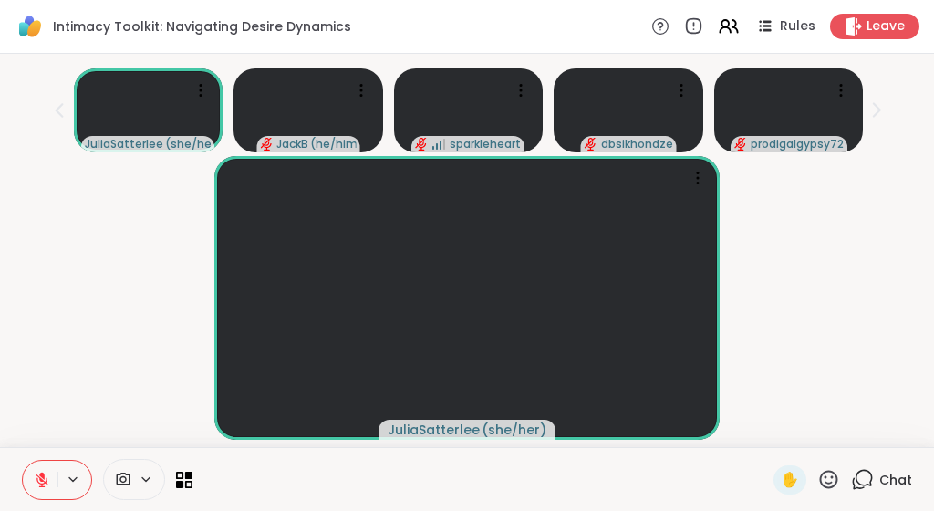
click at [865, 477] on icon at bounding box center [862, 479] width 23 height 23
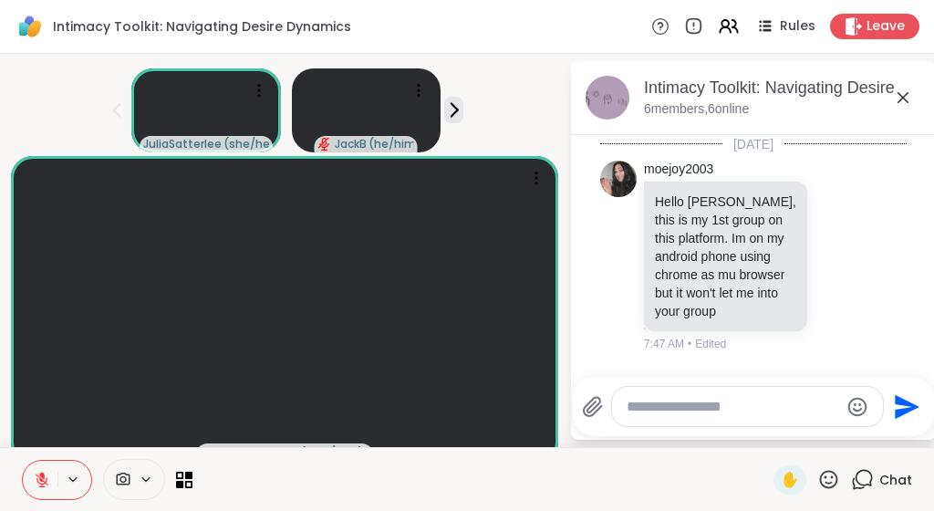
scroll to position [3907, 0]
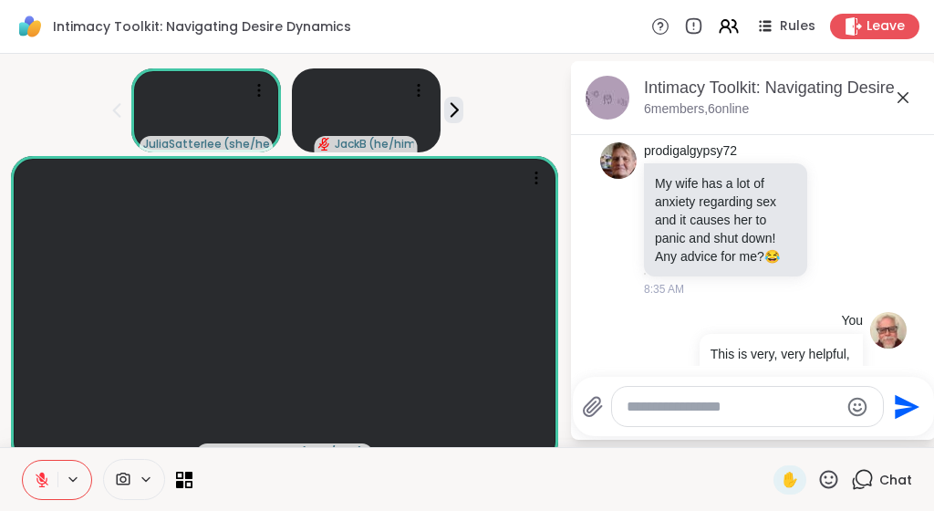
click at [914, 96] on icon at bounding box center [903, 98] width 22 height 22
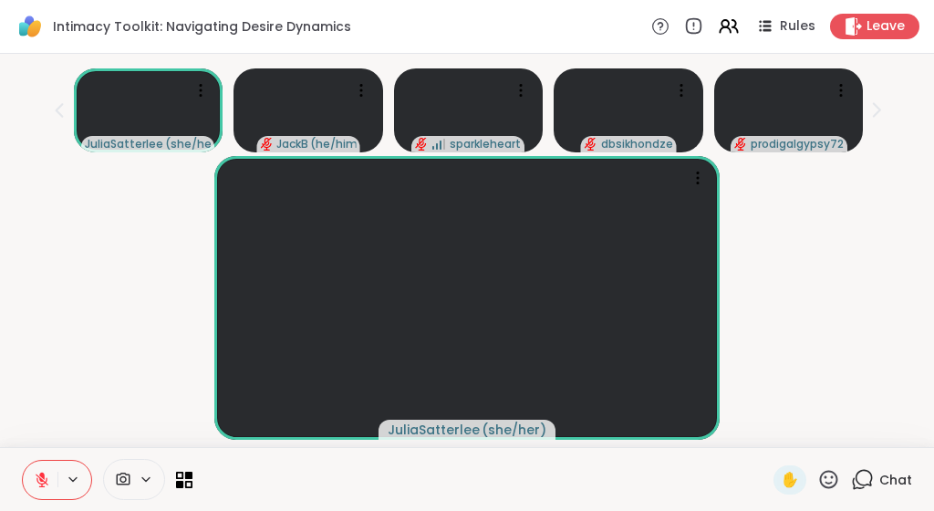
click at [892, 322] on div "JuliaSatterlee ( she/her )" at bounding box center [467, 298] width 913 height 284
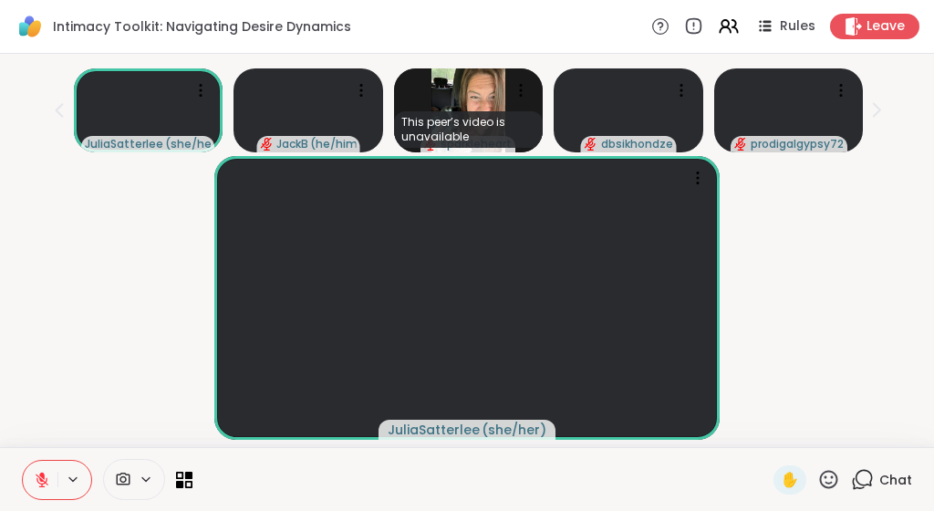
click at [847, 247] on div "JuliaSatterlee ( she/her )" at bounding box center [467, 298] width 913 height 284
click at [864, 483] on icon at bounding box center [862, 479] width 23 height 23
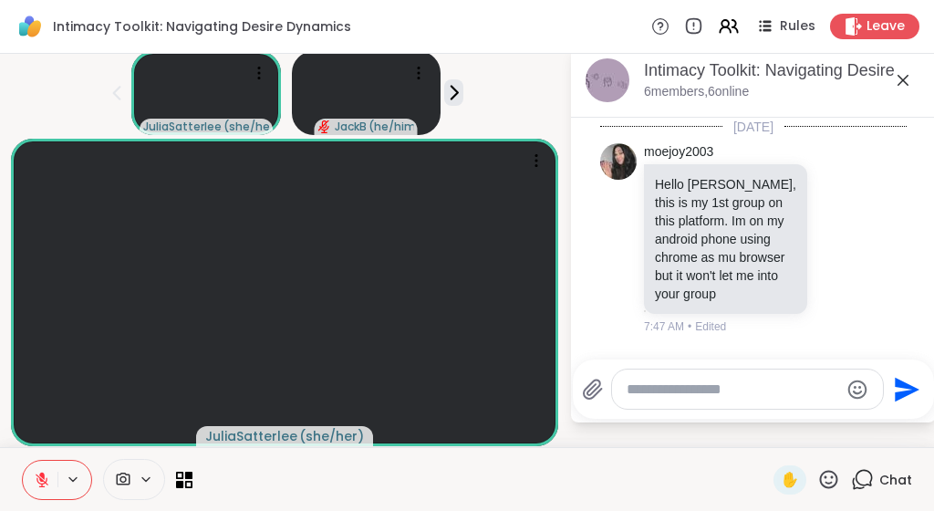
scroll to position [3907, 0]
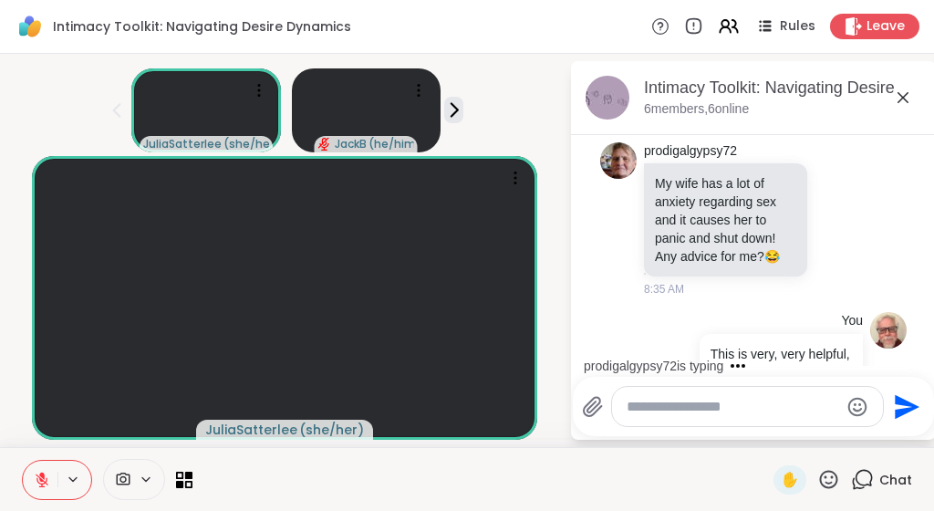
click at [914, 87] on icon at bounding box center [903, 98] width 22 height 22
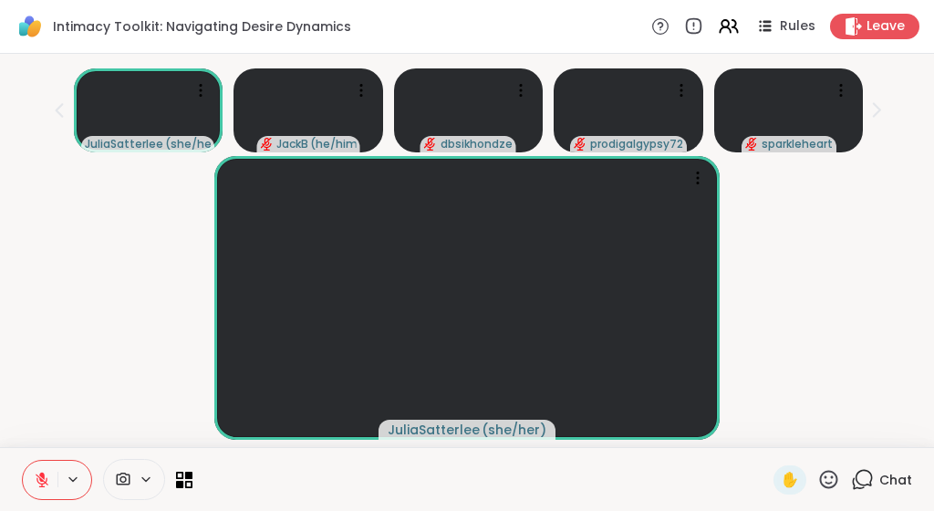
click at [882, 189] on div "JuliaSatterlee ( she/her )" at bounding box center [467, 298] width 913 height 284
click at [869, 479] on icon at bounding box center [862, 479] width 23 height 23
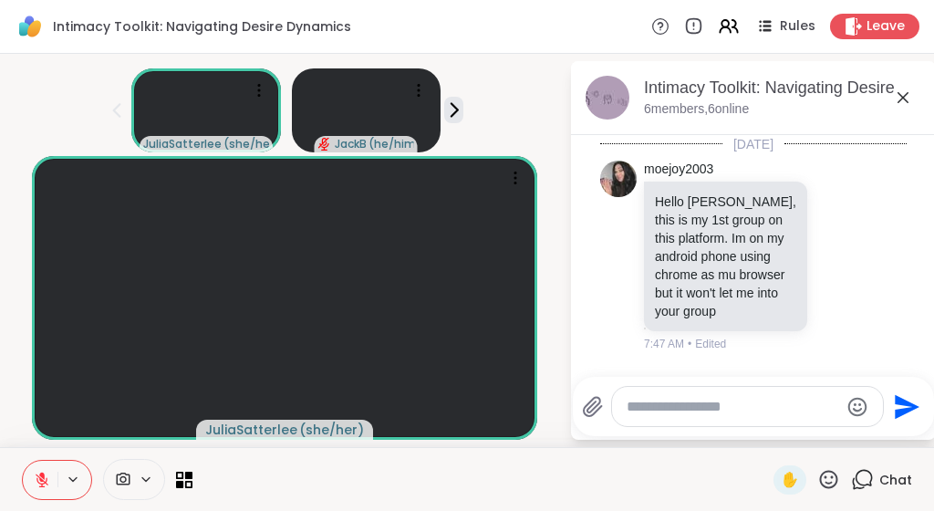
scroll to position [4101, 0]
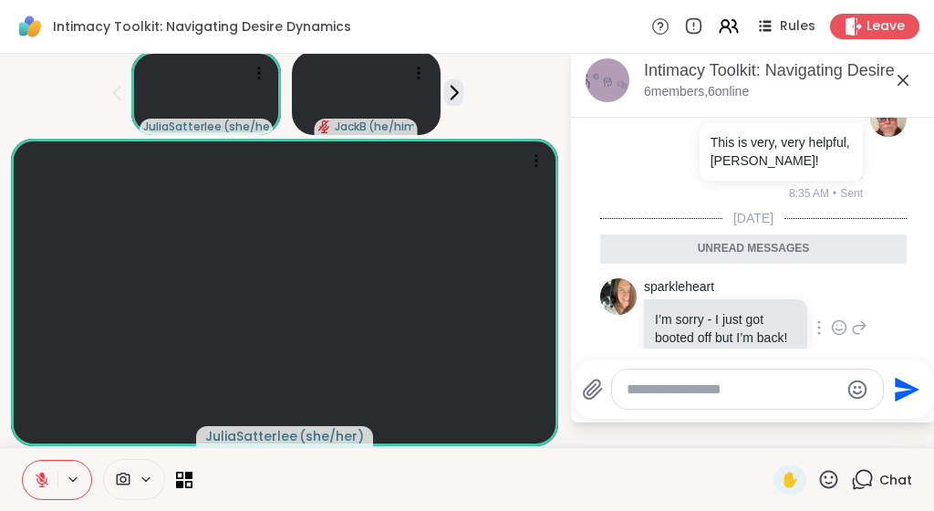
click at [848, 318] on icon at bounding box center [839, 327] width 16 height 18
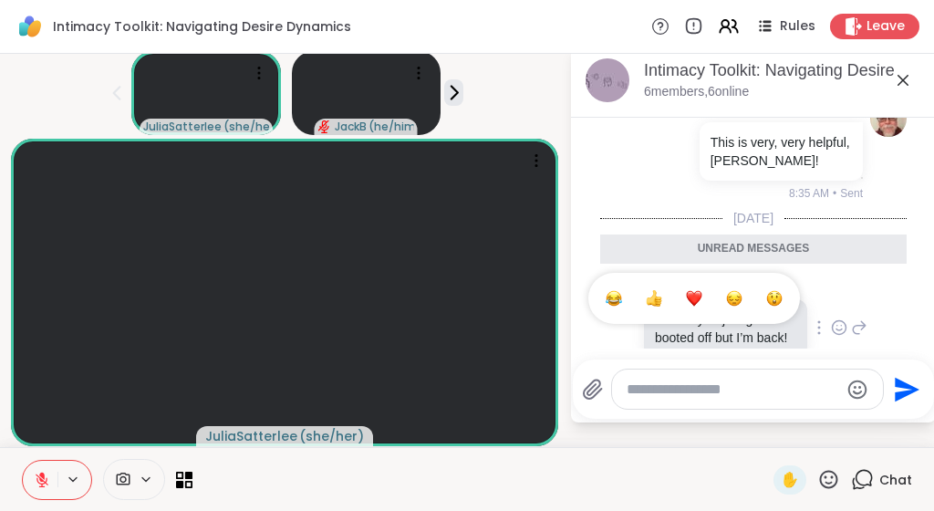
scroll to position [4173, 0]
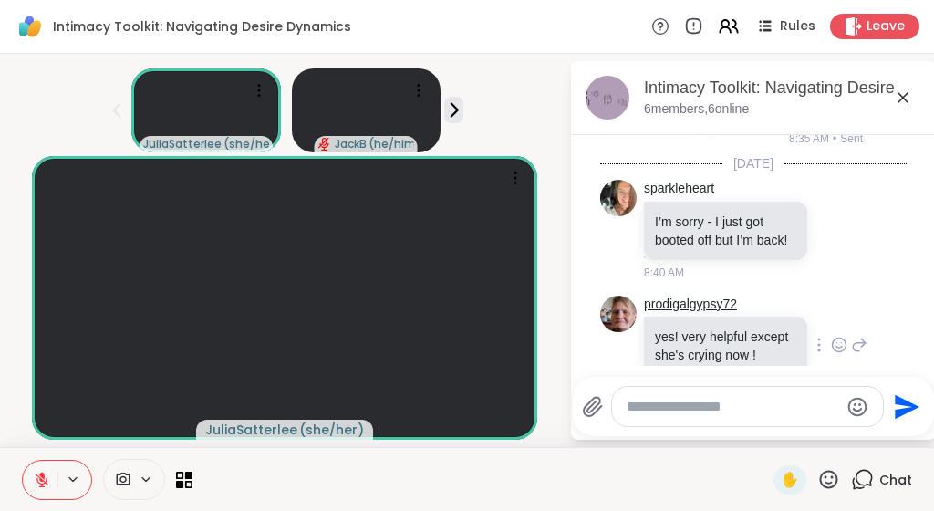
click at [730, 296] on link "prodigalgypsy72" at bounding box center [690, 305] width 93 height 18
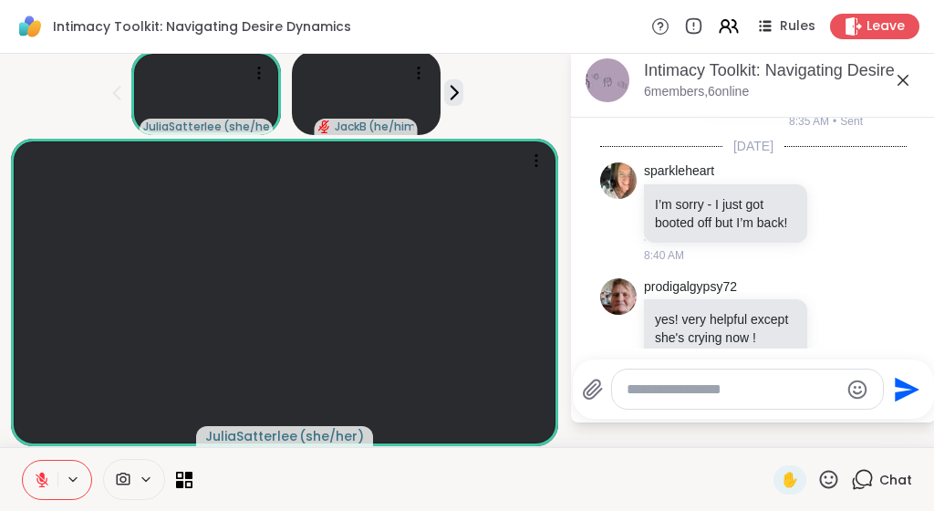
click at [914, 69] on icon at bounding box center [903, 80] width 22 height 22
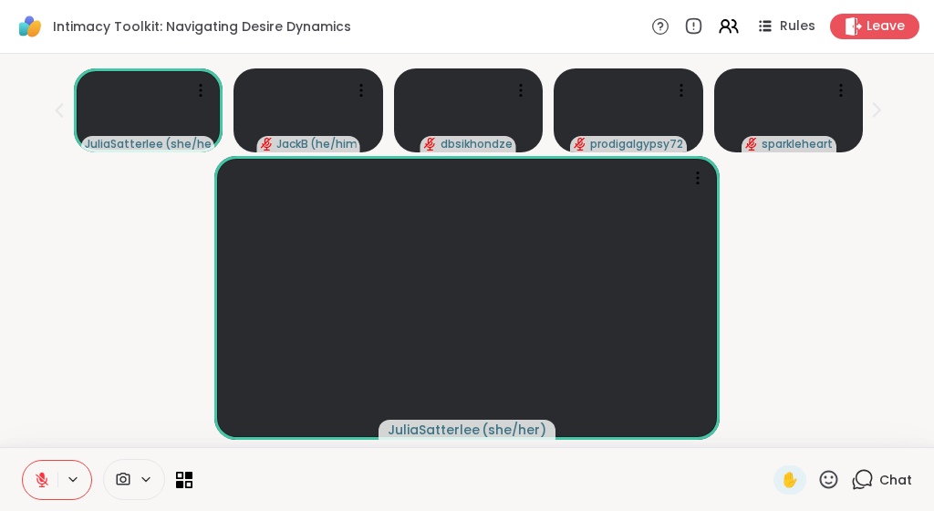
click at [868, 188] on div "JuliaSatterlee ( she/her )" at bounding box center [467, 298] width 913 height 284
click at [826, 212] on div "JuliaSatterlee ( she/her )" at bounding box center [467, 298] width 913 height 284
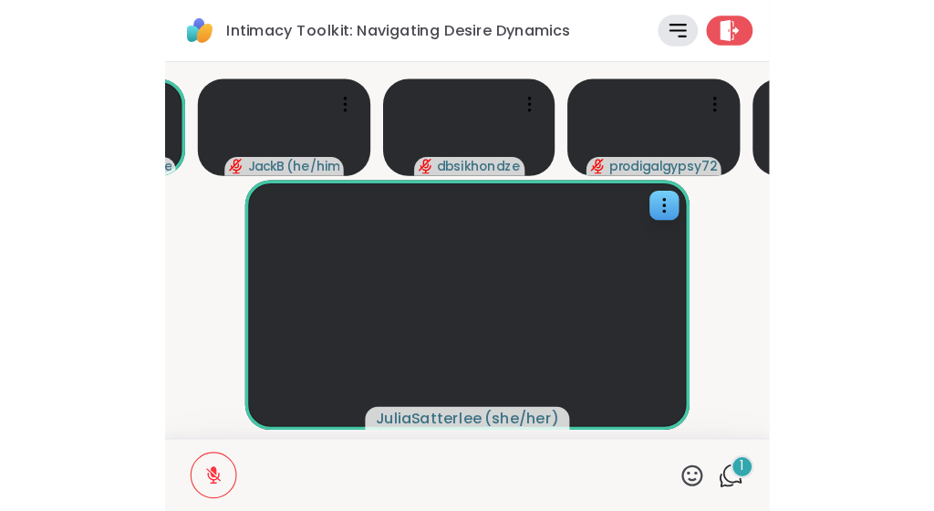
scroll to position [0, 0]
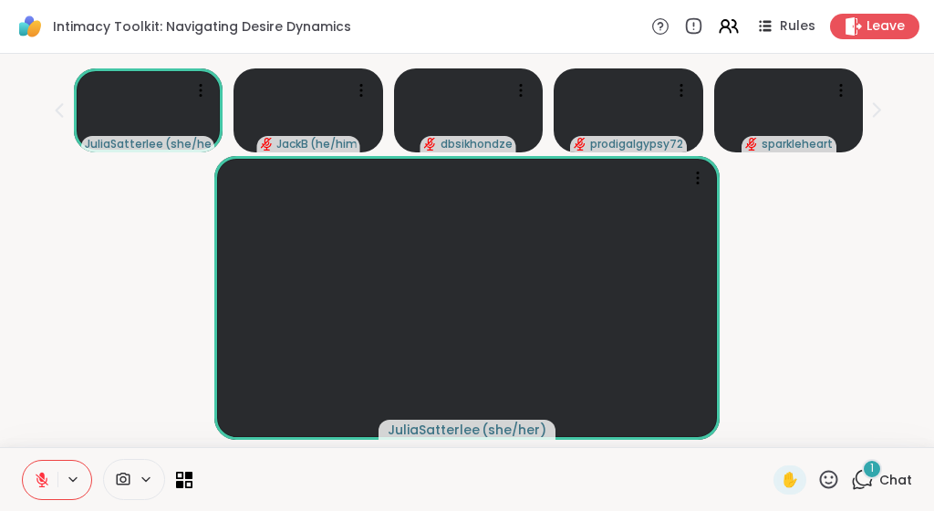
click at [870, 475] on div "1" at bounding box center [872, 469] width 20 height 20
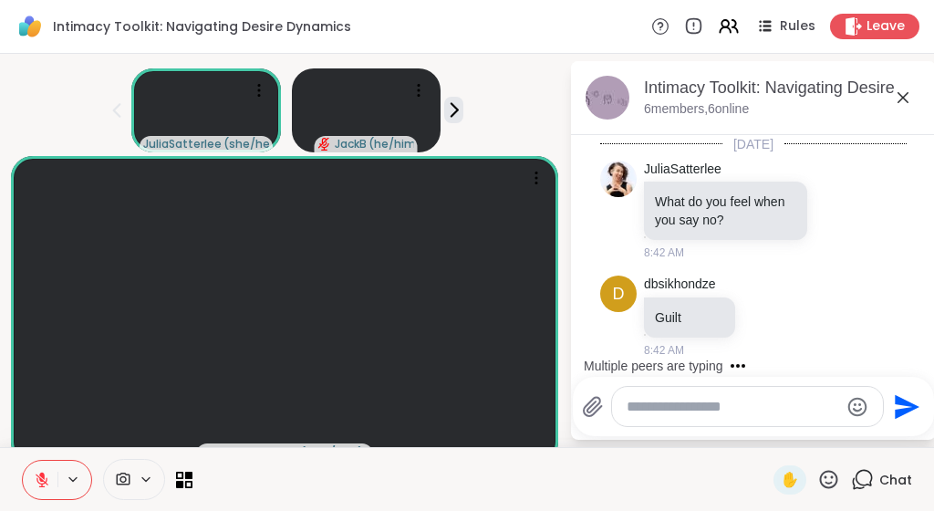
scroll to position [4576, 0]
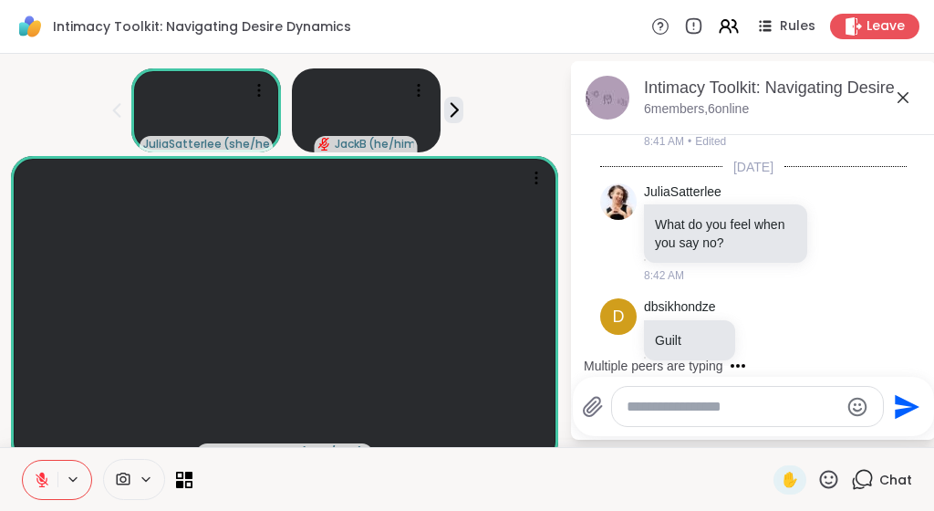
click at [914, 97] on icon at bounding box center [903, 98] width 22 height 22
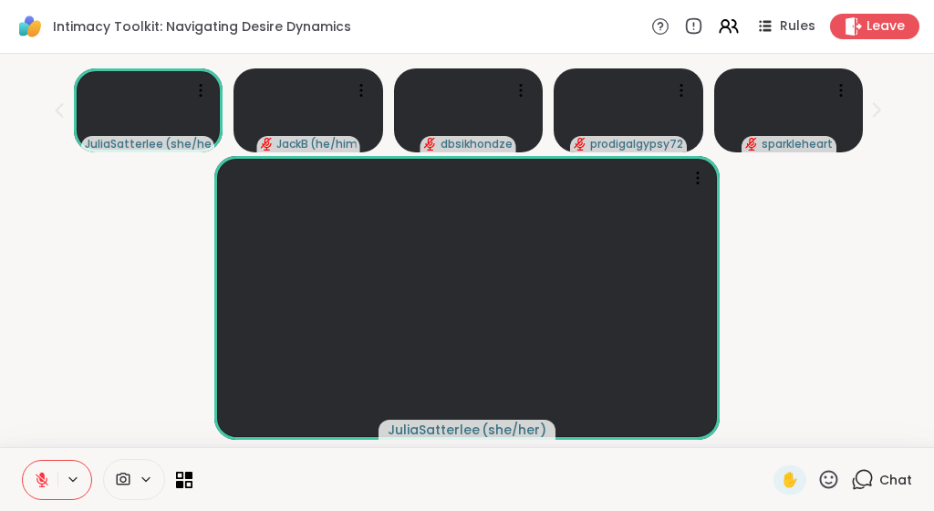
click at [872, 309] on div "JuliaSatterlee ( she/her )" at bounding box center [467, 298] width 913 height 284
click at [824, 477] on icon at bounding box center [829, 479] width 23 height 23
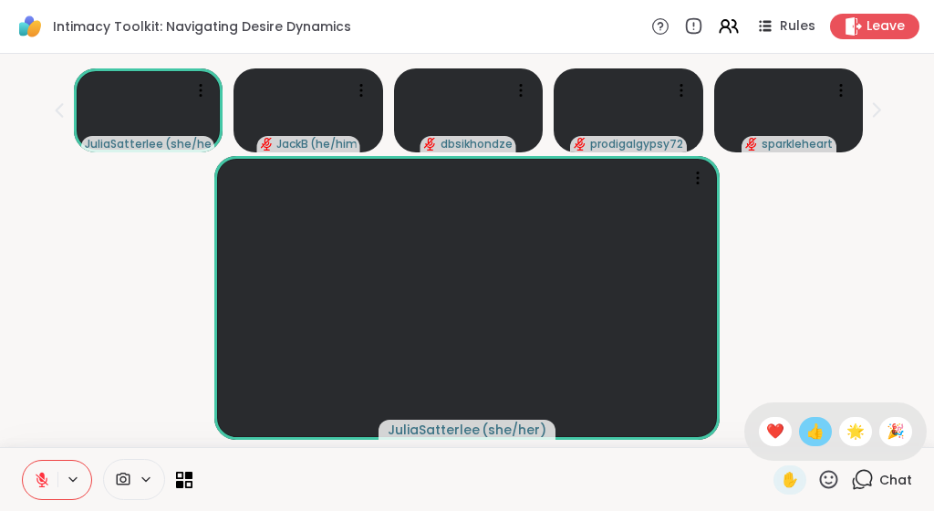
click at [816, 436] on span "👍" at bounding box center [816, 432] width 18 height 22
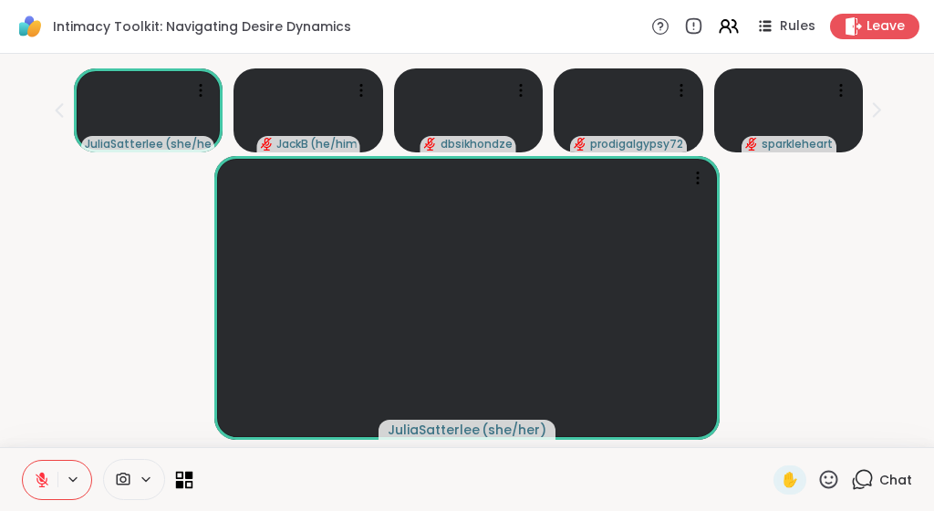
click at [183, 478] on icon at bounding box center [184, 479] width 17 height 17
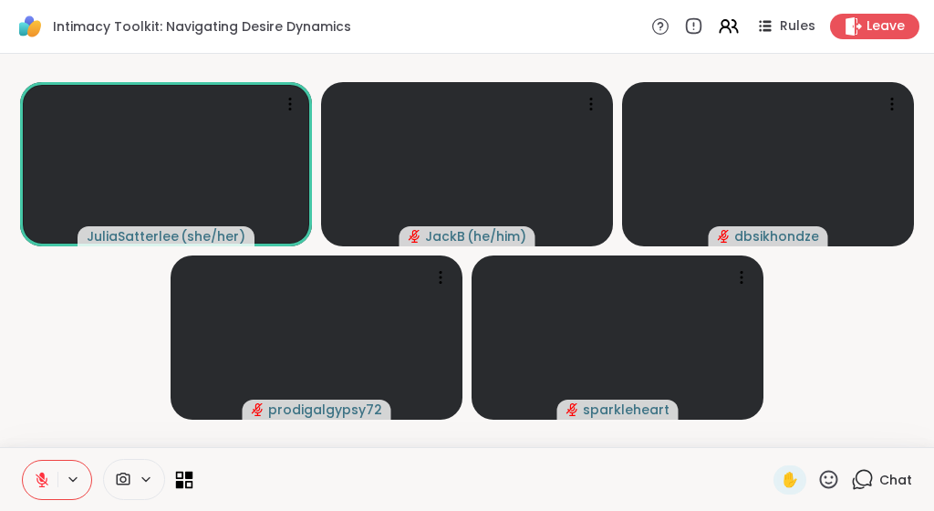
scroll to position [0, 0]
click at [101, 353] on video-player-container "JuliaSatterlee ( she/her ) JackB ( he/him ) dbsikhondze prodigalgypsy72 sparkle…" at bounding box center [467, 250] width 913 height 379
click at [850, 320] on video-player-container "JuliaSatterlee ( she/her ) JackB ( he/him ) dbsikhondze prodigalgypsy72 sparkle…" at bounding box center [467, 250] width 913 height 379
click at [831, 480] on icon at bounding box center [829, 479] width 23 height 23
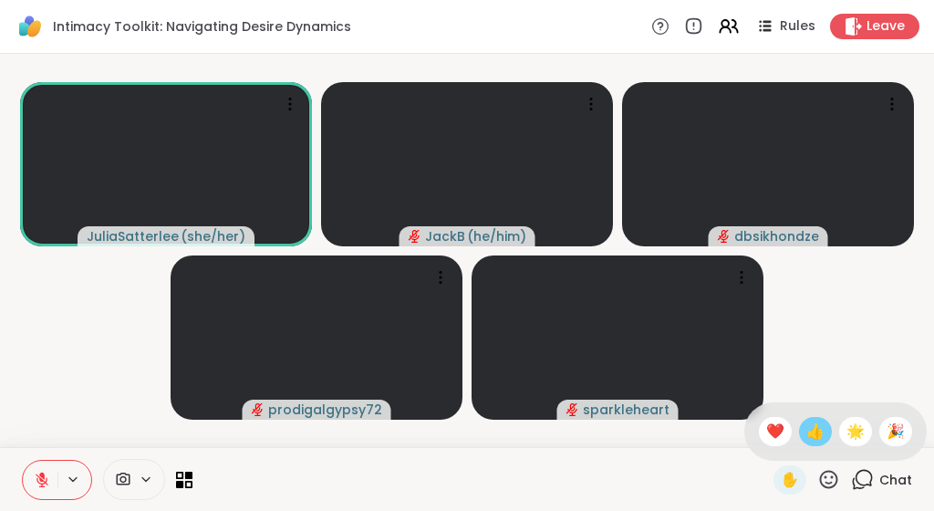
click at [817, 432] on span "👍" at bounding box center [816, 432] width 18 height 22
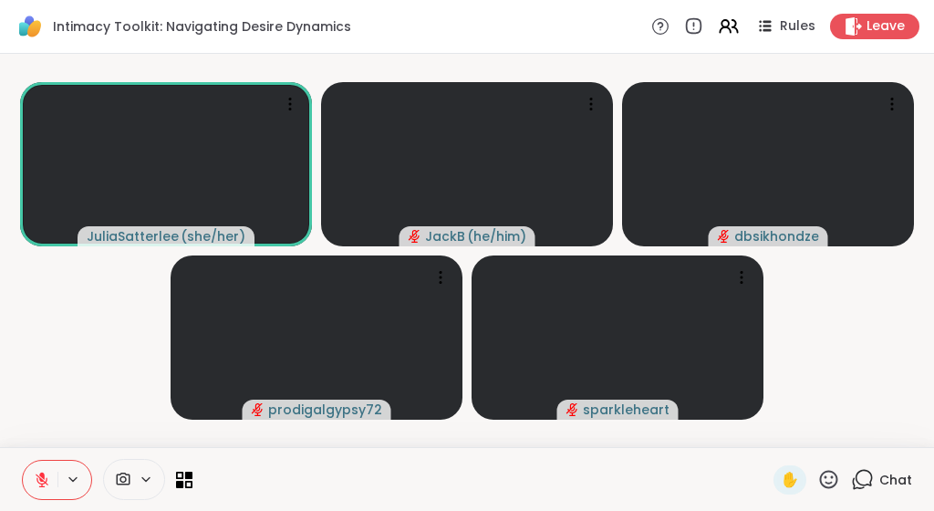
click at [830, 474] on icon at bounding box center [829, 479] width 23 height 23
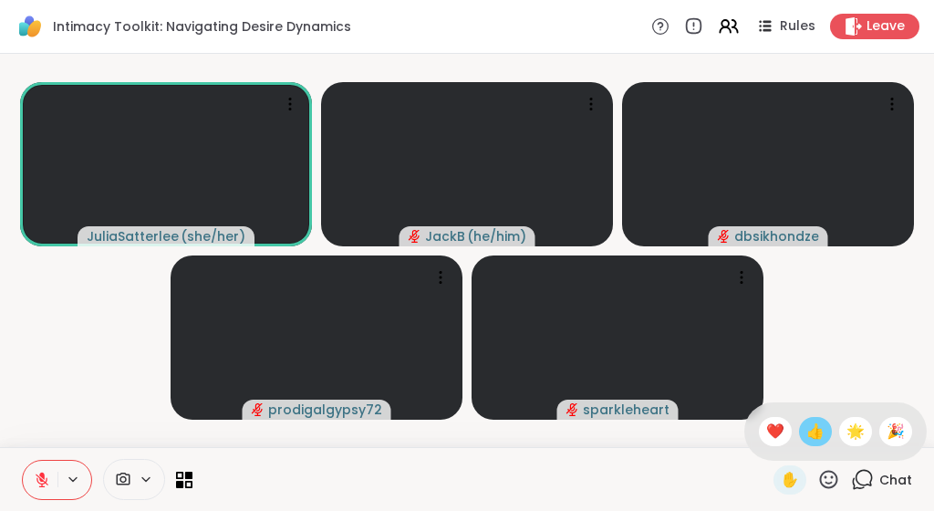
click at [818, 427] on span "👍" at bounding box center [816, 432] width 18 height 22
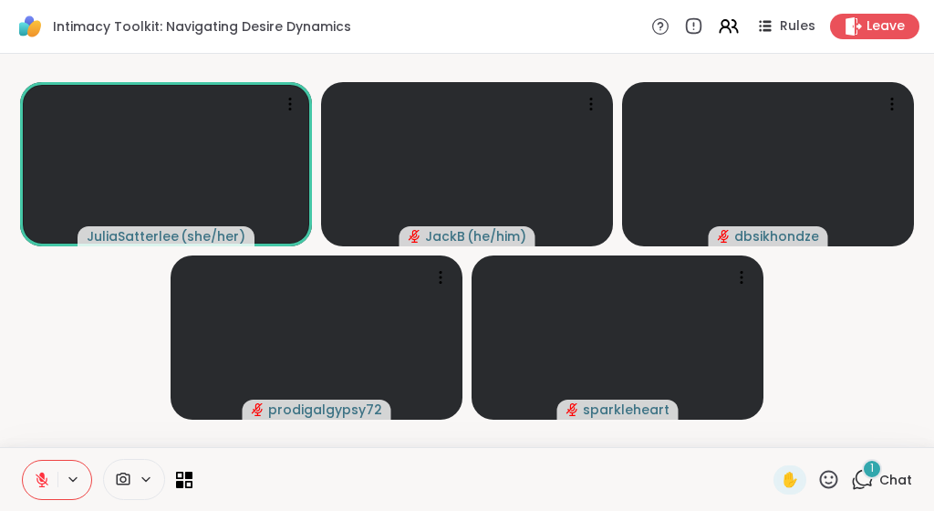
click at [863, 475] on icon at bounding box center [862, 479] width 23 height 23
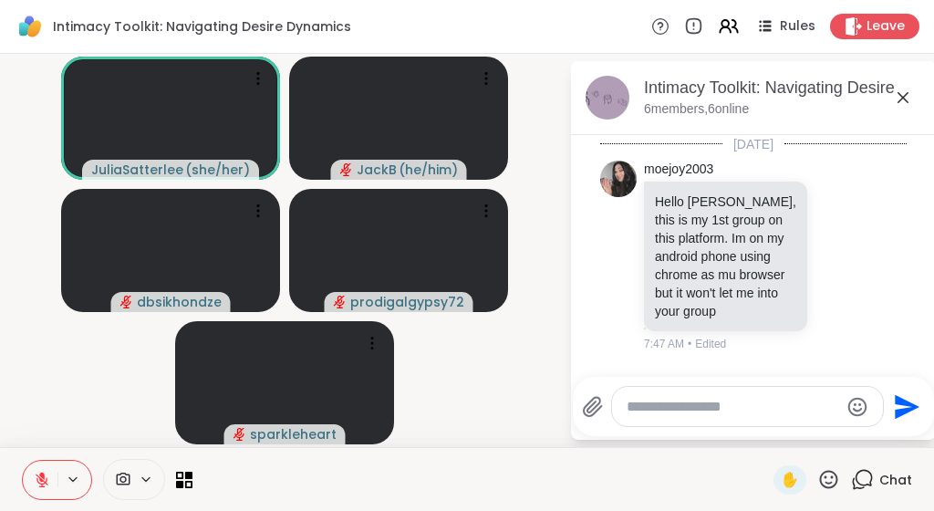
scroll to position [5658, 0]
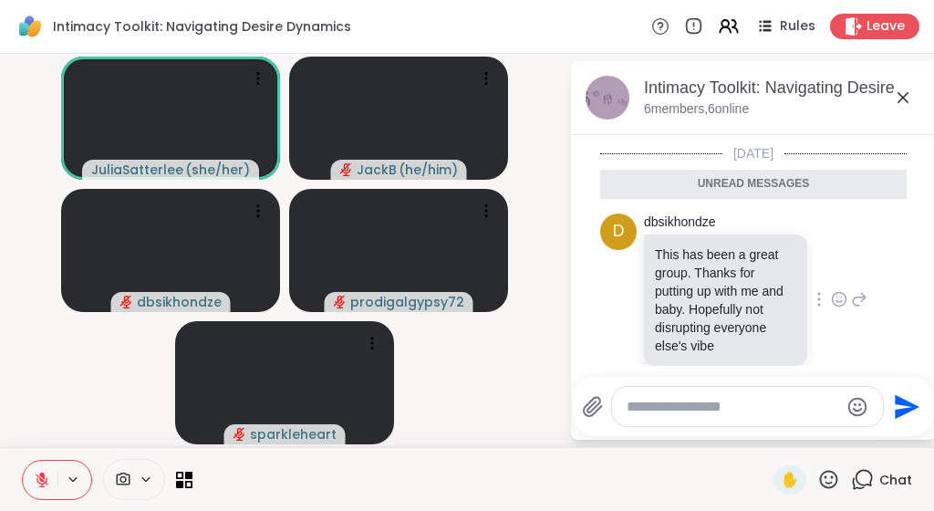
click at [857, 288] on icon at bounding box center [859, 299] width 16 height 22
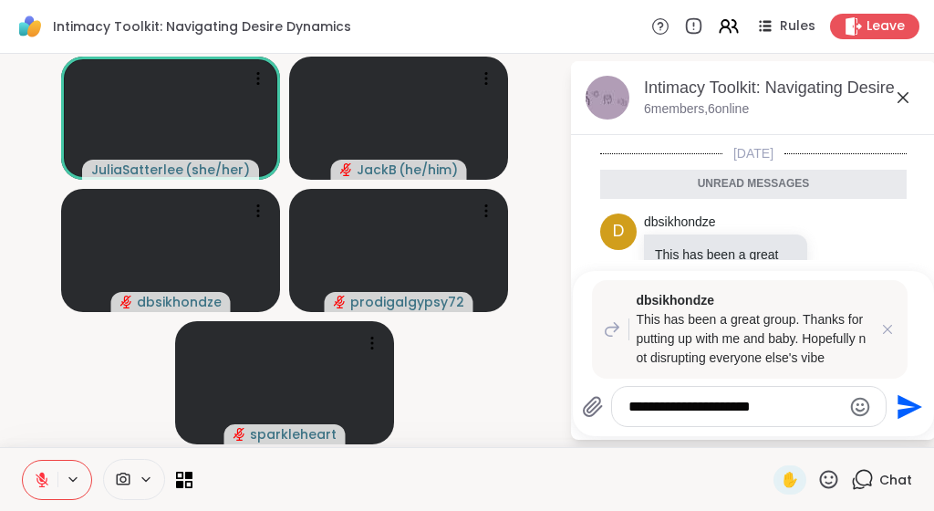
type textarea "**********"
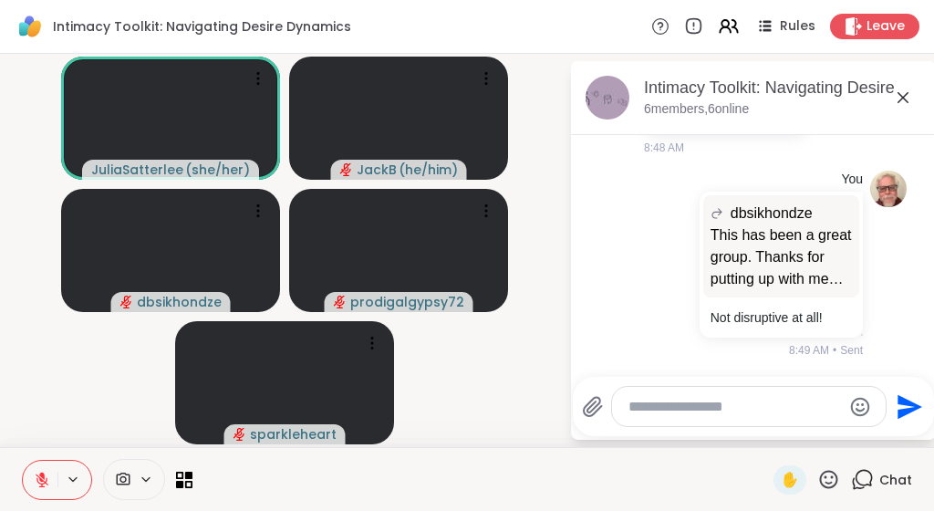
scroll to position [5817, 0]
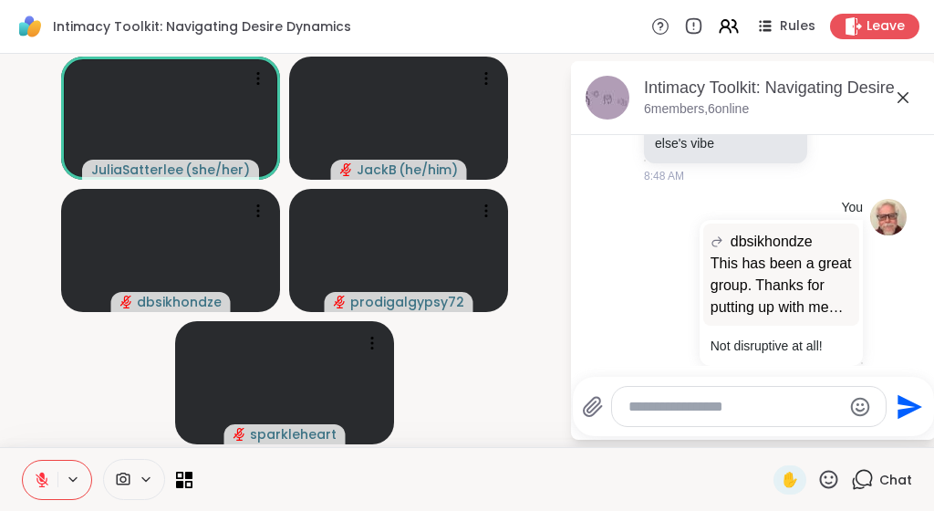
click at [907, 91] on icon at bounding box center [903, 98] width 22 height 22
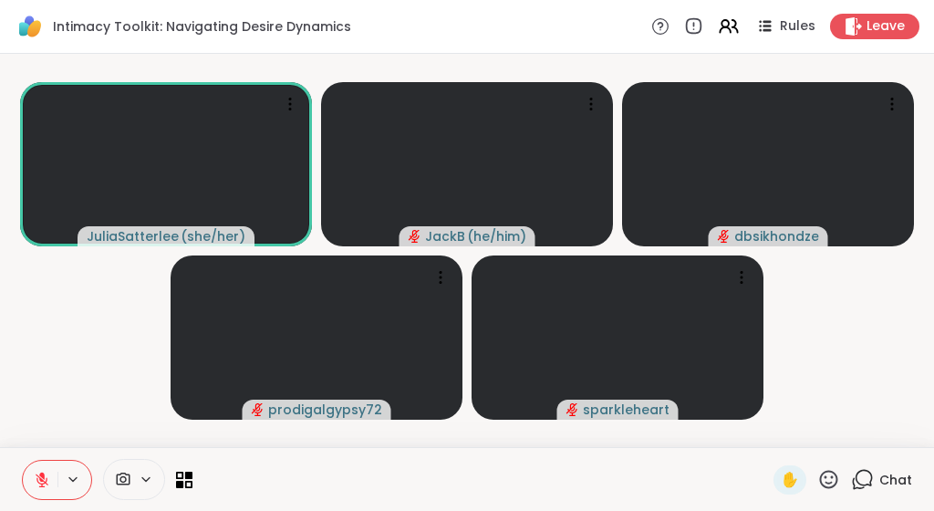
click at [836, 294] on video-player-container "JuliaSatterlee ( she/her ) JackB ( he/him ) dbsikhondze prodigalgypsy72 sparkle…" at bounding box center [467, 250] width 913 height 379
click at [917, 279] on video-player-container "JuliaSatterlee ( she/her ) JackB ( he/him ) dbsikhondze prodigalgypsy72 sparkle…" at bounding box center [467, 250] width 913 height 379
click at [871, 296] on video-player-container "JuliaSatterlee ( she/her ) JackB ( he/him ) dbsikhondze prodigalgypsy72 sparkle…" at bounding box center [467, 250] width 913 height 379
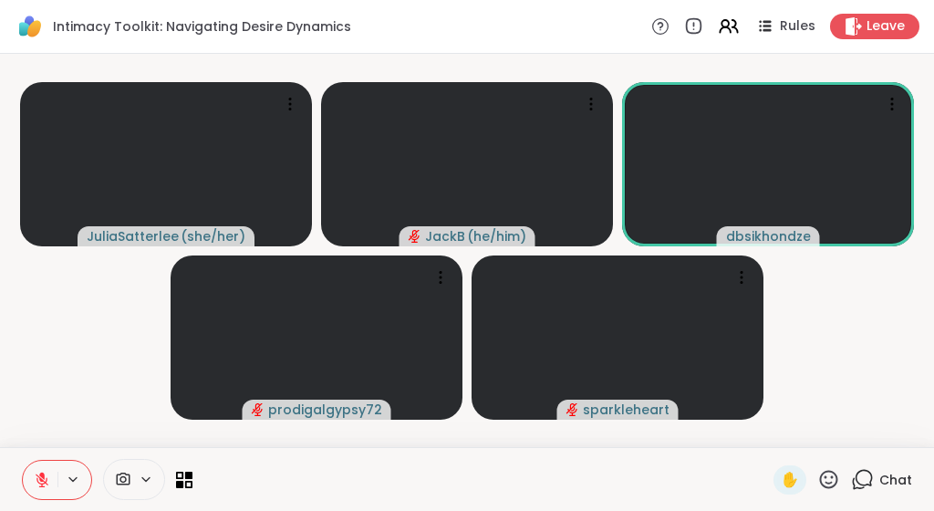
click at [830, 476] on icon at bounding box center [829, 479] width 23 height 23
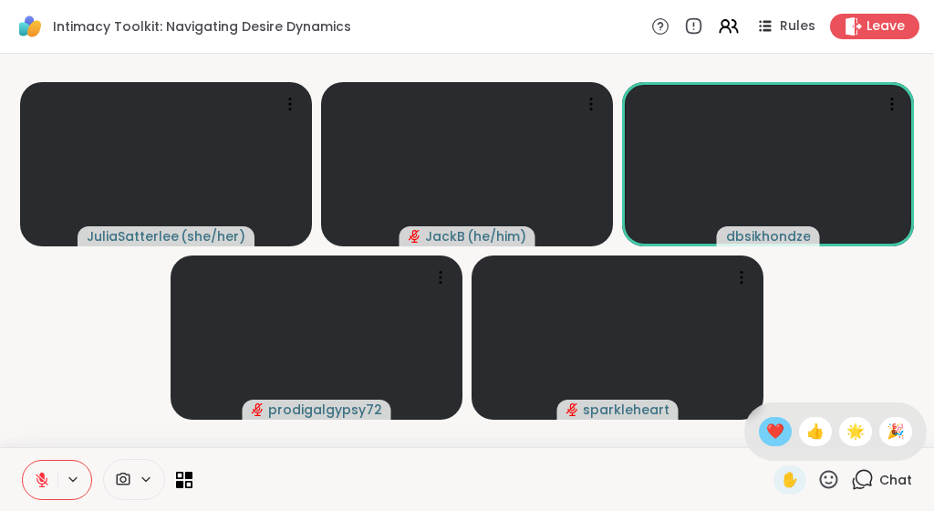
click at [777, 436] on span "❤️" at bounding box center [776, 432] width 18 height 22
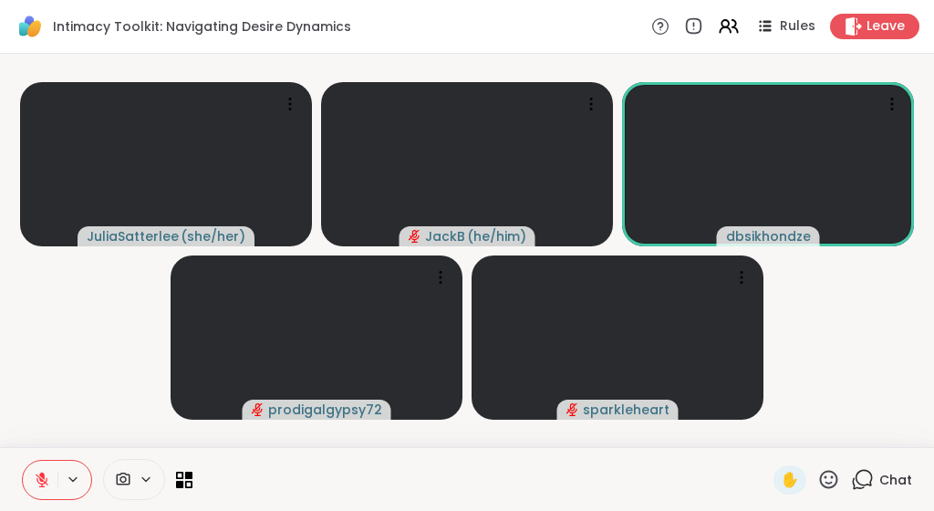
click at [831, 478] on icon at bounding box center [829, 479] width 23 height 23
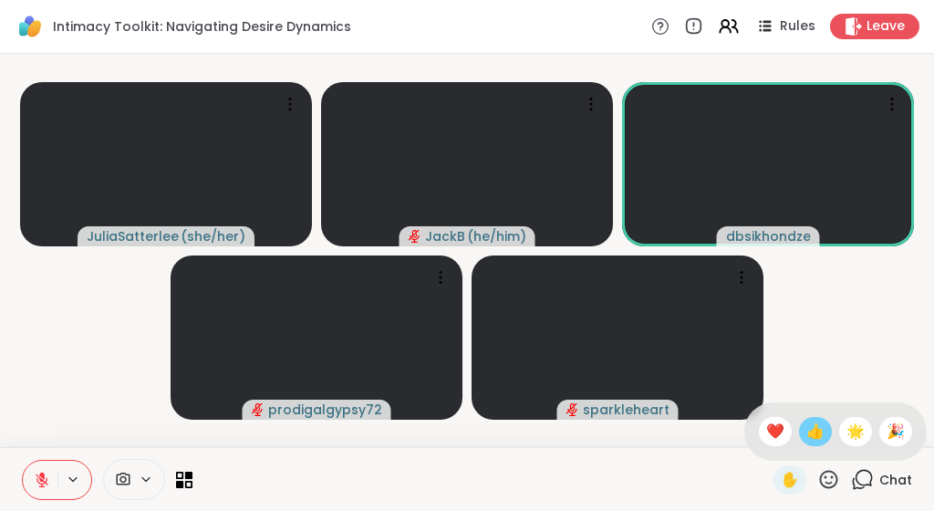
click at [819, 436] on span "👍" at bounding box center [816, 432] width 18 height 22
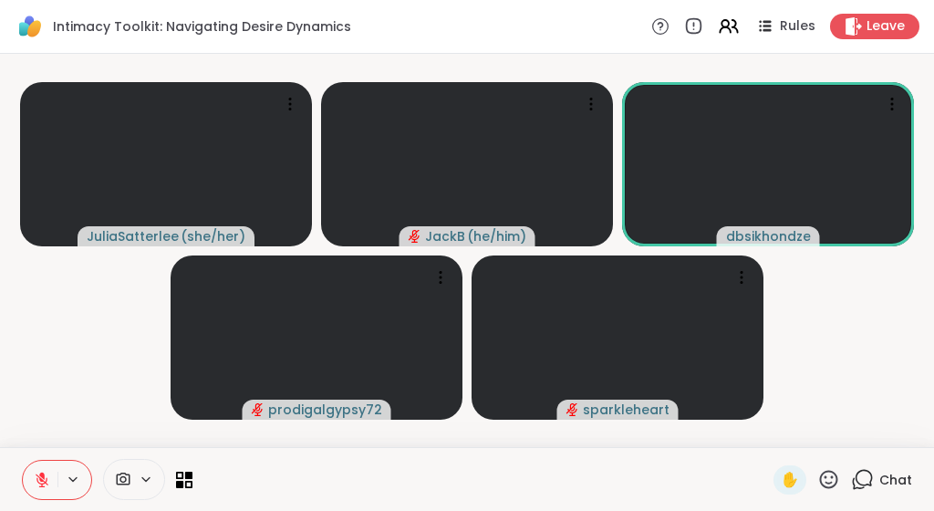
click at [861, 320] on video-player-container "JuliaSatterlee ( she/her ) JackB ( he/him ) dbsikhondze prodigalgypsy72 sparkle…" at bounding box center [467, 250] width 913 height 379
click at [830, 482] on icon at bounding box center [829, 479] width 23 height 23
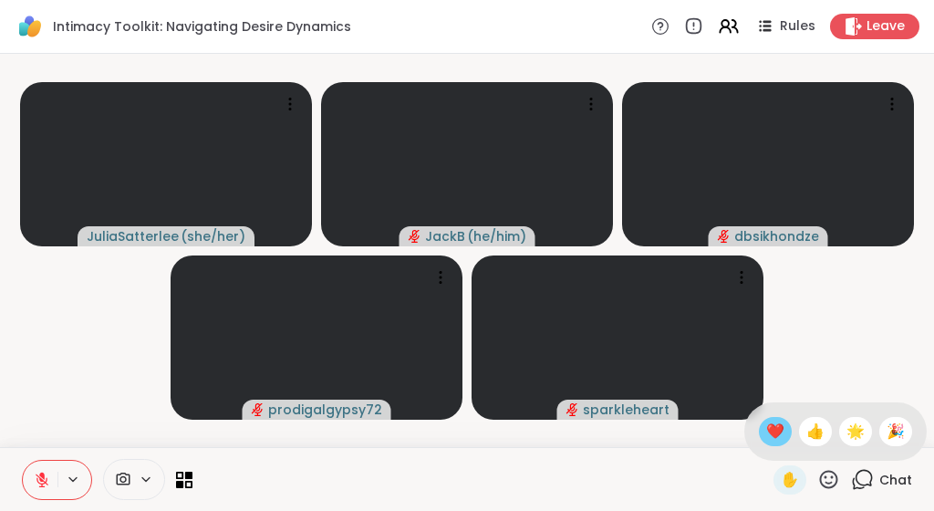
click at [774, 432] on span "❤️" at bounding box center [776, 432] width 18 height 22
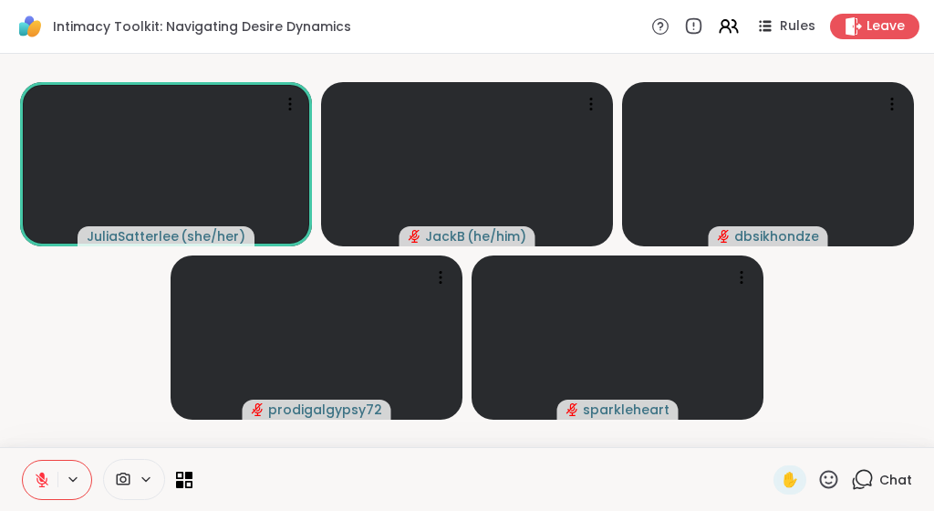
click at [853, 292] on video-player-container "JuliaSatterlee ( she/her ) JackB ( he/him ) dbsikhondze prodigalgypsy72 sparkle…" at bounding box center [467, 250] width 913 height 379
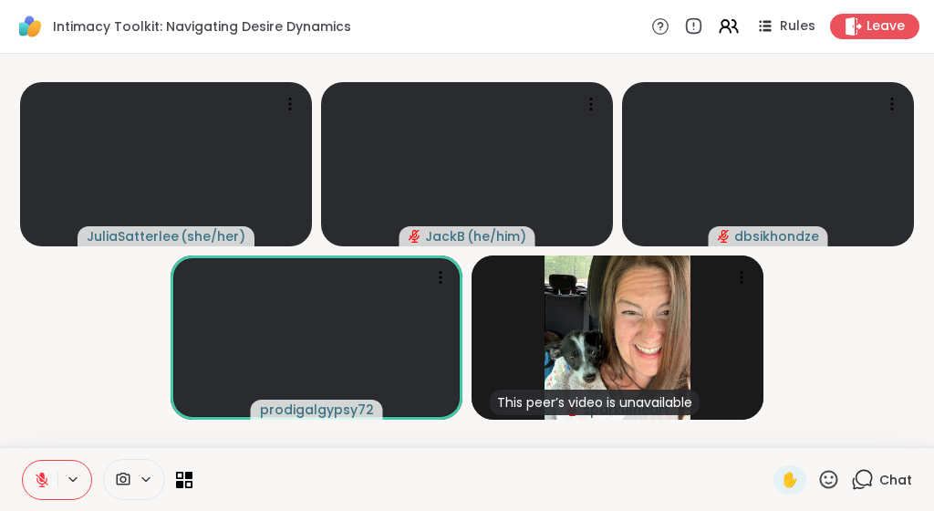
click at [829, 476] on icon at bounding box center [829, 479] width 23 height 23
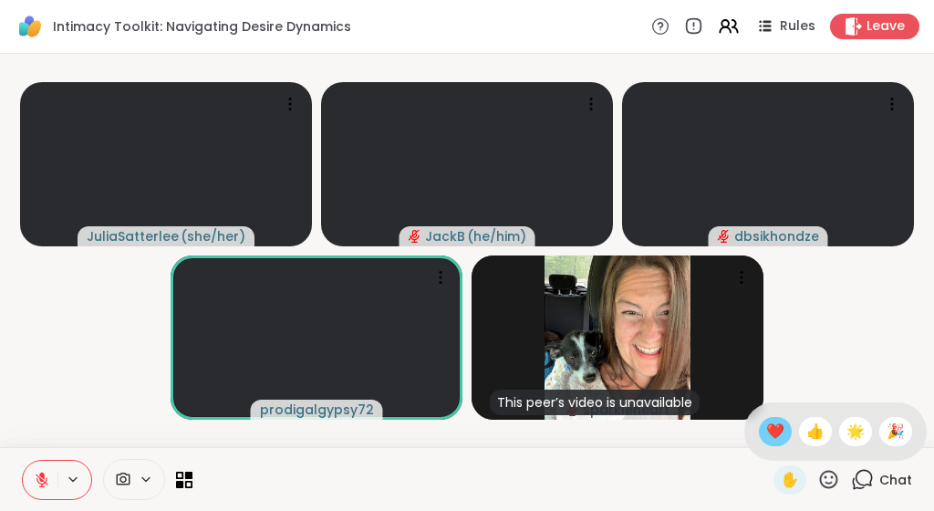
click at [774, 430] on span "❤️" at bounding box center [776, 432] width 18 height 22
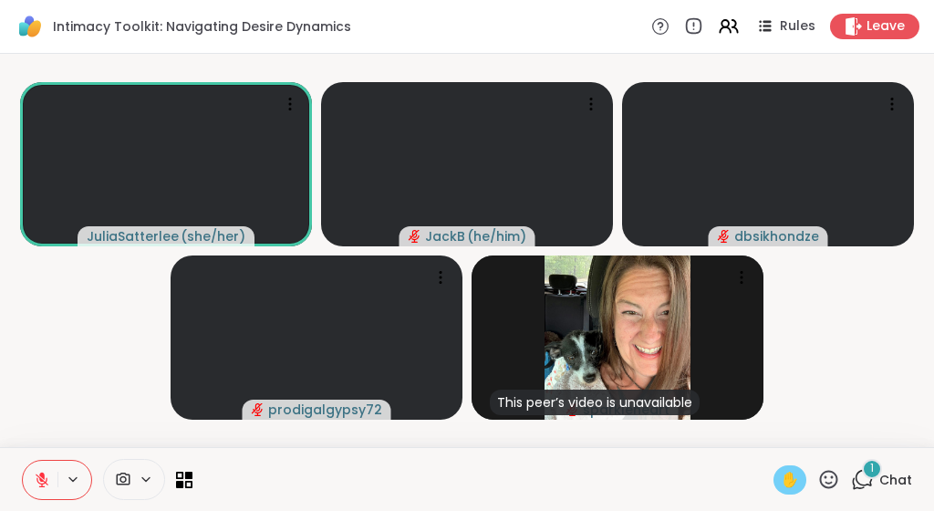
click at [789, 483] on span "✋" at bounding box center [790, 480] width 18 height 22
click at [43, 315] on video-player-container "JuliaSatterlee ( she/her ) ✋ JackB ( he/him ) dbsikhondze prodigalgypsy72 This …" at bounding box center [467, 250] width 913 height 379
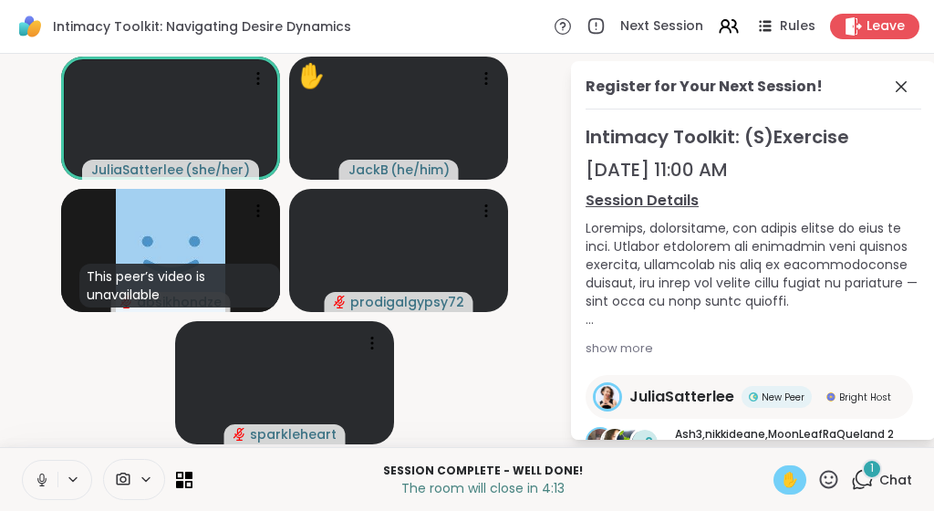
click at [788, 487] on span "✋" at bounding box center [790, 480] width 18 height 22
click at [791, 476] on span "✋" at bounding box center [790, 480] width 18 height 22
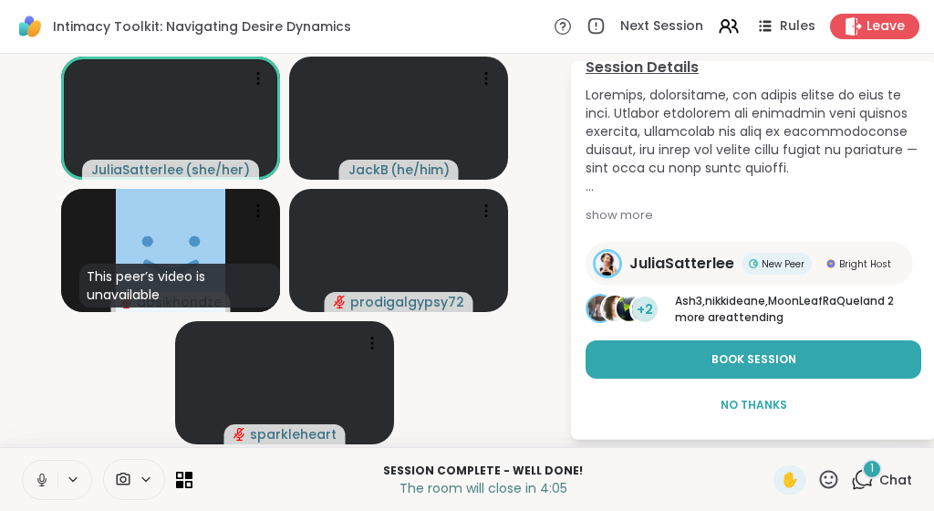
scroll to position [132, 0]
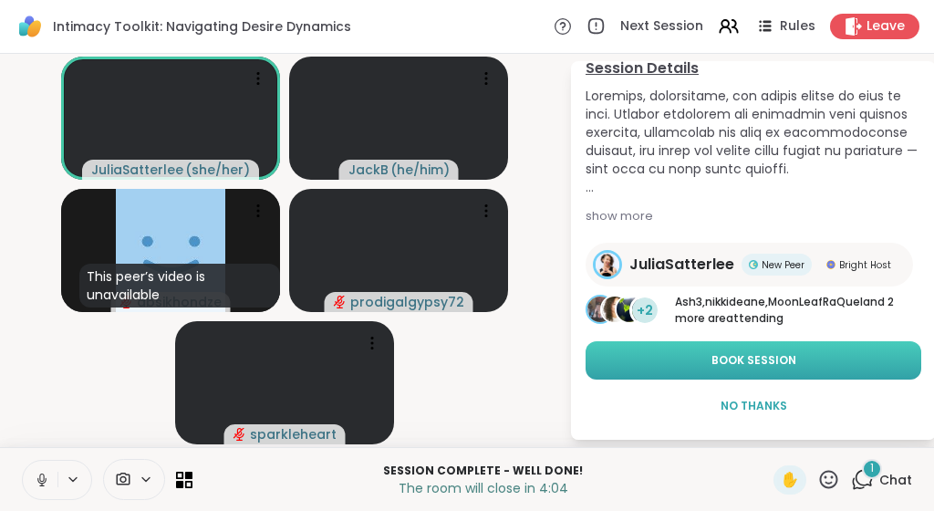
click at [776, 350] on button "Book Session" at bounding box center [754, 360] width 336 height 38
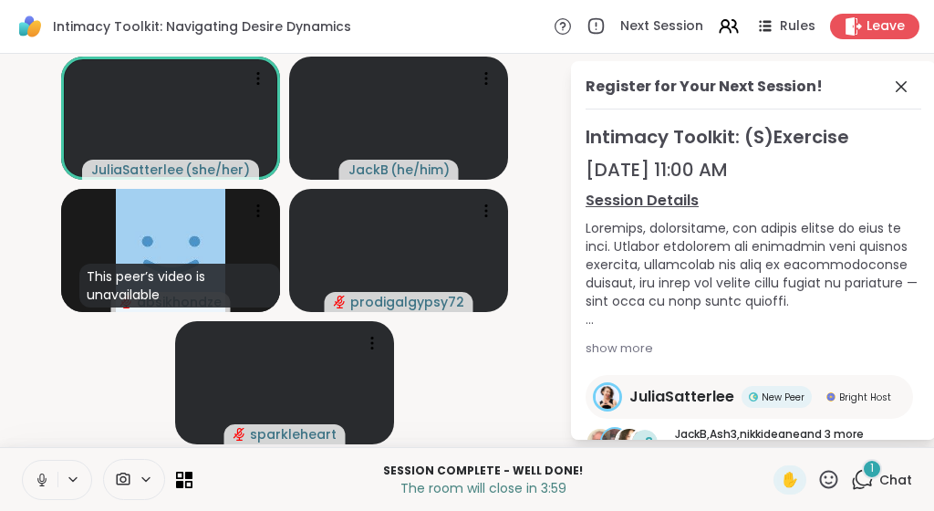
scroll to position [0, 0]
click at [904, 84] on icon at bounding box center [901, 86] width 11 height 11
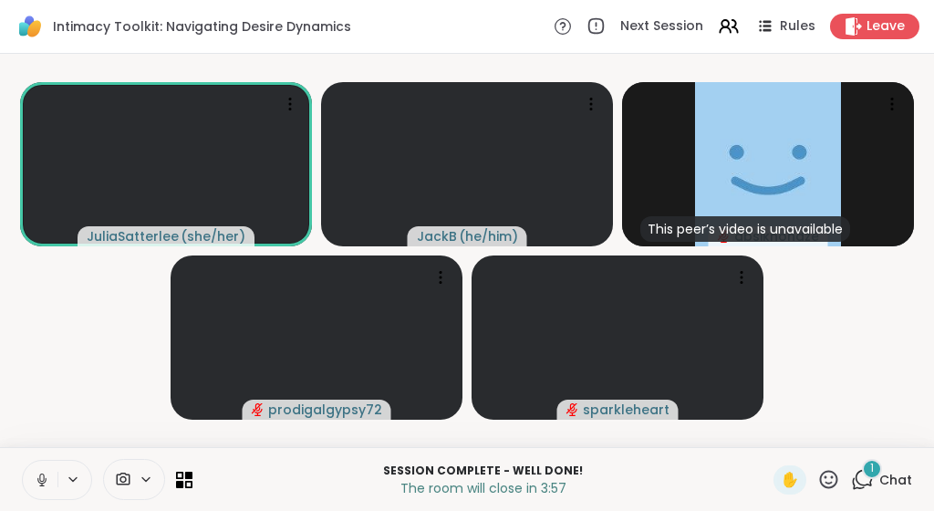
click at [830, 473] on icon at bounding box center [829, 479] width 23 height 23
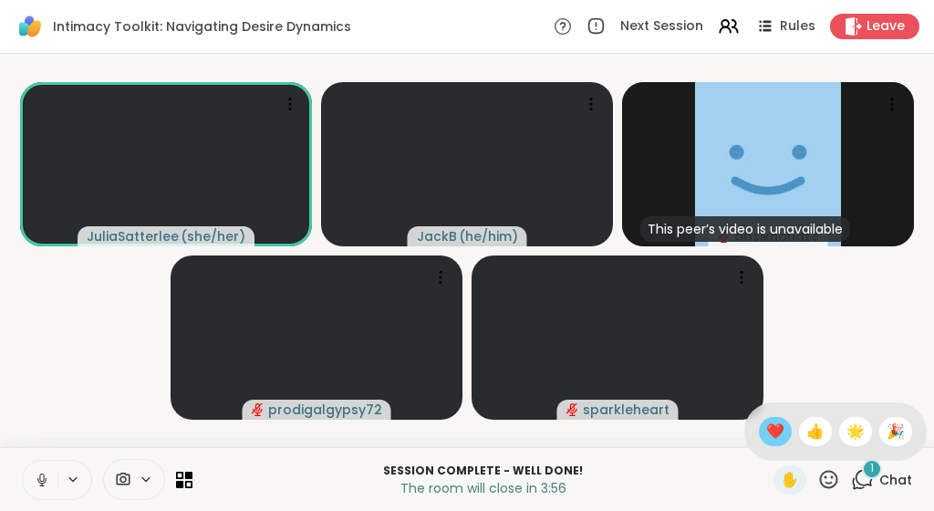
click at [777, 431] on span "❤️" at bounding box center [776, 432] width 18 height 22
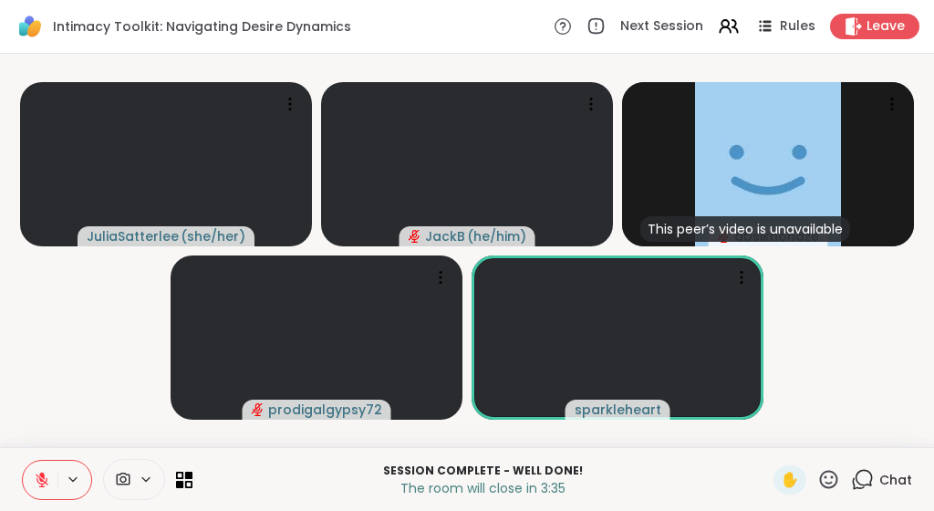
click at [857, 315] on video-player-container "JuliaSatterlee ( she/her ) JackB ( he/him ) This peer’s video is unavailable db…" at bounding box center [467, 250] width 913 height 379
click at [834, 483] on icon at bounding box center [829, 479] width 23 height 23
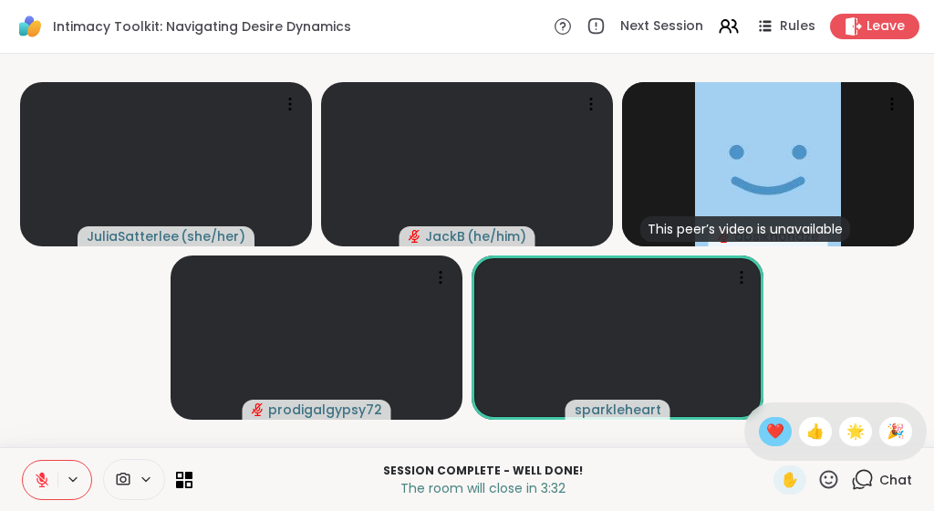
click at [770, 429] on span "❤️" at bounding box center [776, 432] width 18 height 22
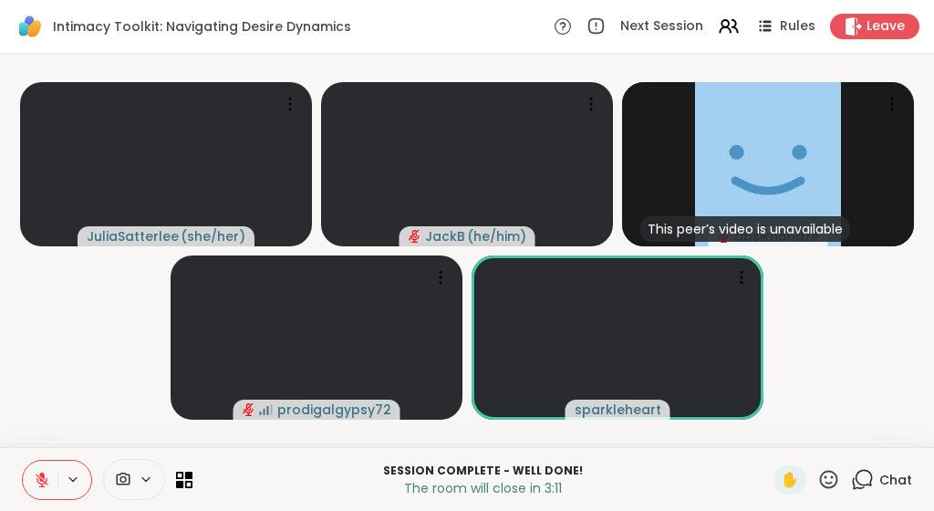
click at [833, 475] on icon at bounding box center [829, 479] width 23 height 23
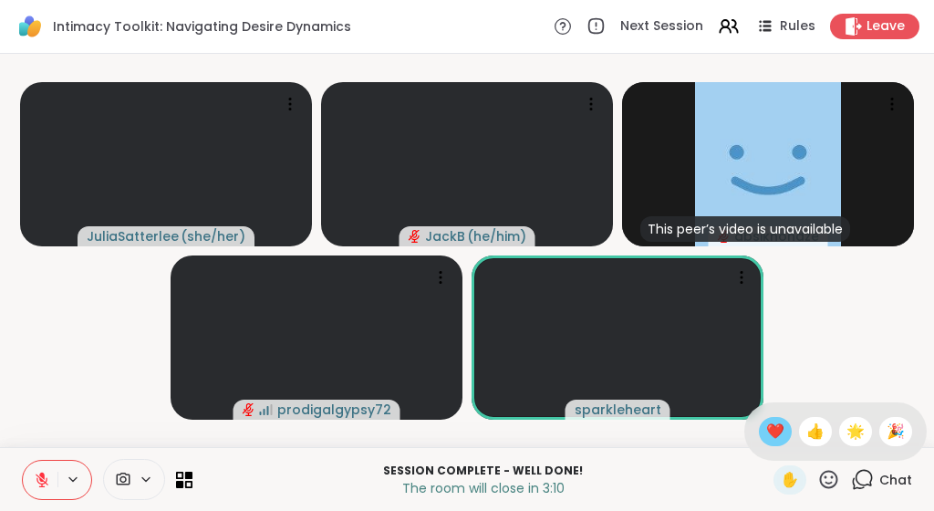
click at [776, 433] on span "❤️" at bounding box center [776, 432] width 18 height 22
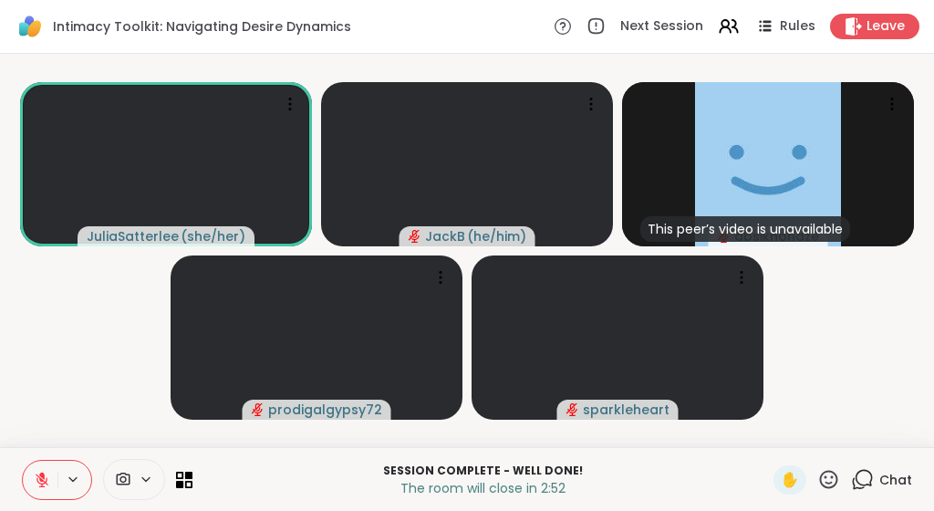
click at [852, 308] on video-player-container "JuliaSatterlee ( she/her ) JackB ( he/him ) This peer’s video is unavailable db…" at bounding box center [467, 250] width 913 height 379
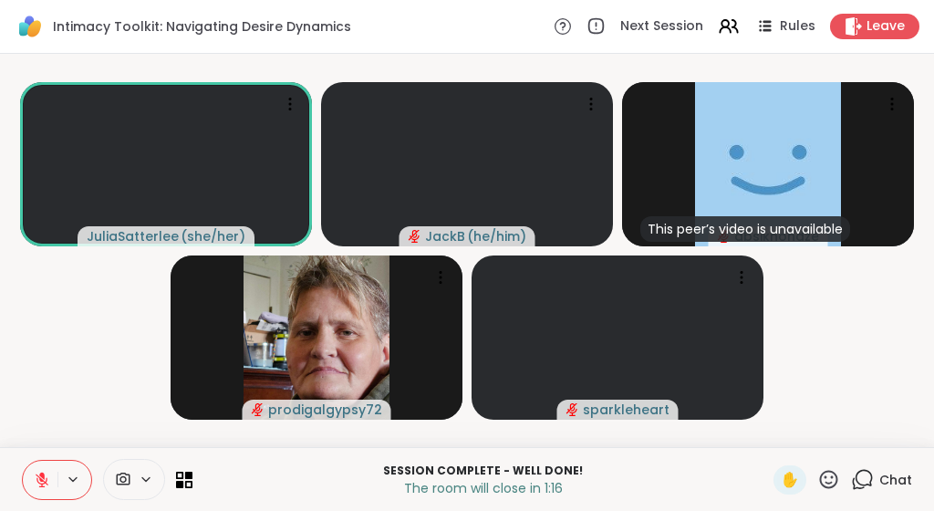
click at [866, 482] on icon at bounding box center [862, 479] width 23 height 23
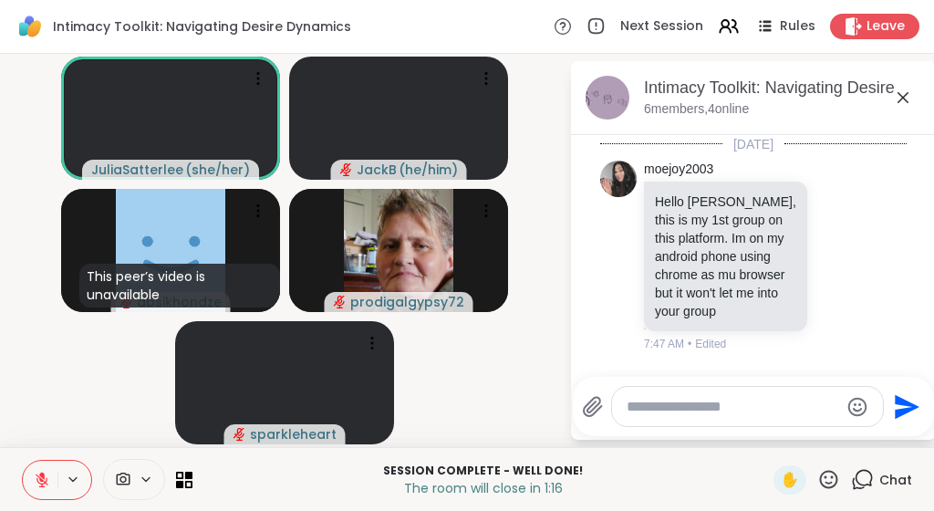
scroll to position [6269, 0]
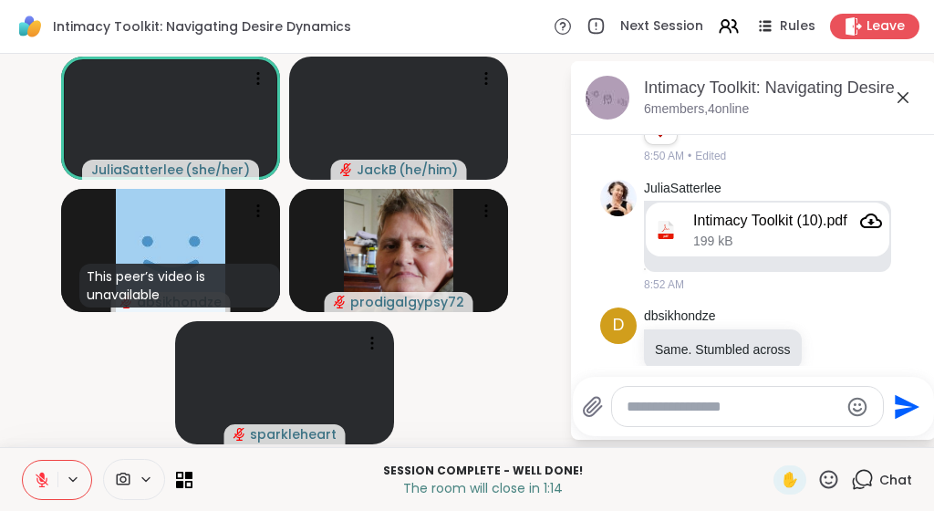
click at [775, 408] on textarea "Type your message" at bounding box center [733, 407] width 213 height 18
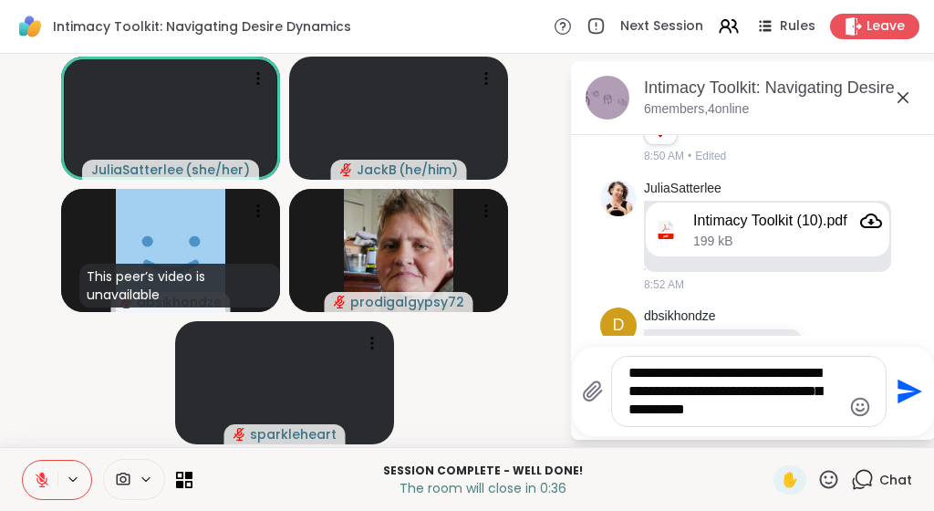
type textarea "**********"
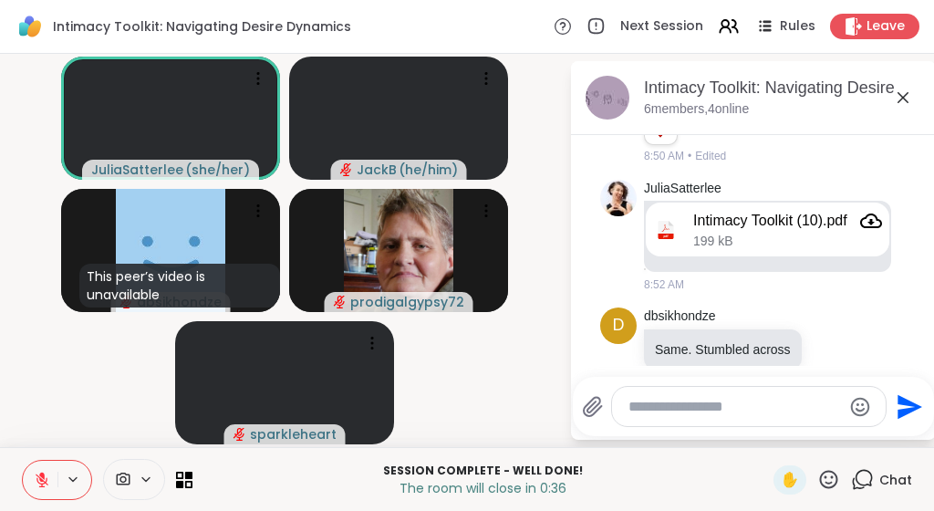
scroll to position [6421, 0]
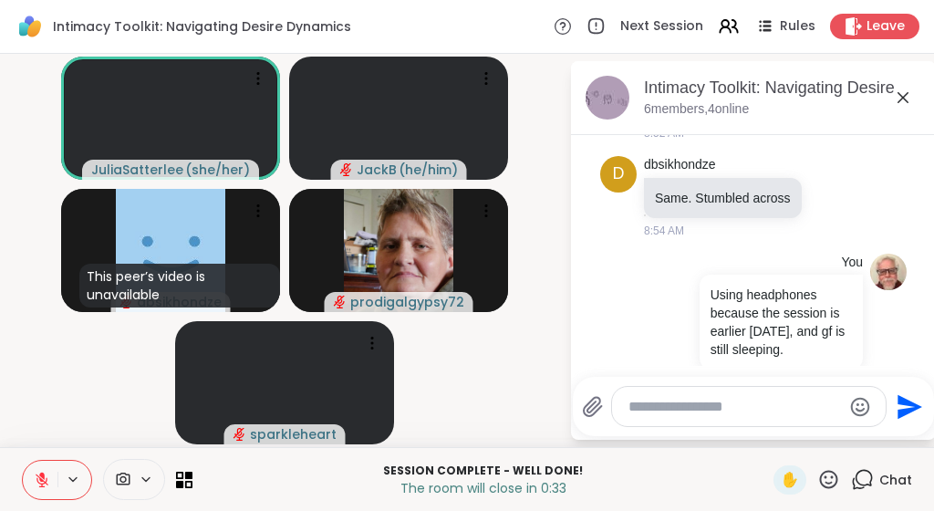
click at [898, 89] on icon at bounding box center [903, 98] width 22 height 22
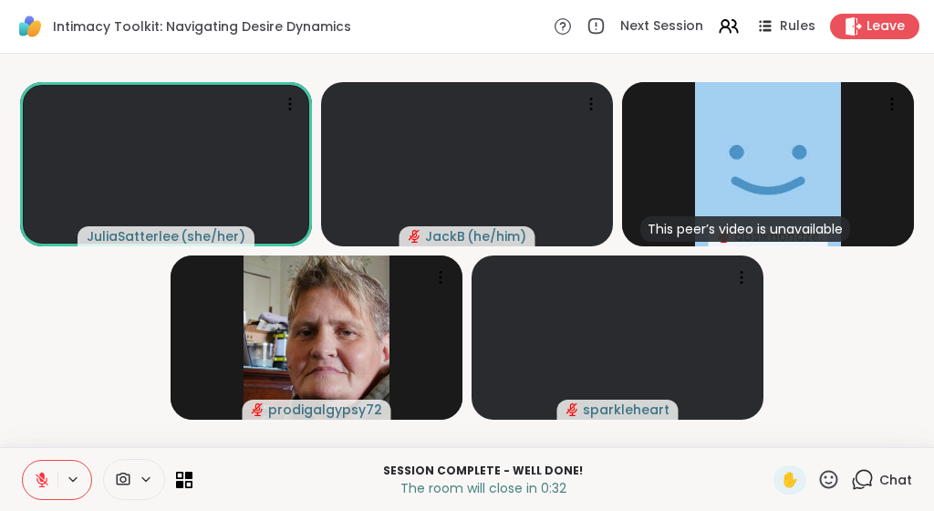
click at [883, 297] on video-player-container "JuliaSatterlee ( she/her ) JackB ( he/him ) This peer’s video is unavailable db…" at bounding box center [467, 250] width 913 height 379
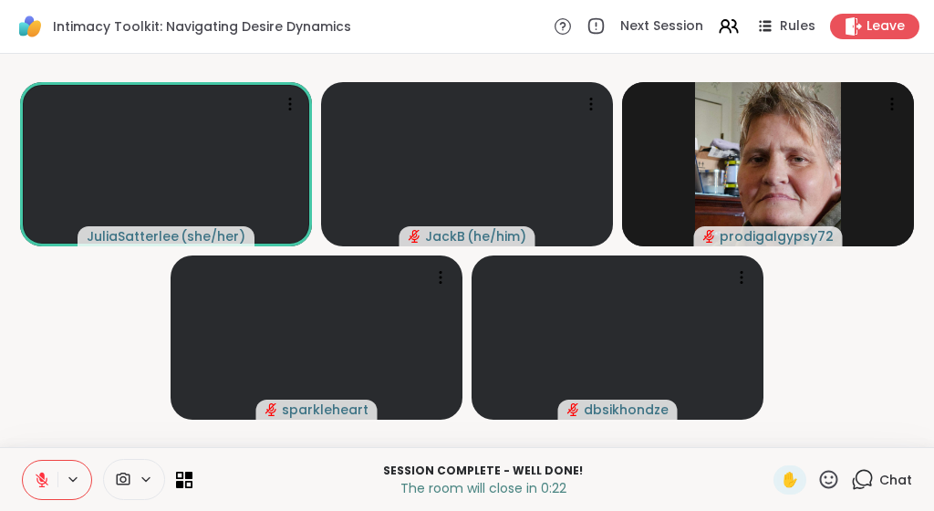
click at [827, 476] on icon at bounding box center [829, 479] width 18 height 18
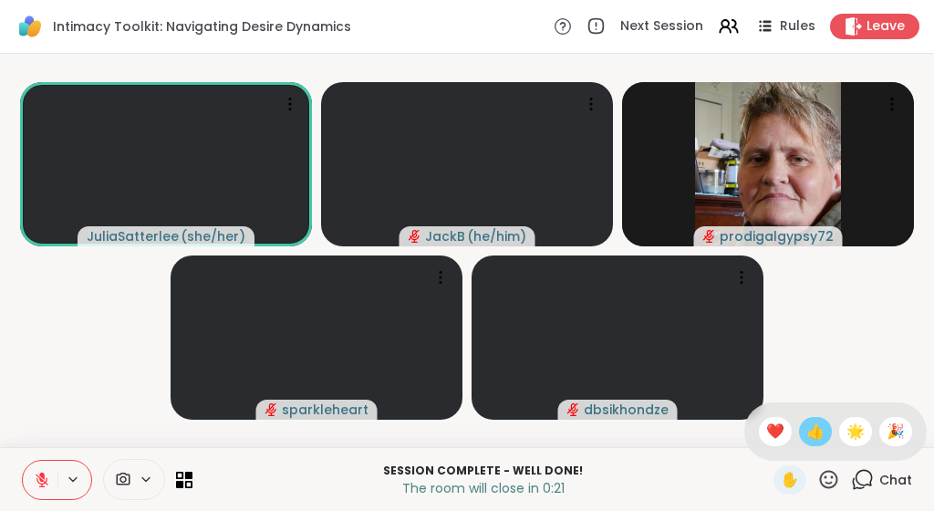
click at [810, 429] on span "👍" at bounding box center [816, 432] width 18 height 22
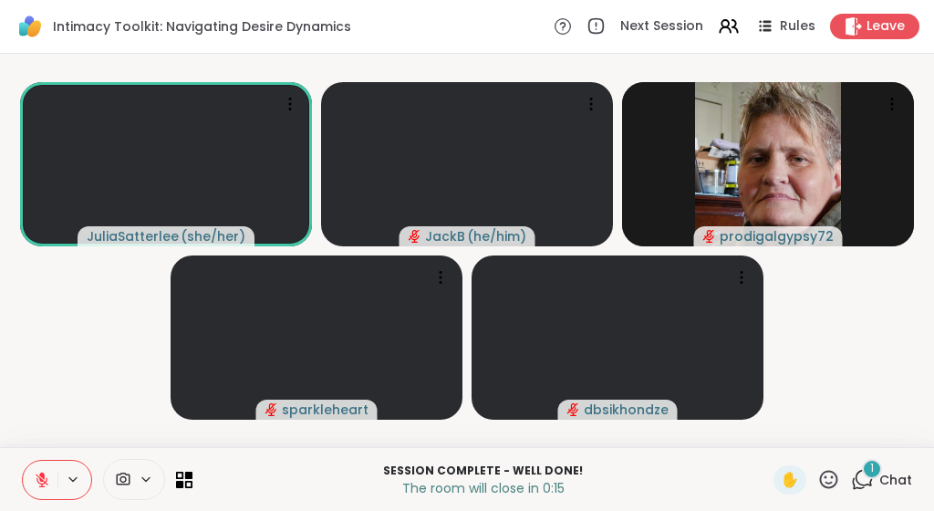
click at [870, 476] on div "1" at bounding box center [872, 469] width 20 height 20
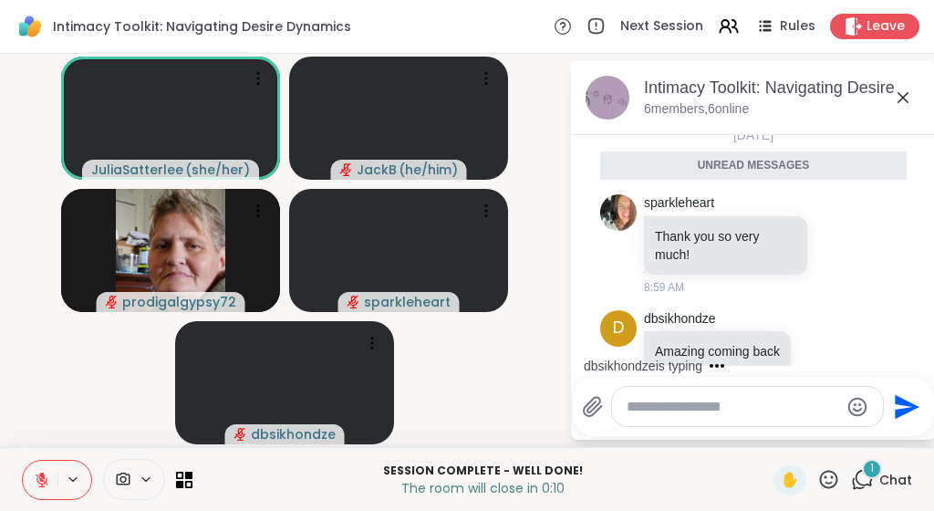
scroll to position [6676, 0]
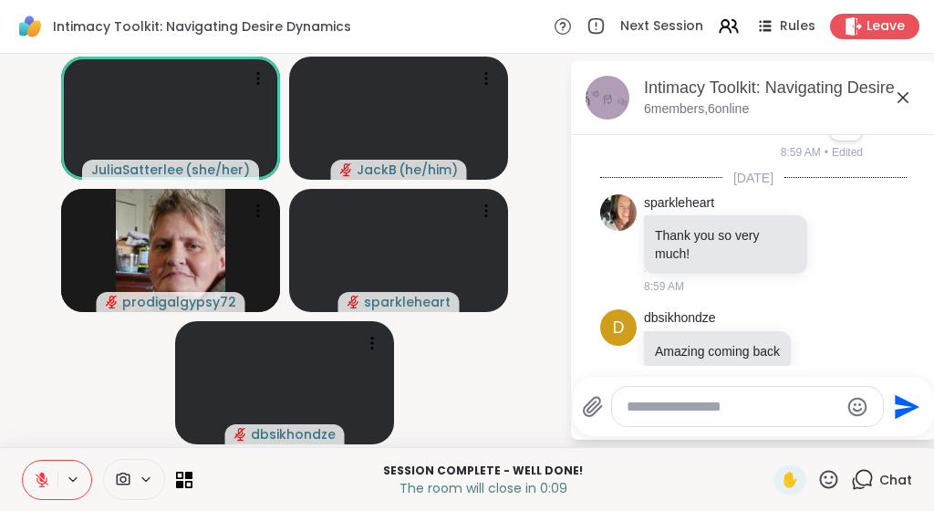
click at [903, 99] on icon at bounding box center [903, 98] width 22 height 22
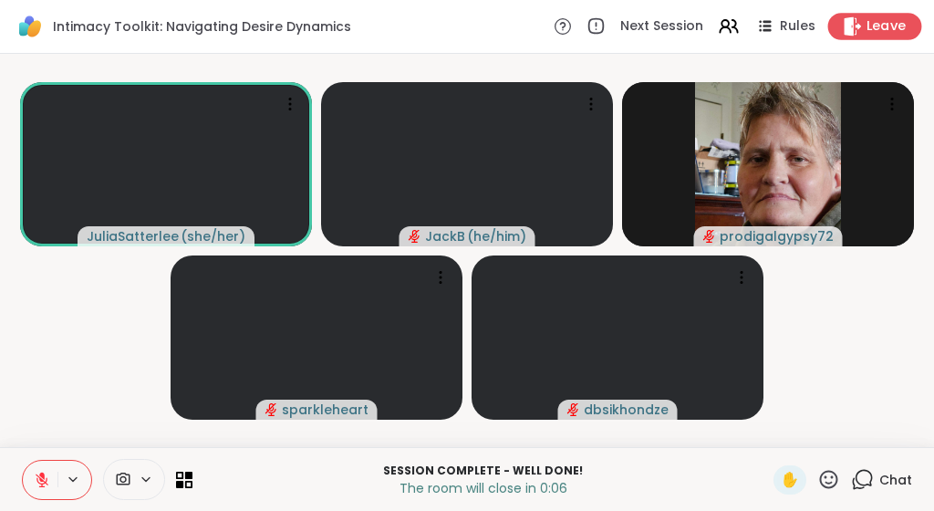
click at [875, 28] on span "Leave" at bounding box center [887, 26] width 40 height 19
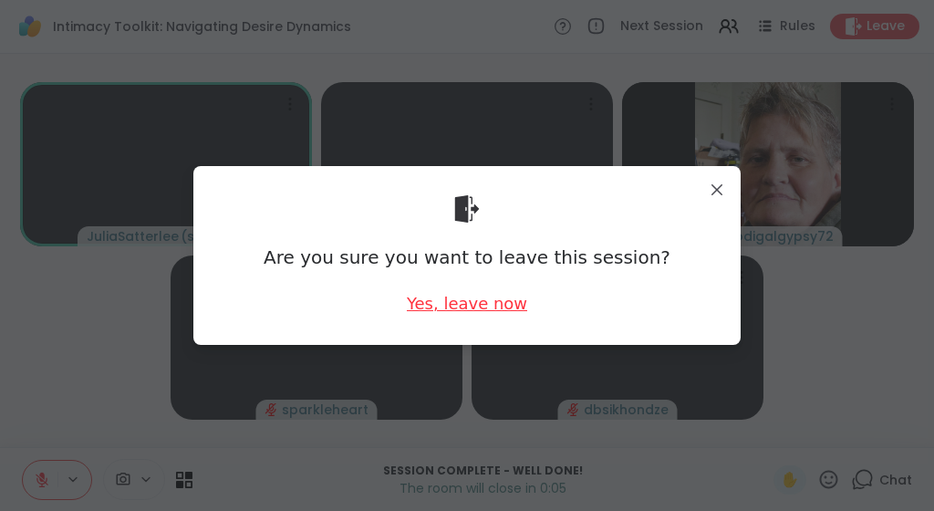
click at [491, 296] on div "Yes, leave now" at bounding box center [467, 303] width 120 height 23
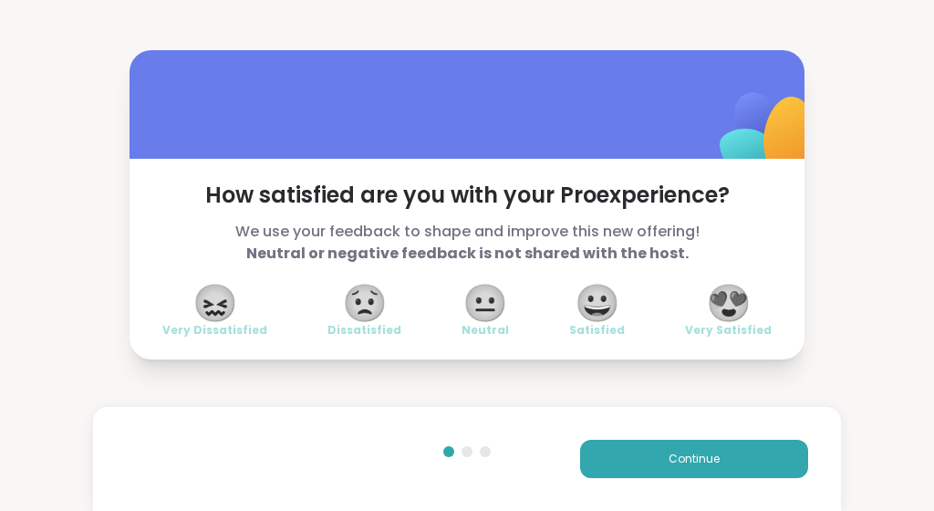
click at [740, 298] on span "😍" at bounding box center [729, 303] width 46 height 33
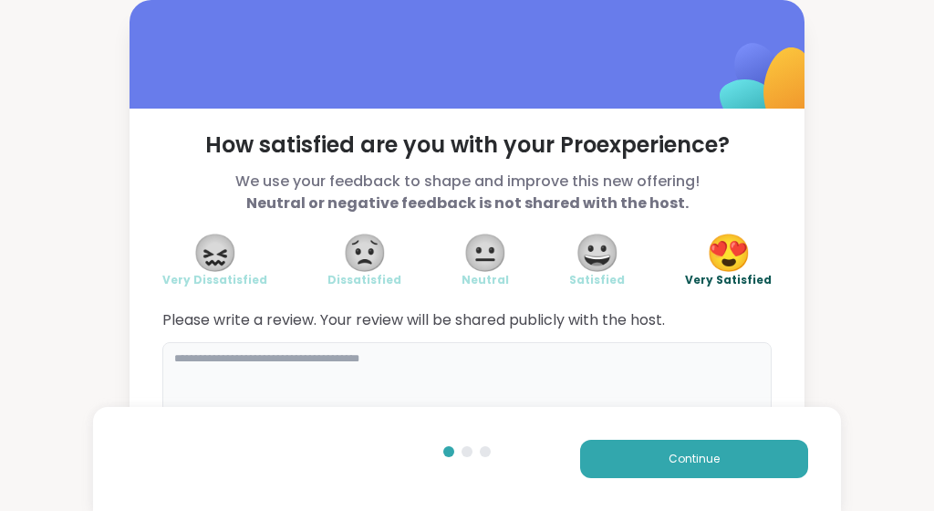
click at [577, 368] on textarea at bounding box center [467, 386] width 610 height 88
type textarea "**********"
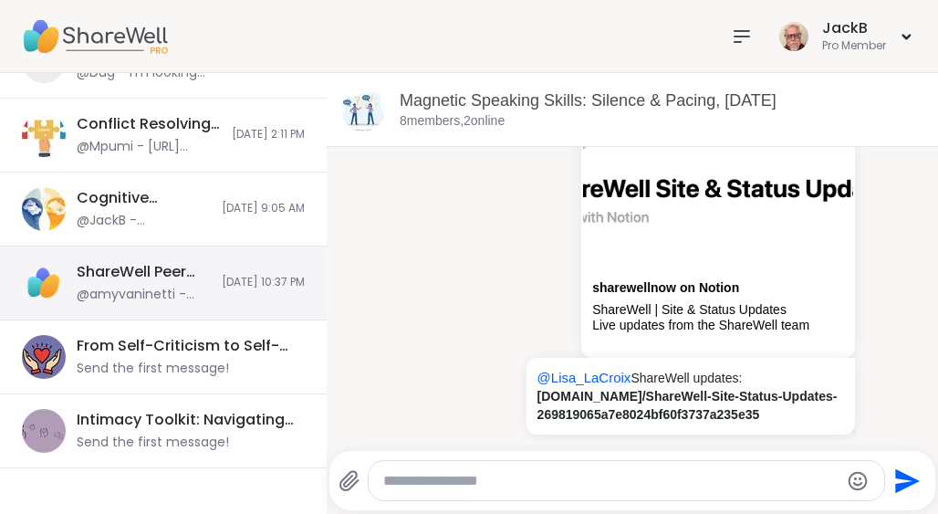
scroll to position [321, 0]
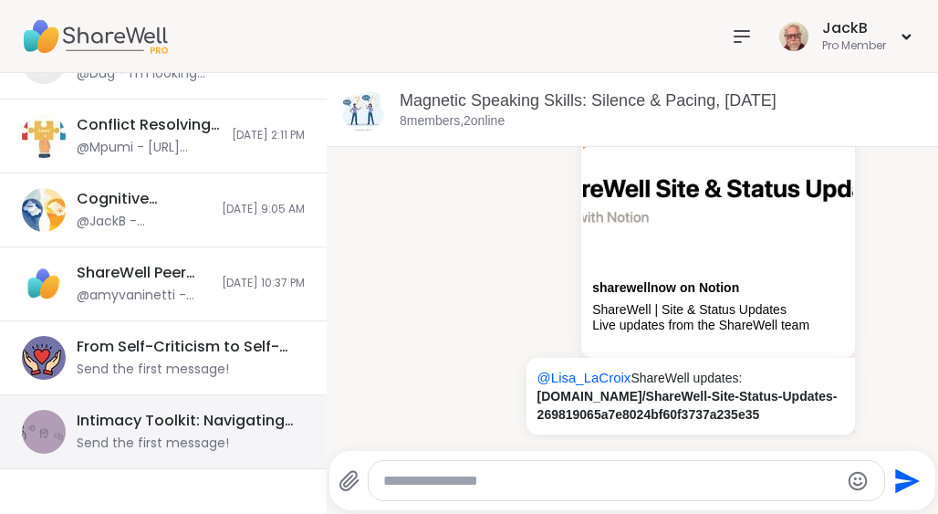
click at [169, 425] on div "Intimacy Toolkit: Navigating Desire Dynamics, [DATE]" at bounding box center [185, 421] width 217 height 20
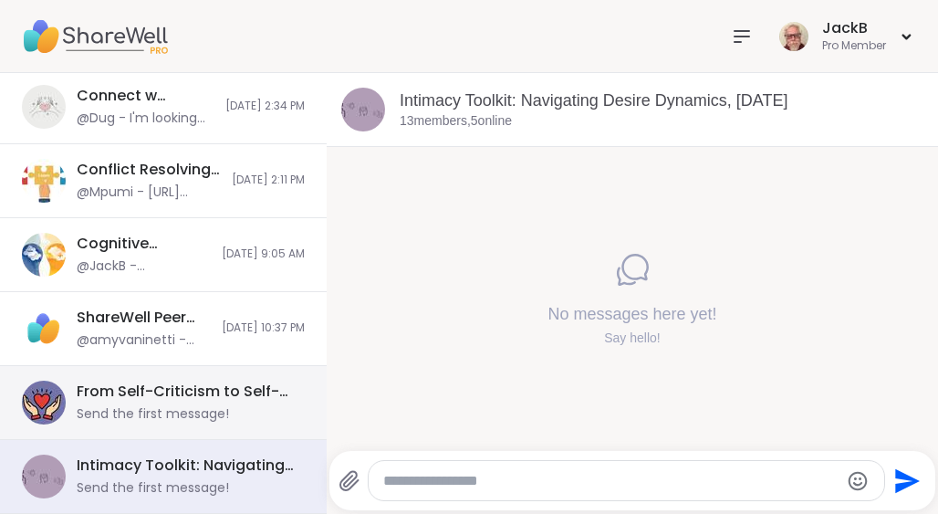
scroll to position [276, 0]
